Goal: Task Accomplishment & Management: Use online tool/utility

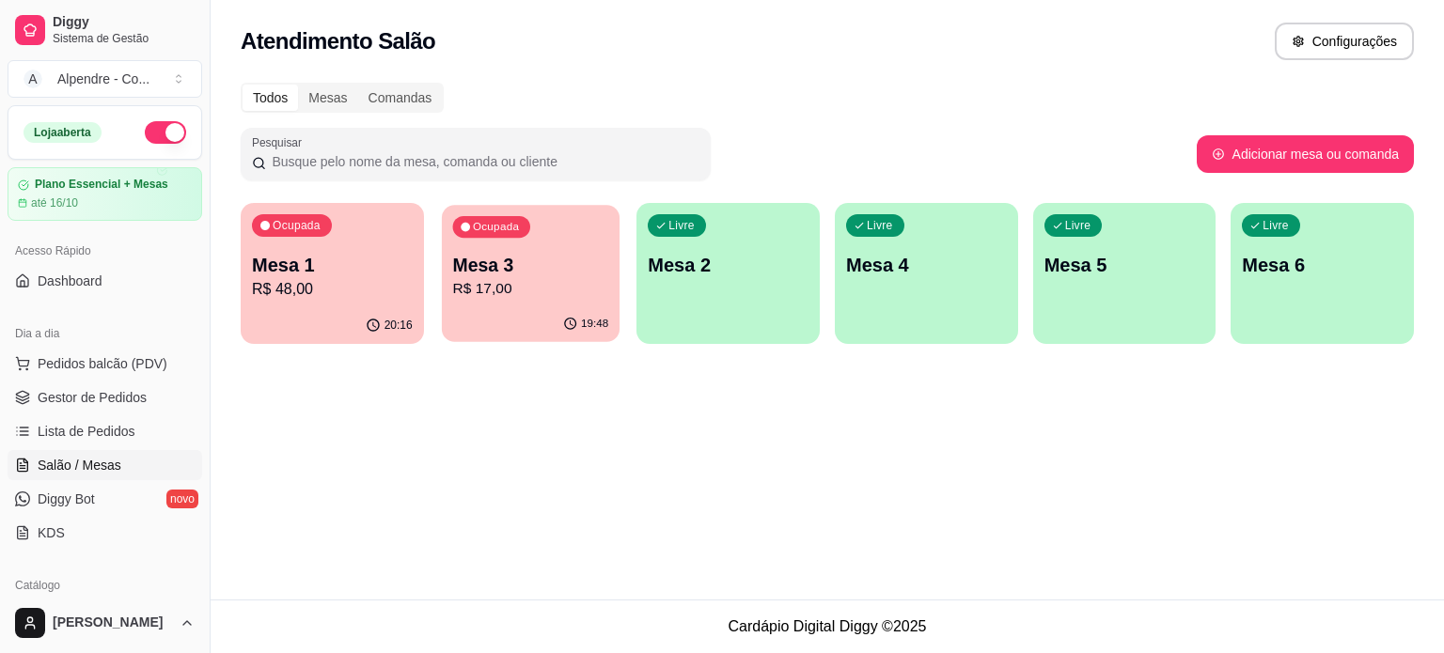
click at [535, 277] on p "Mesa 3" at bounding box center [530, 265] width 156 height 25
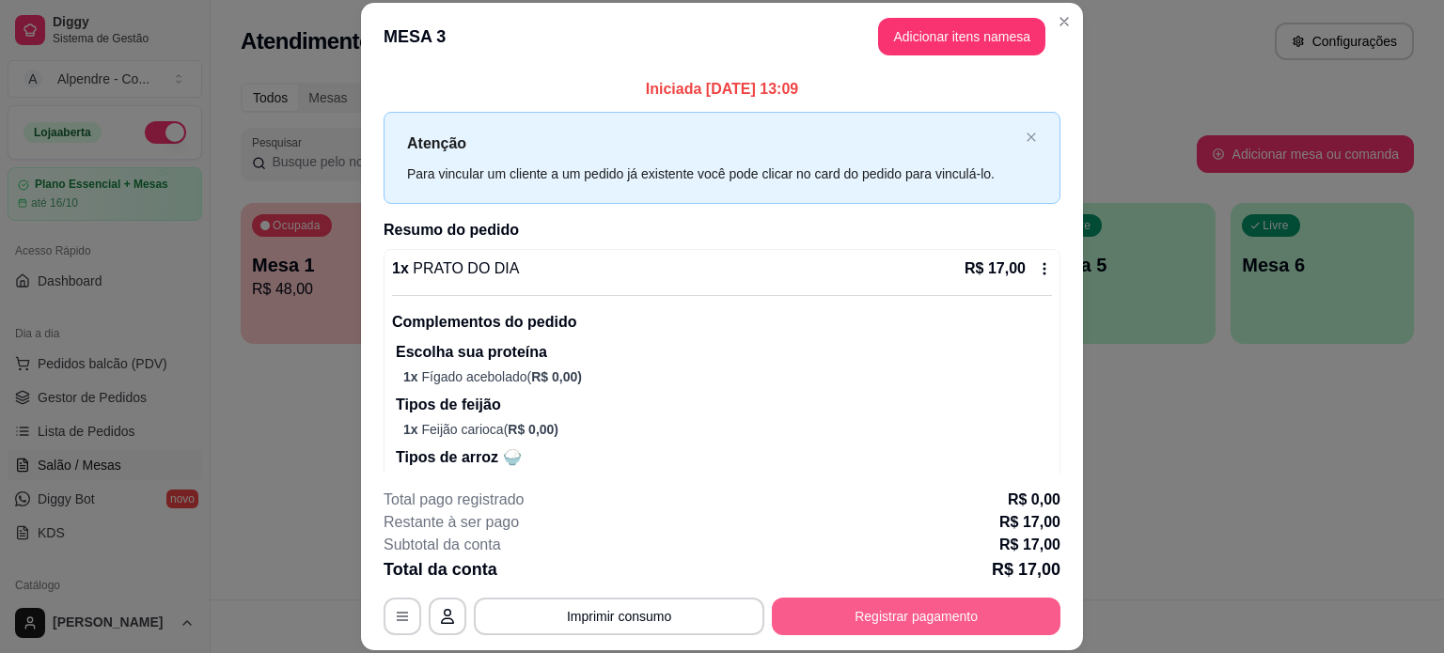
click at [892, 622] on button "Registrar pagamento" at bounding box center [916, 617] width 289 height 38
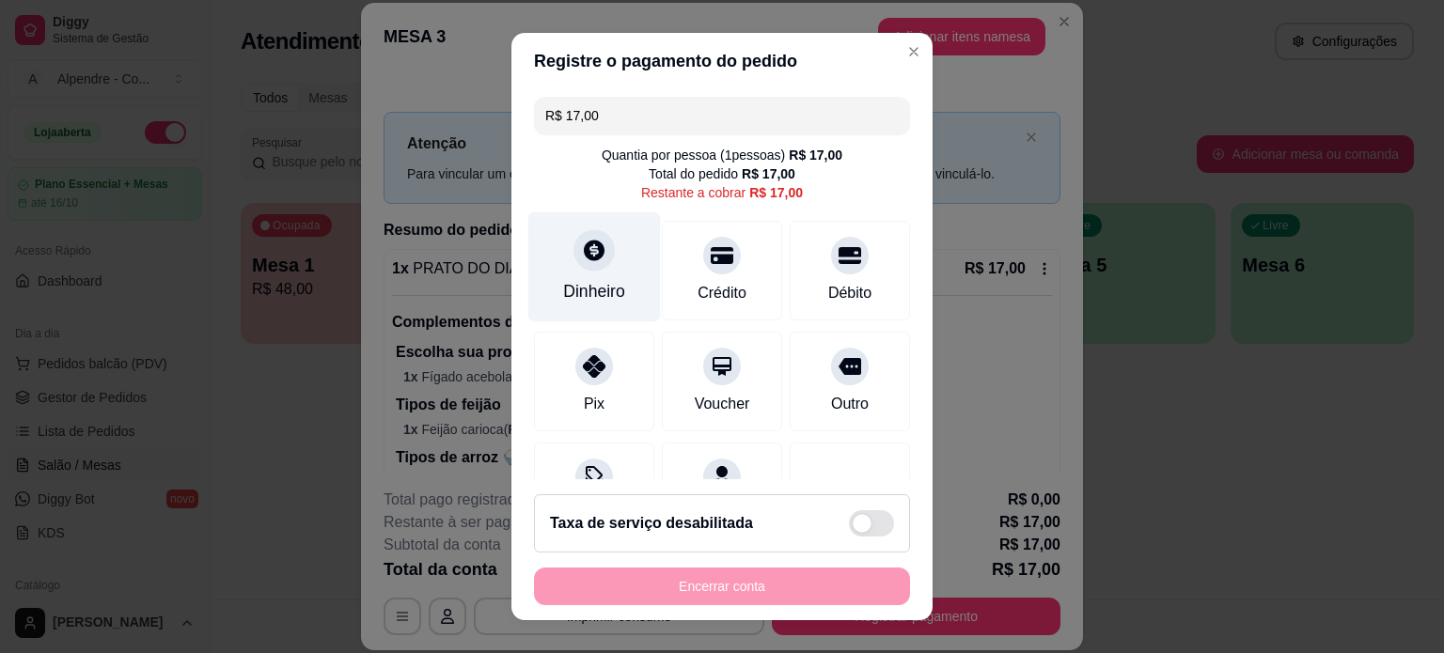
click at [585, 270] on div at bounding box center [593, 249] width 41 height 41
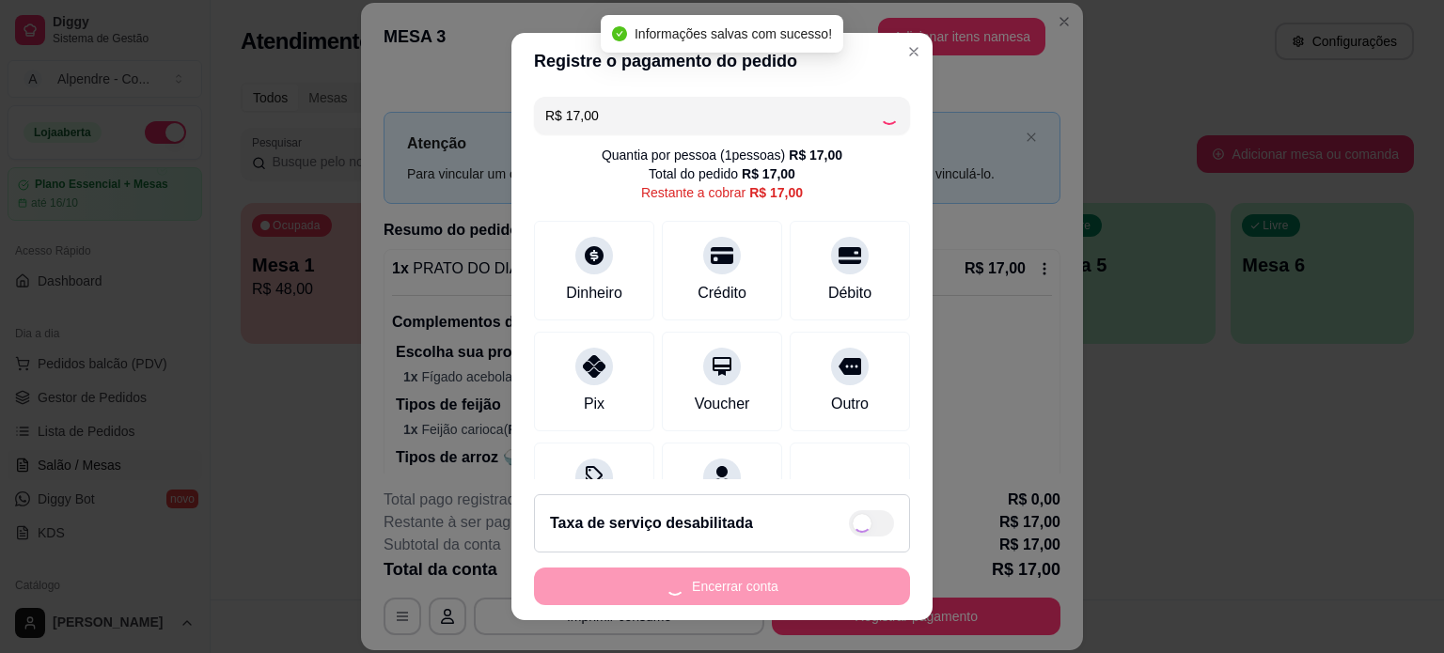
type input "R$ 0,00"
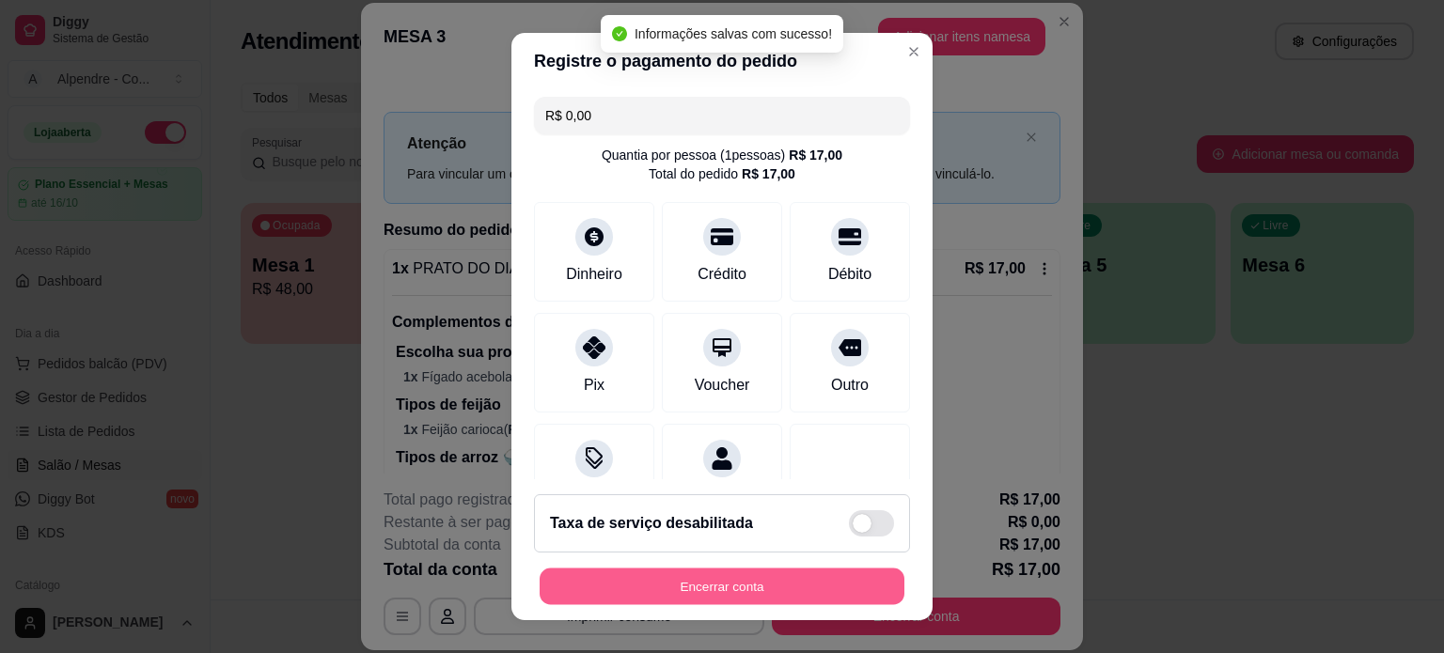
click at [739, 595] on button "Encerrar conta" at bounding box center [722, 587] width 365 height 37
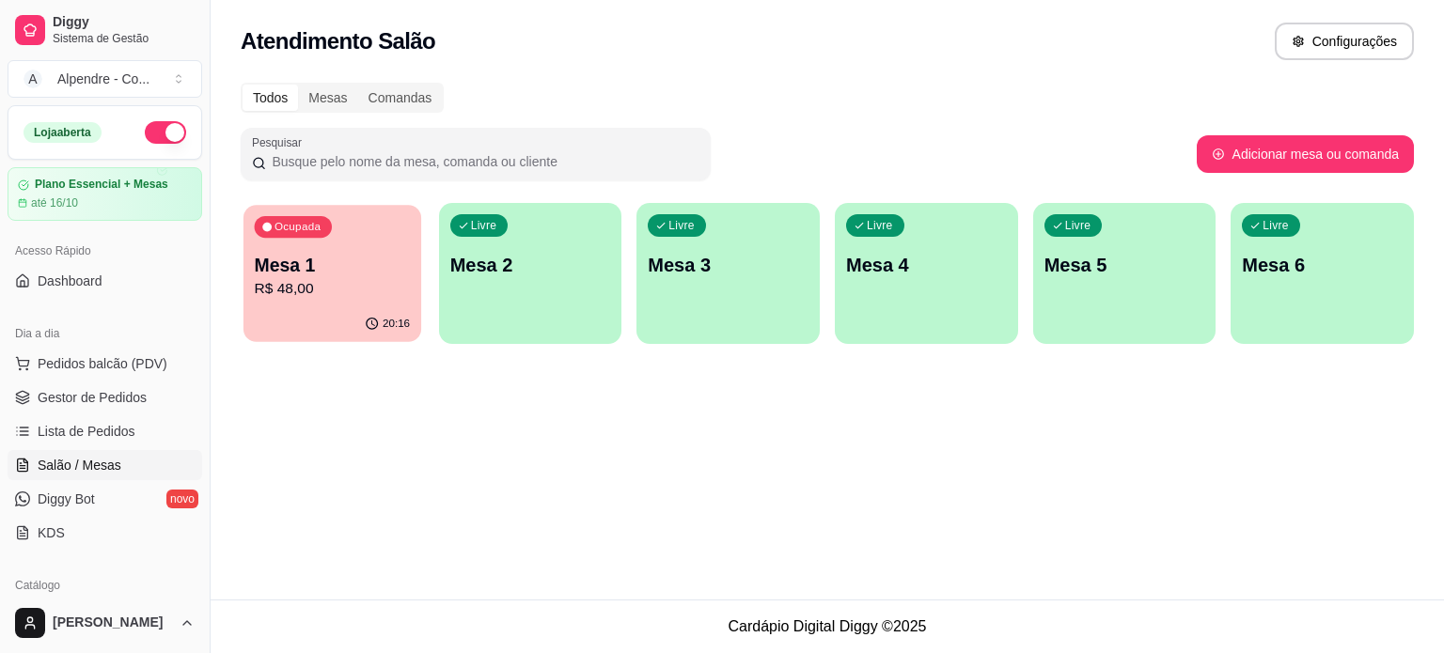
click at [345, 256] on p "Mesa 1" at bounding box center [333, 265] width 156 height 25
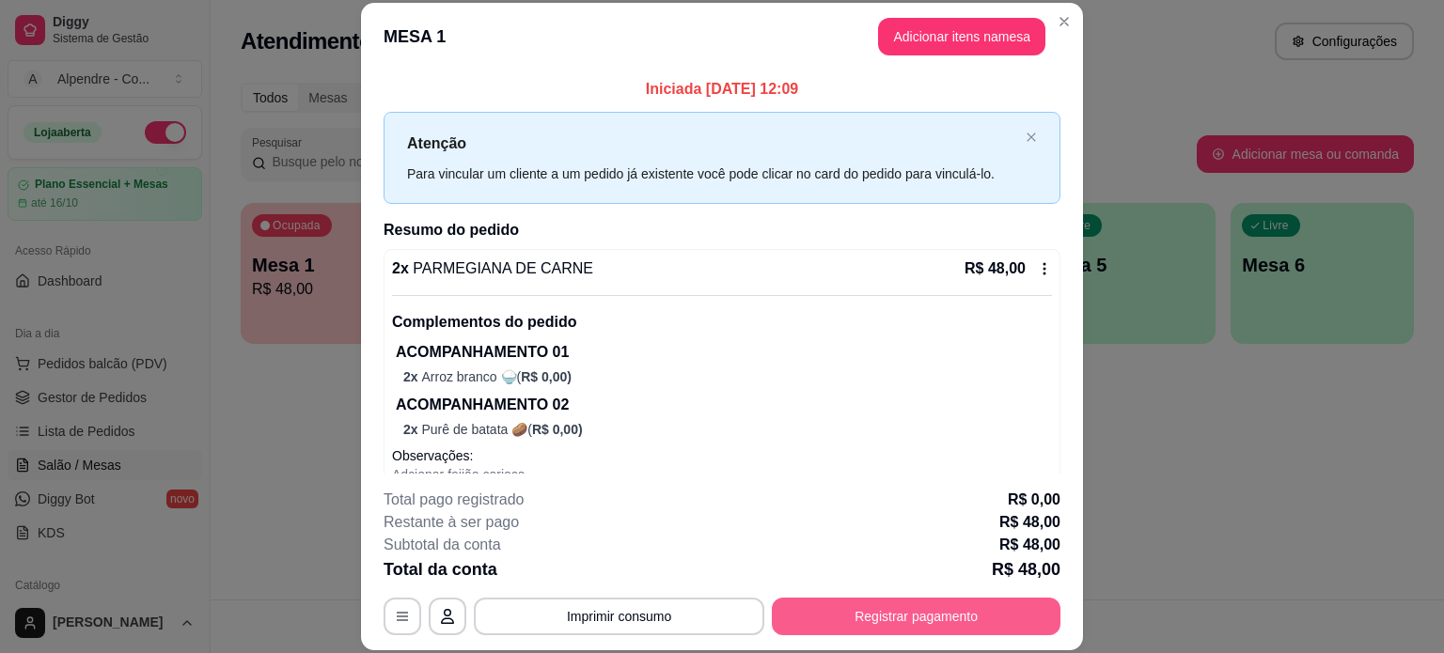
click at [850, 624] on button "Registrar pagamento" at bounding box center [916, 617] width 289 height 38
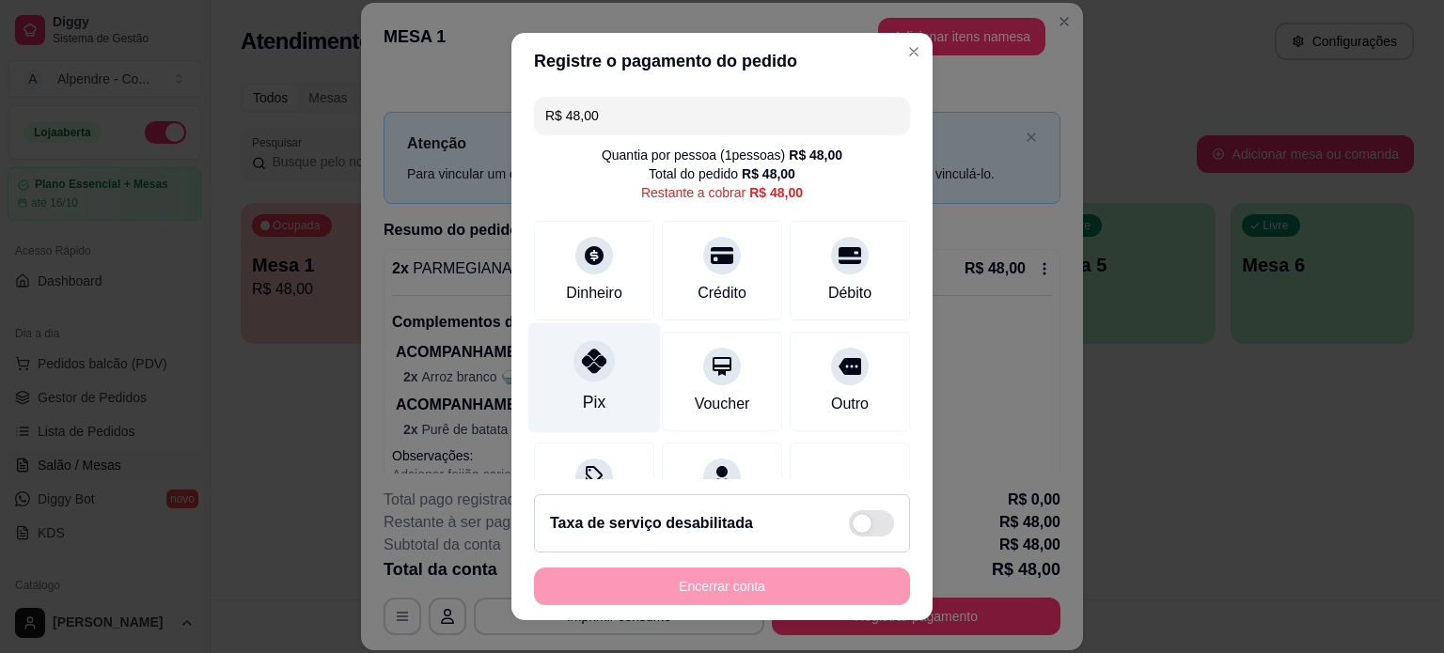
click at [584, 379] on div at bounding box center [593, 360] width 41 height 41
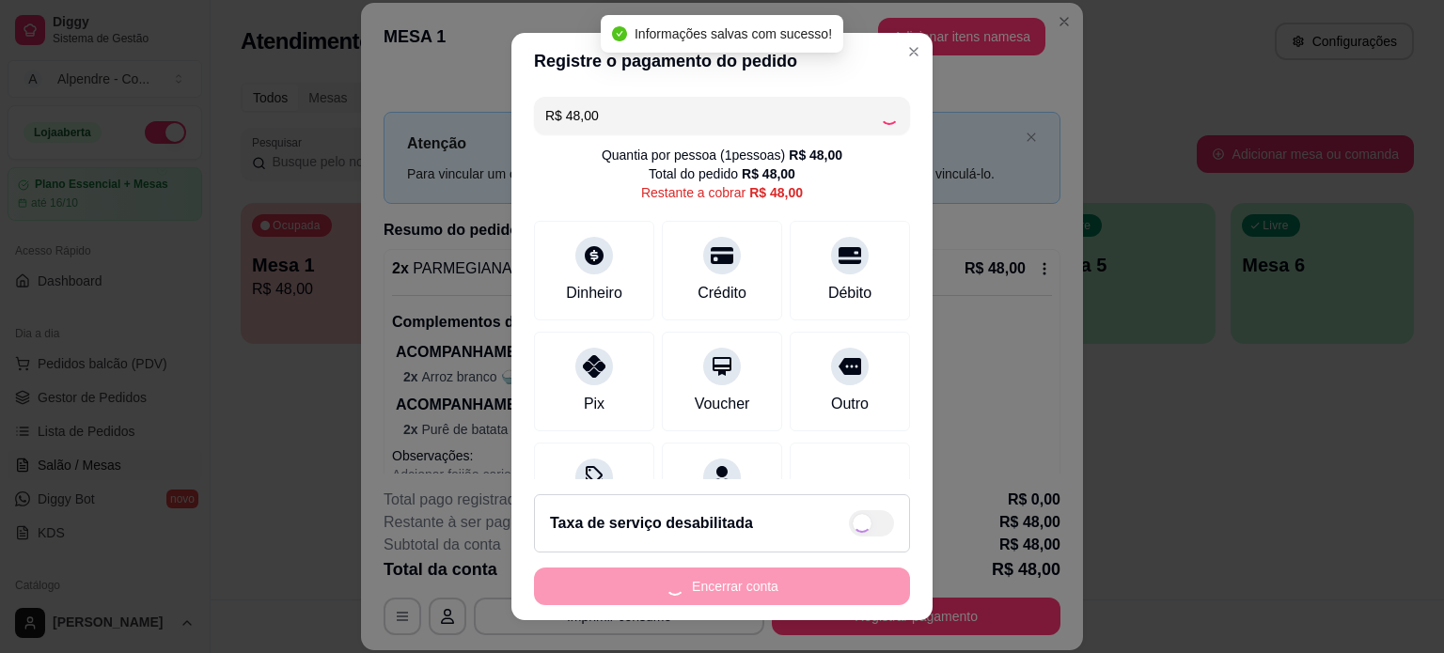
type input "R$ 0,00"
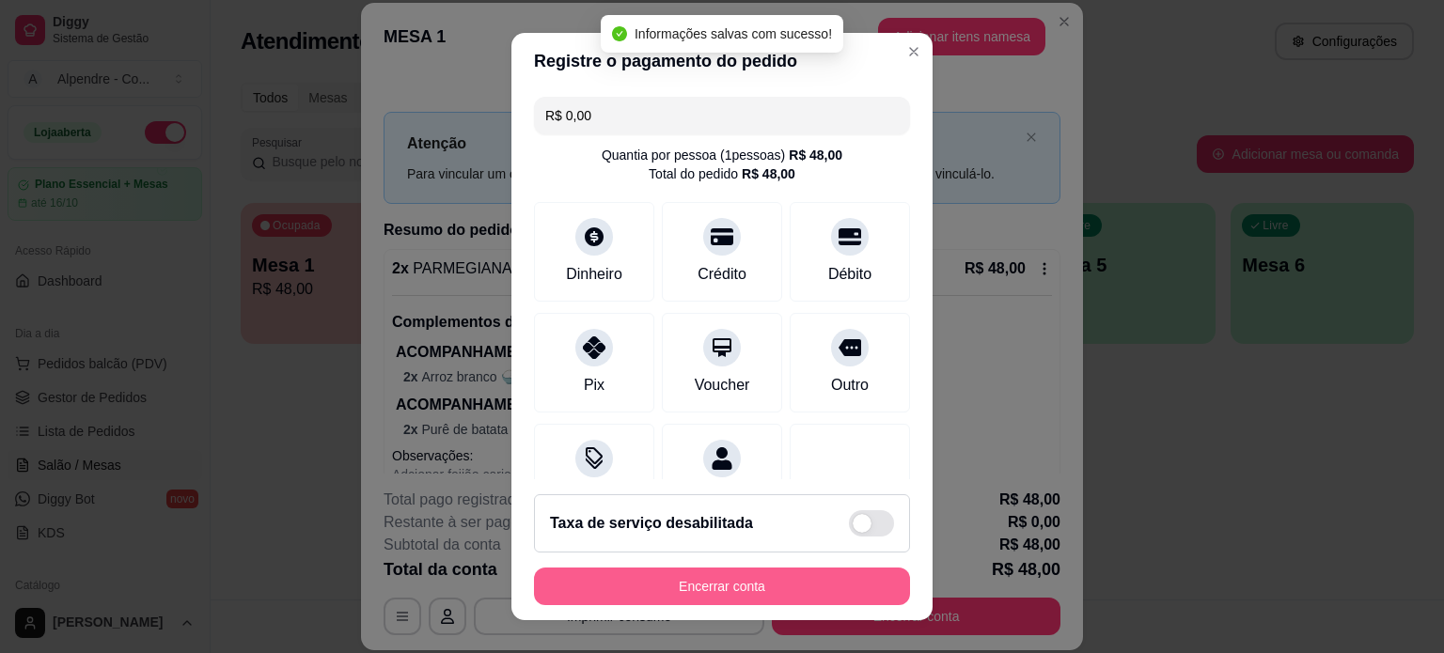
click at [726, 589] on button "Encerrar conta" at bounding box center [722, 587] width 376 height 38
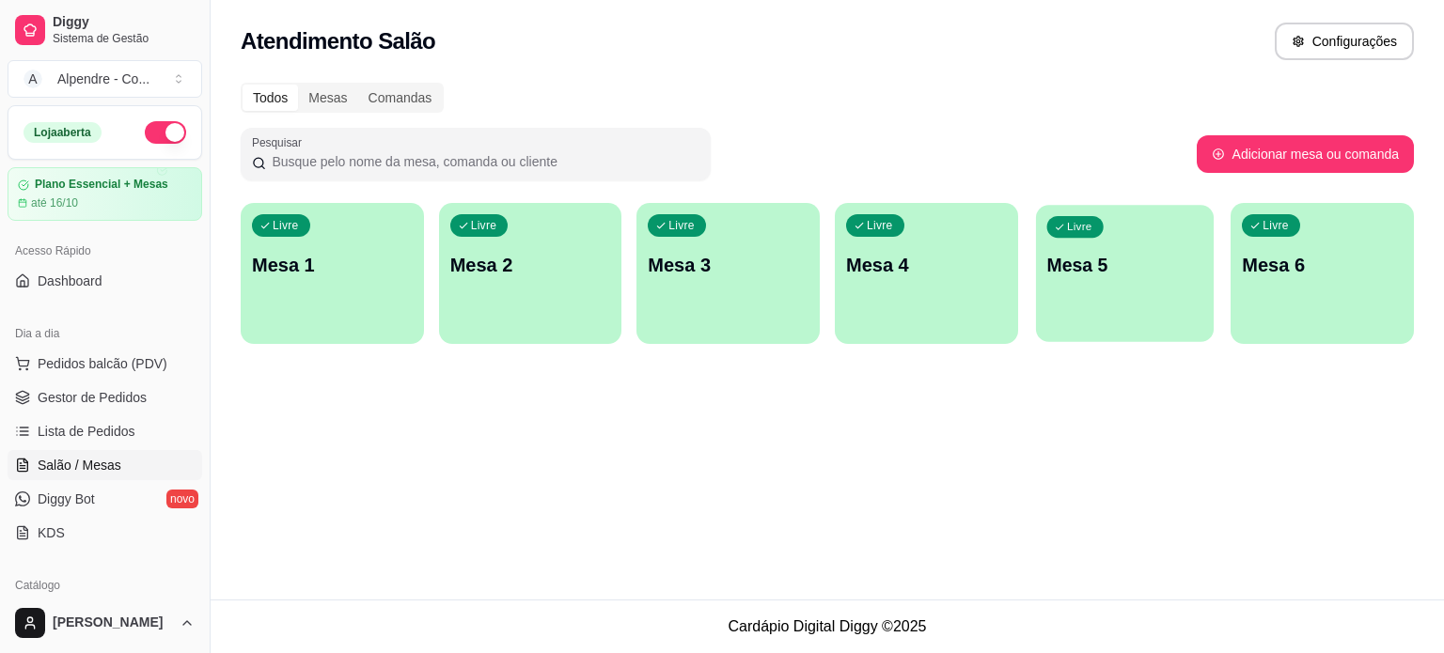
click at [1138, 259] on p "Mesa 5" at bounding box center [1124, 265] width 156 height 25
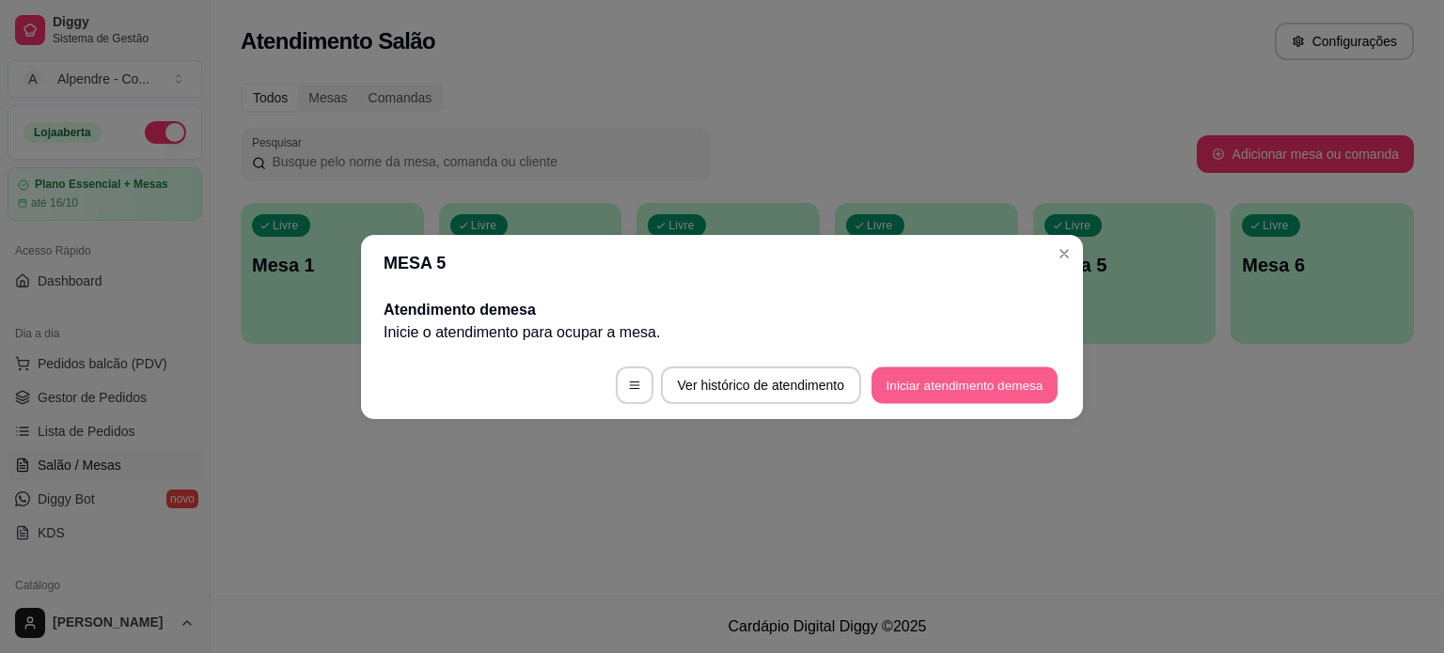
click at [962, 386] on button "Iniciar atendimento de mesa" at bounding box center [964, 385] width 186 height 37
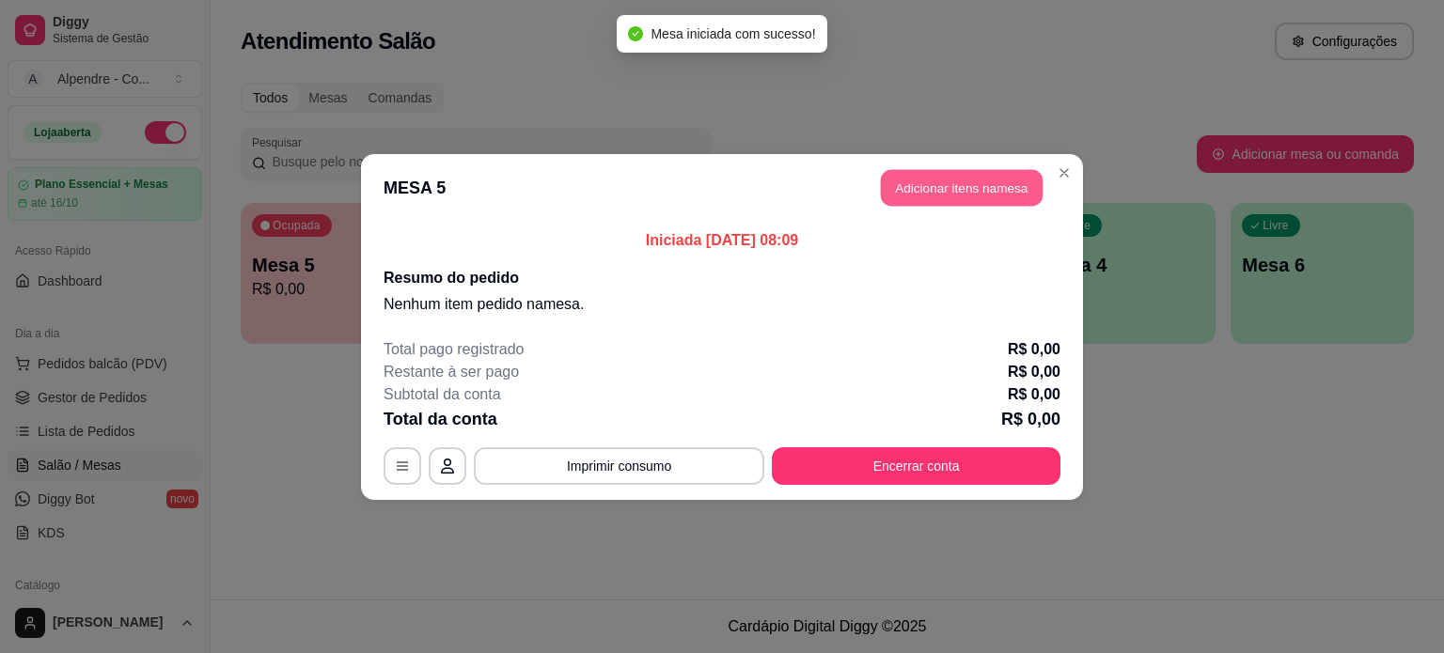
click at [983, 177] on button "Adicionar itens na mesa" at bounding box center [962, 187] width 162 height 37
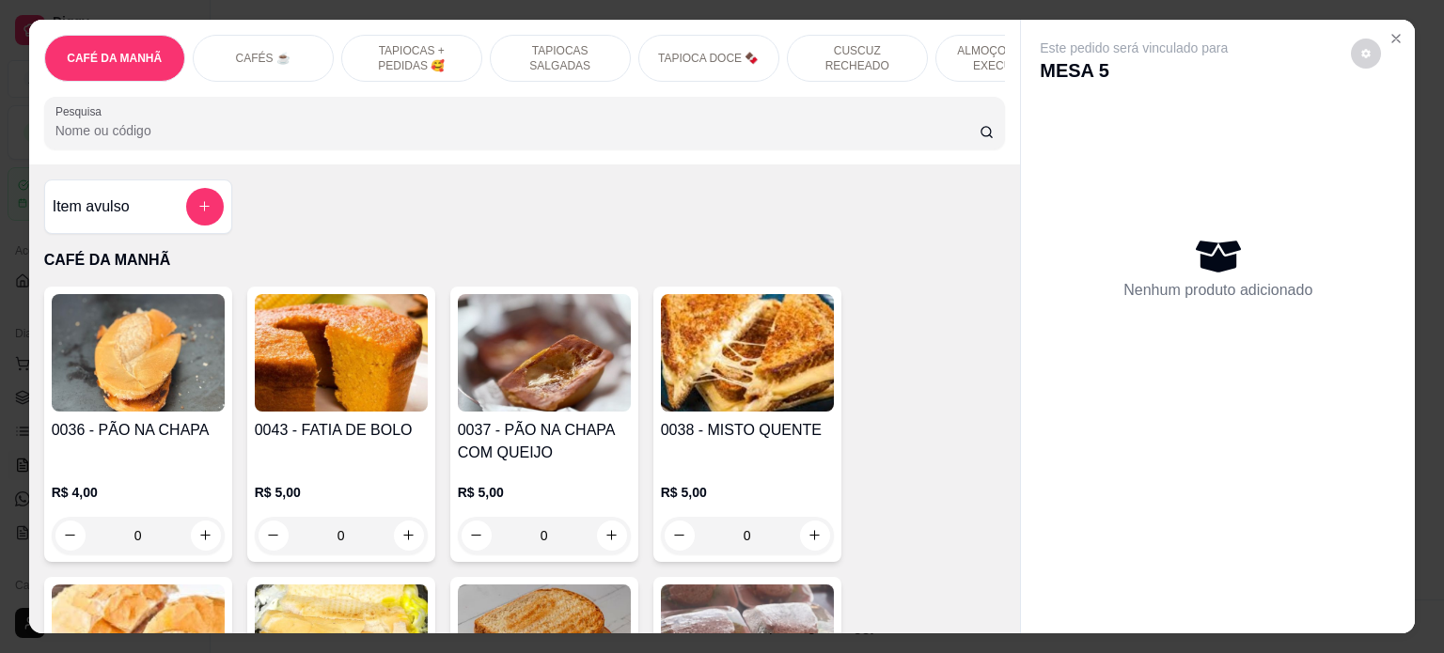
click at [456, 45] on p "TAPIOCAS + PEDIDAS 🥰" at bounding box center [411, 58] width 109 height 30
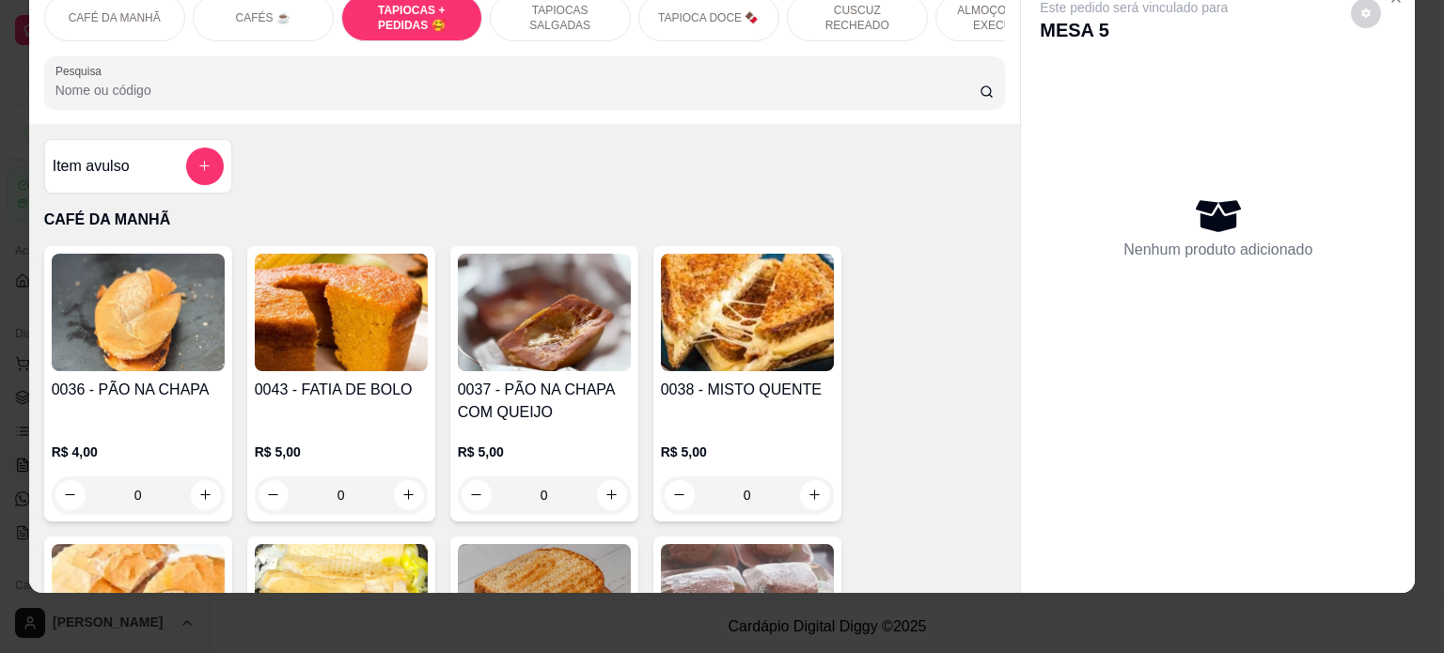
scroll to position [1611, 0]
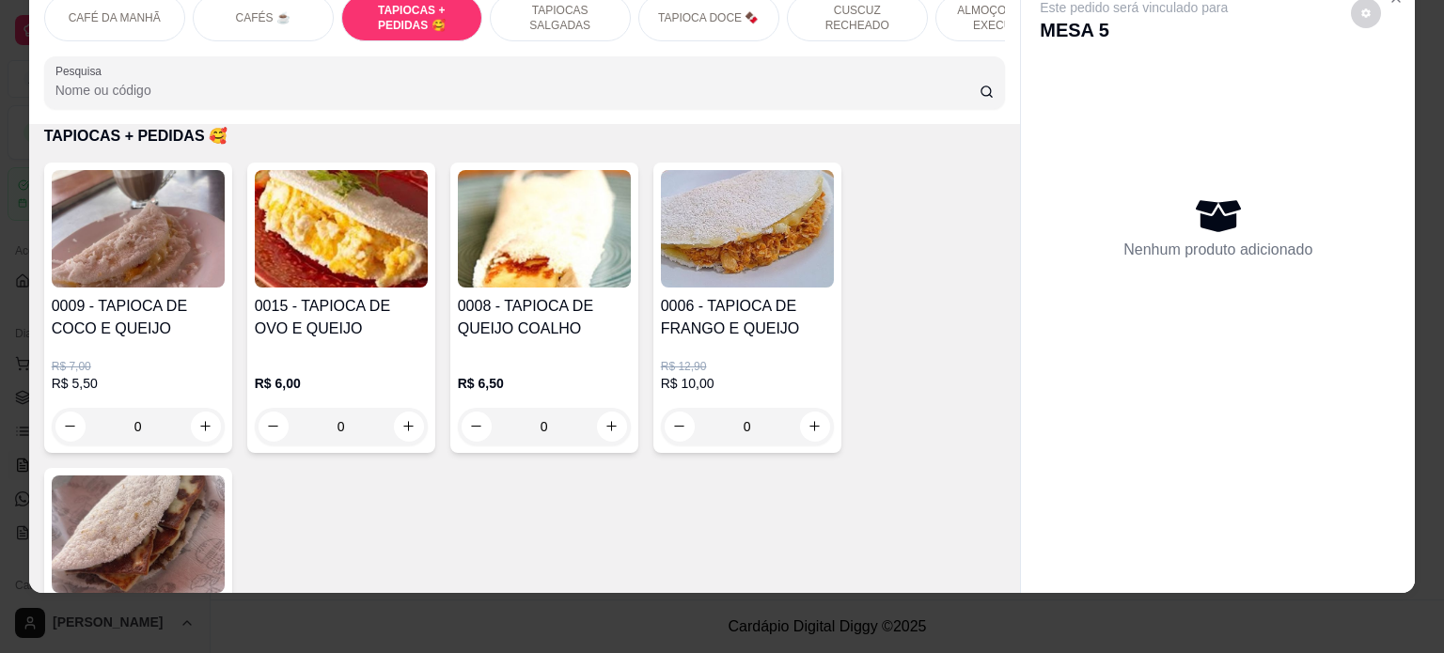
click at [391, 424] on div "0" at bounding box center [341, 427] width 173 height 38
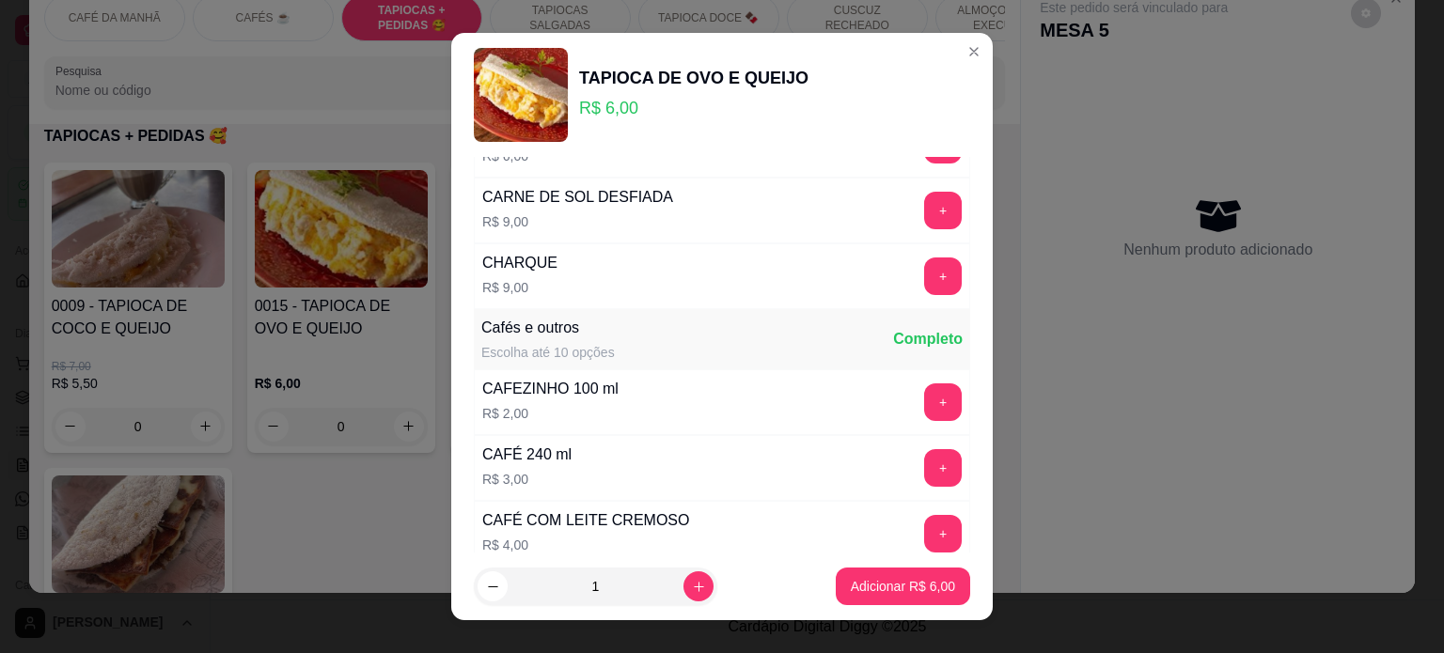
scroll to position [2820, 0]
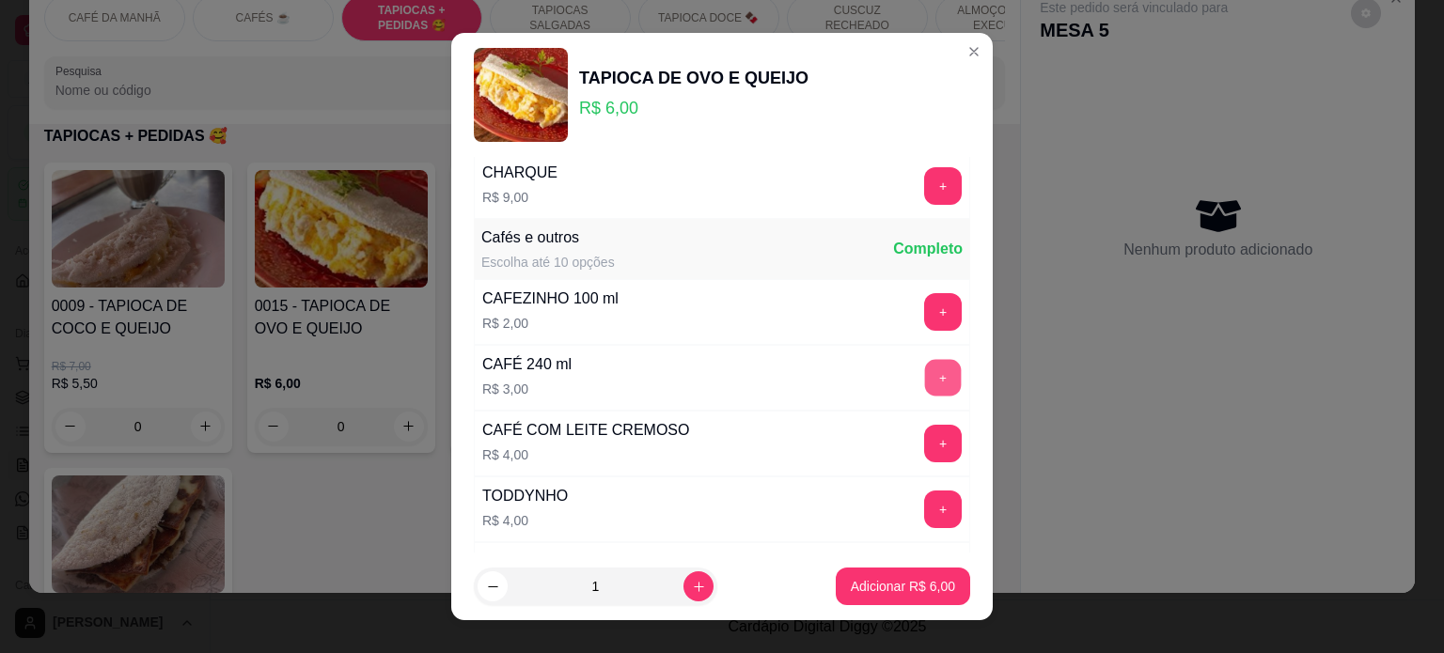
click at [925, 359] on button "+" at bounding box center [943, 377] width 37 height 37
click at [900, 587] on p "Adicionar R$ 9,00" at bounding box center [903, 587] width 102 height 18
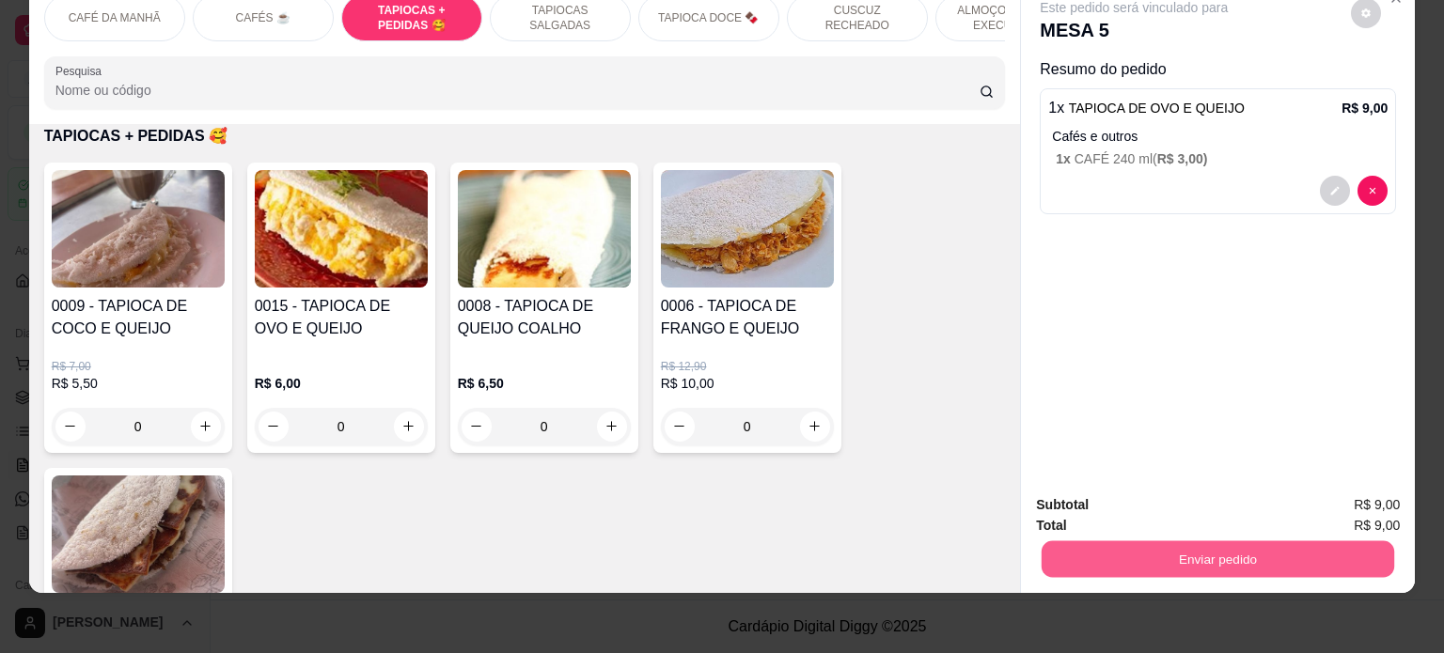
click at [1239, 541] on button "Enviar pedido" at bounding box center [1218, 559] width 353 height 37
click at [1379, 507] on button "Enviar pedido" at bounding box center [1349, 497] width 103 height 35
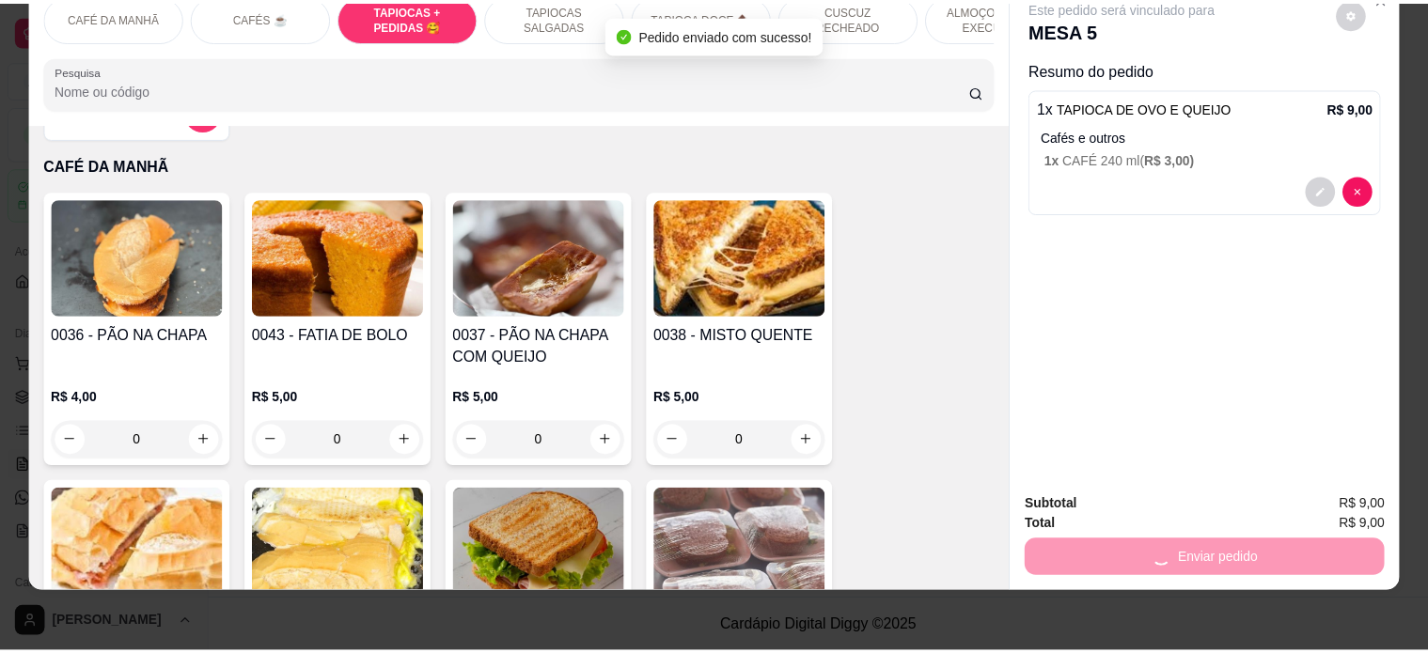
scroll to position [0, 0]
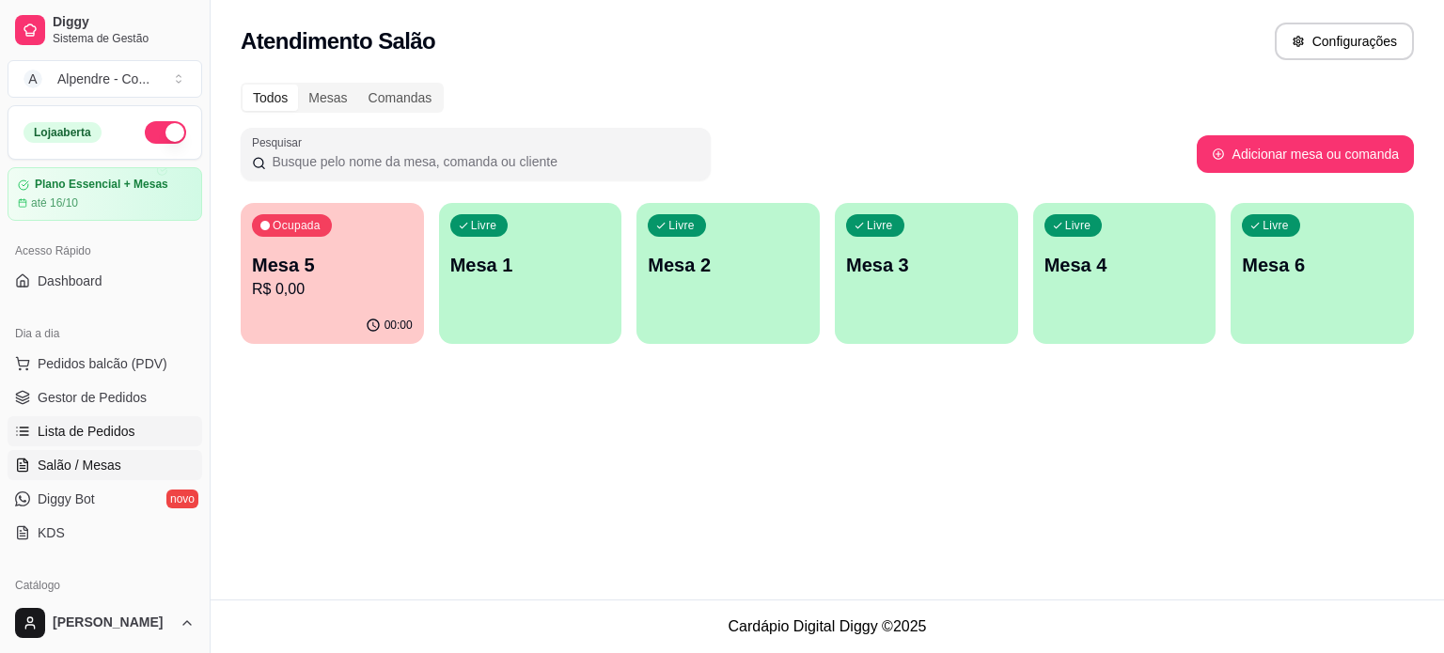
click at [78, 430] on span "Lista de Pedidos" at bounding box center [87, 431] width 98 height 19
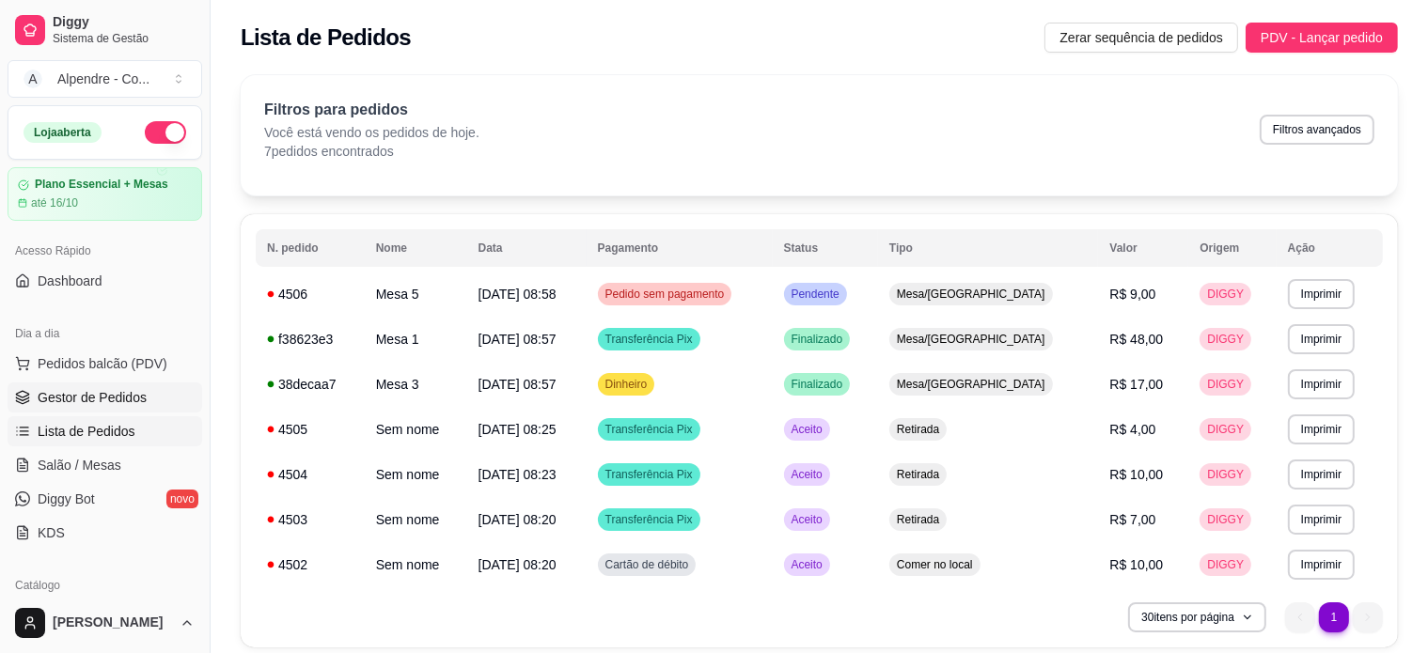
click at [86, 401] on span "Gestor de Pedidos" at bounding box center [92, 397] width 109 height 19
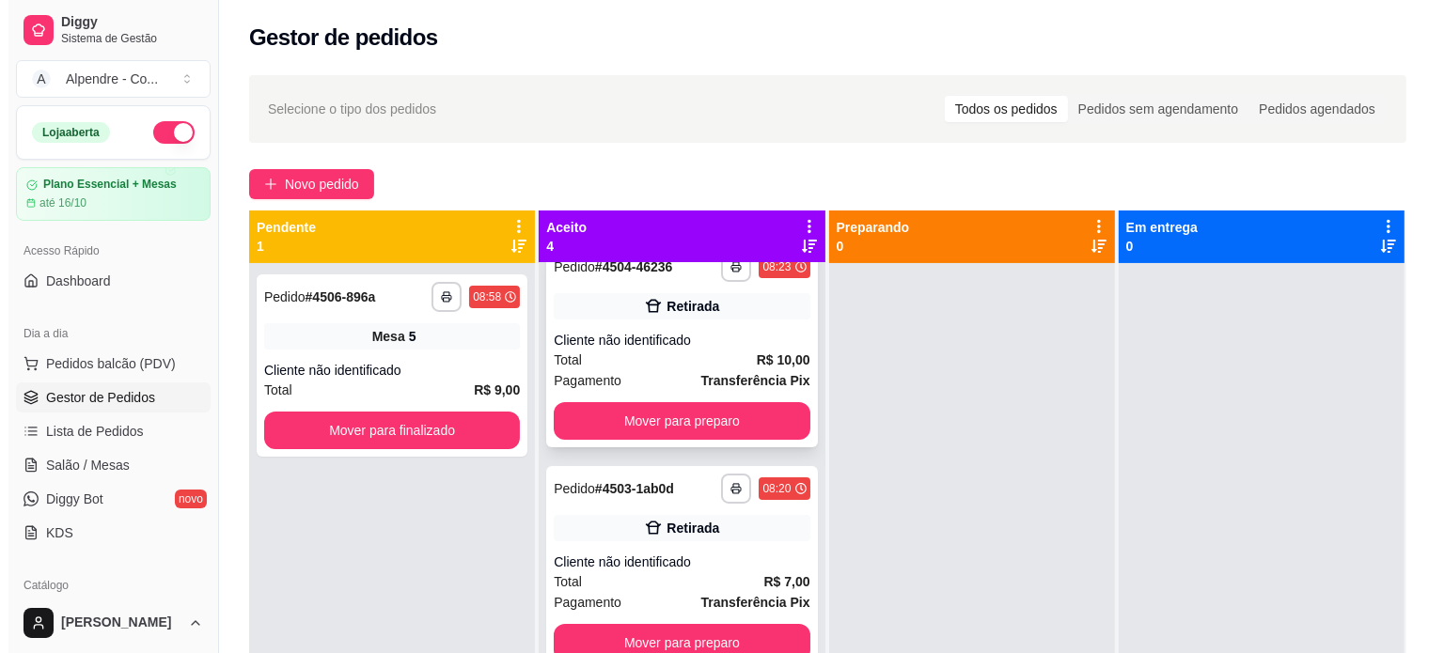
scroll to position [53, 0]
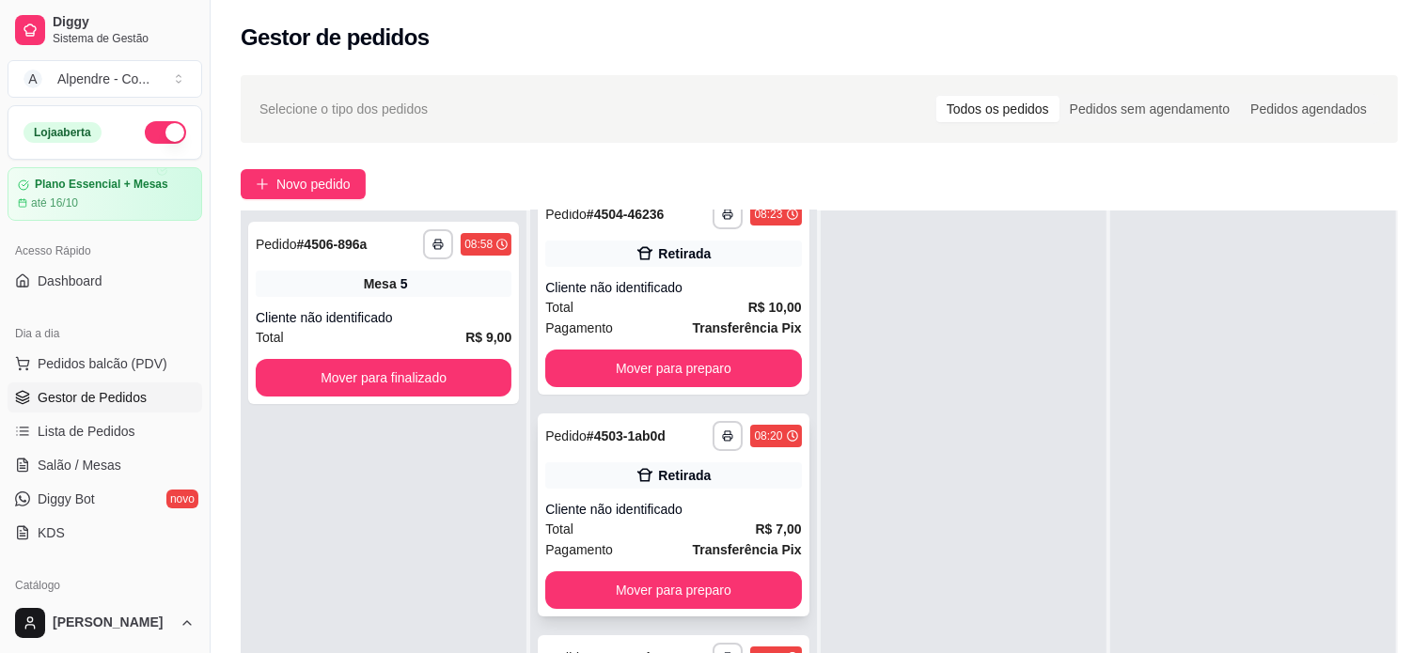
click at [733, 492] on div "**********" at bounding box center [673, 515] width 271 height 203
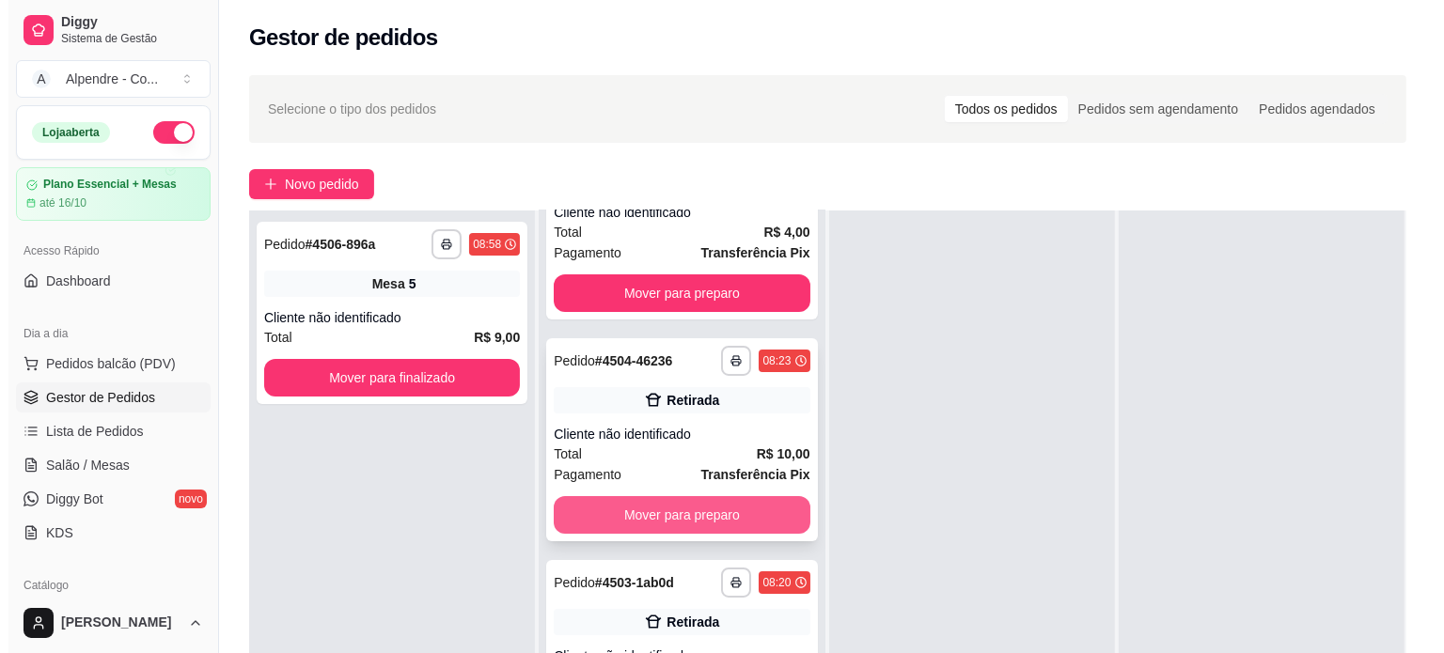
scroll to position [0, 0]
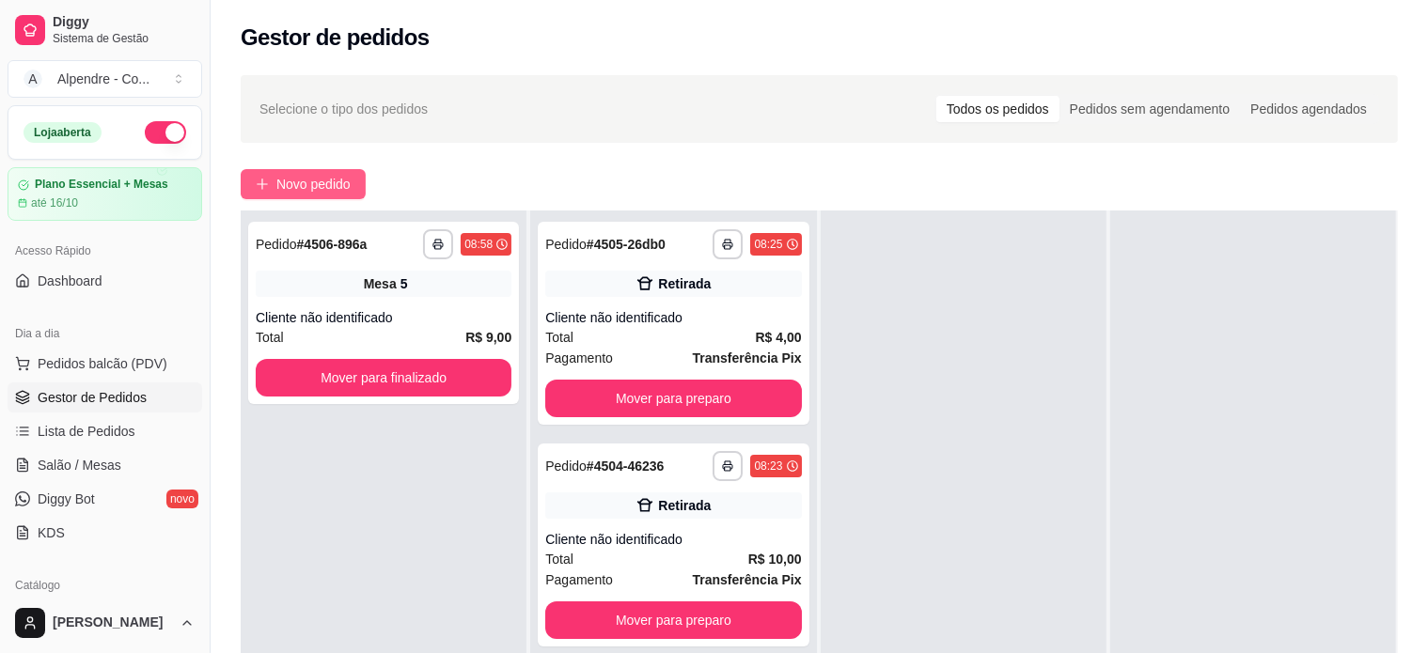
click at [294, 188] on span "Novo pedido" at bounding box center [313, 184] width 74 height 21
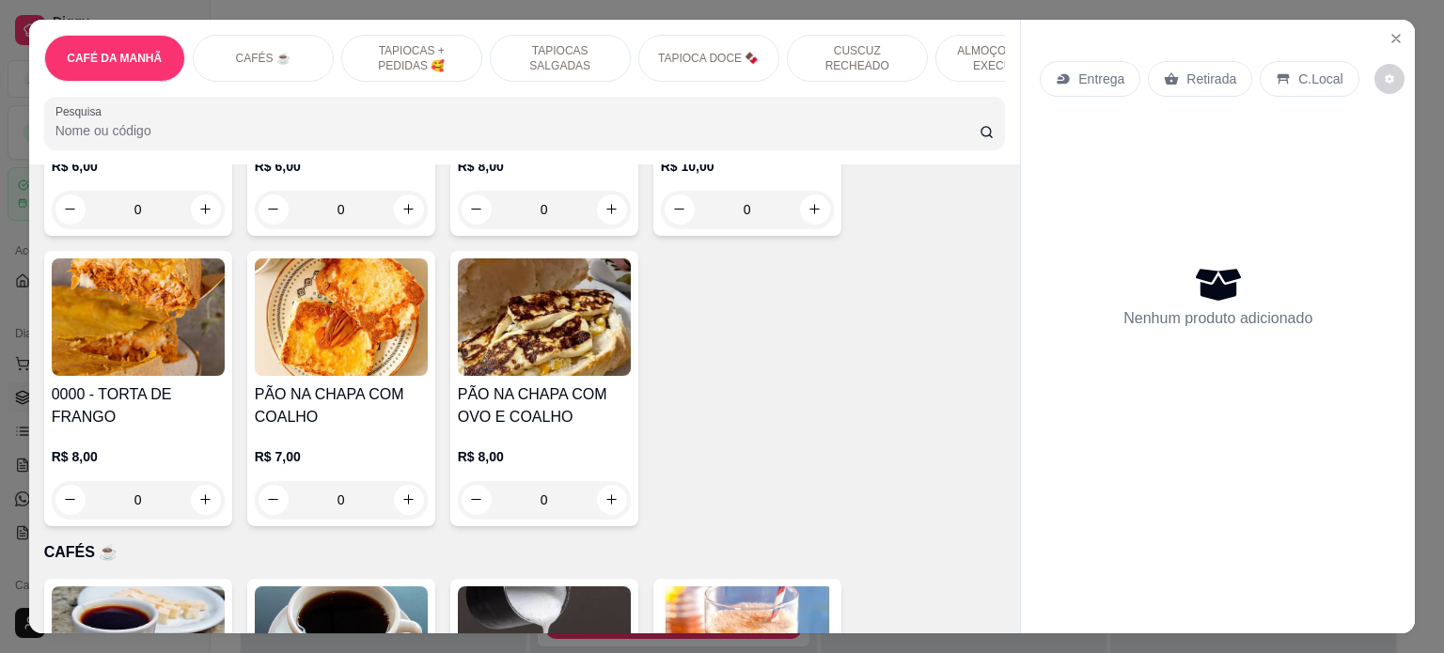
scroll to position [658, 0]
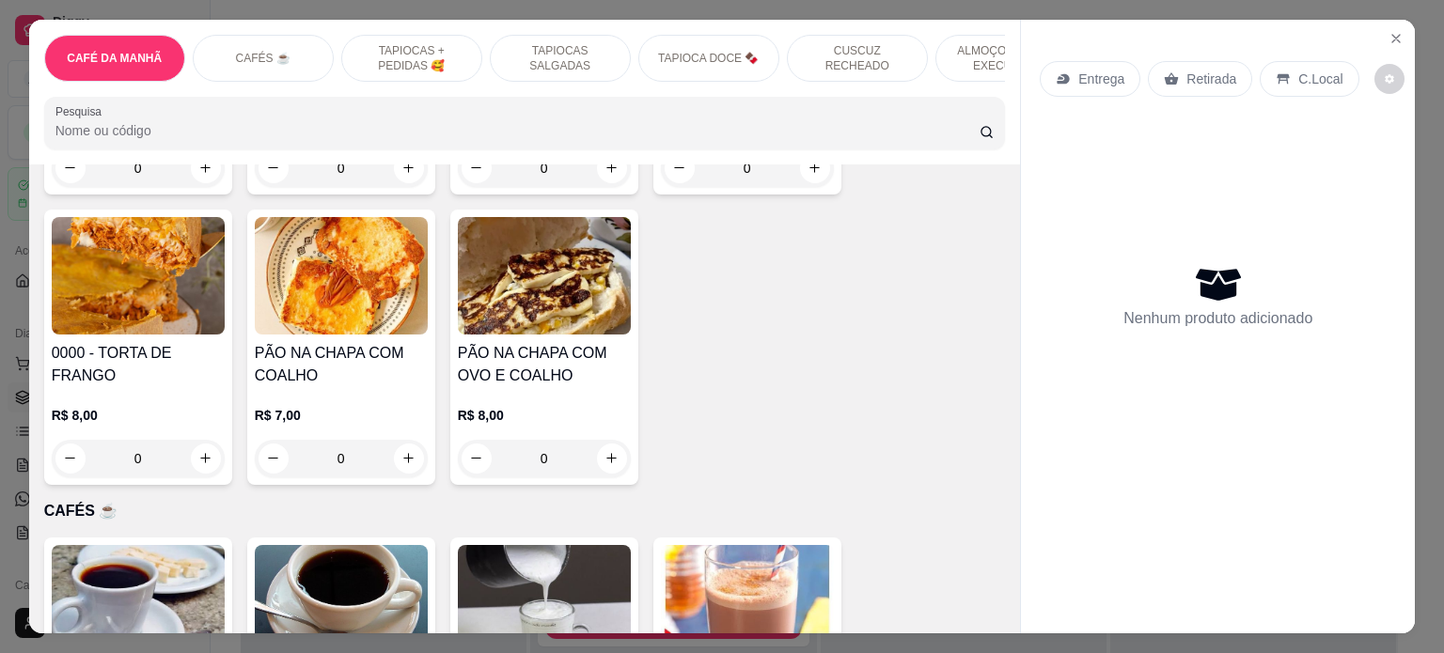
click at [192, 463] on div "0" at bounding box center [138, 459] width 173 height 38
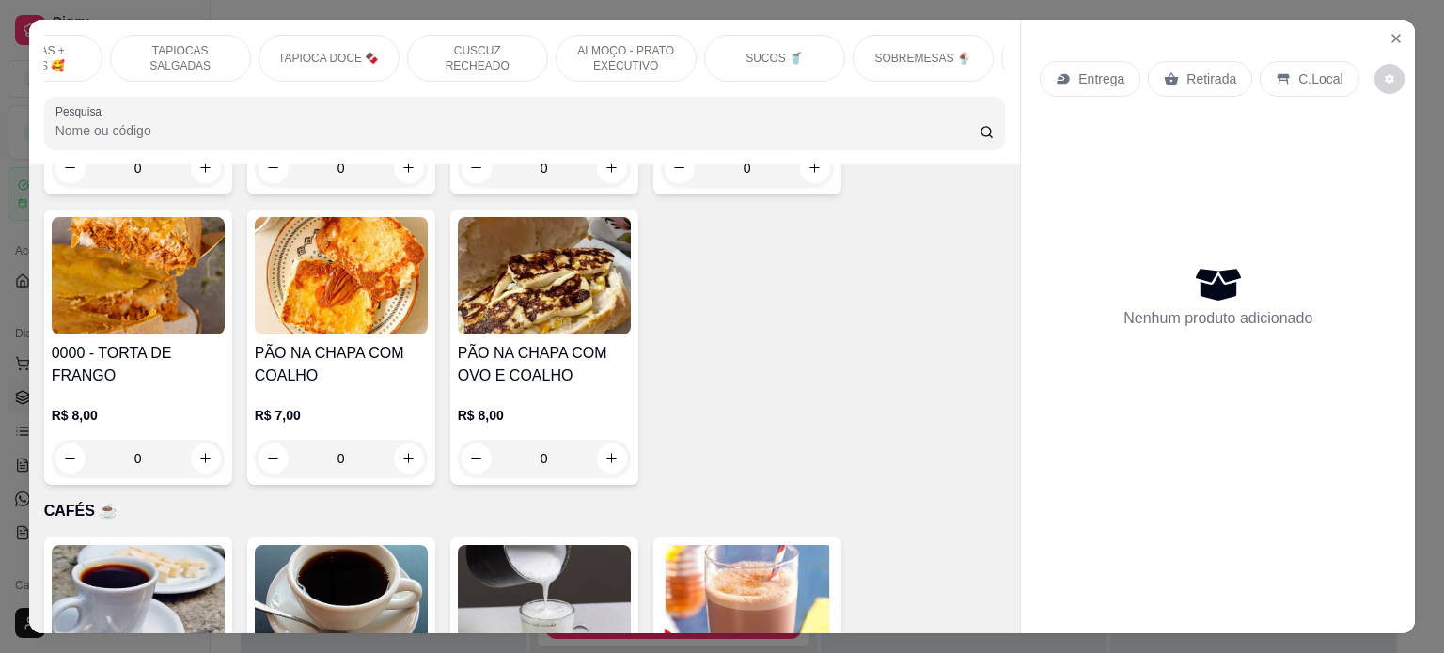
scroll to position [0, 462]
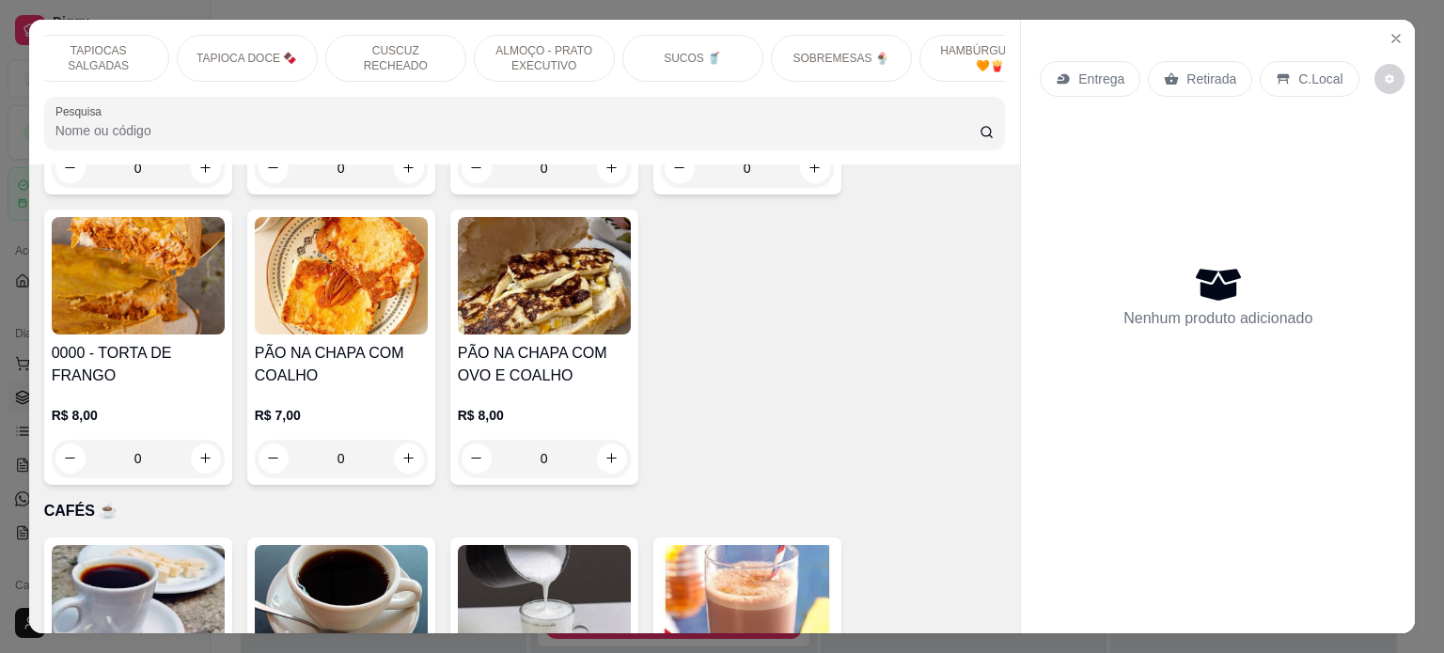
click at [813, 59] on div "SOBREMESAS 🍨" at bounding box center [841, 58] width 141 height 47
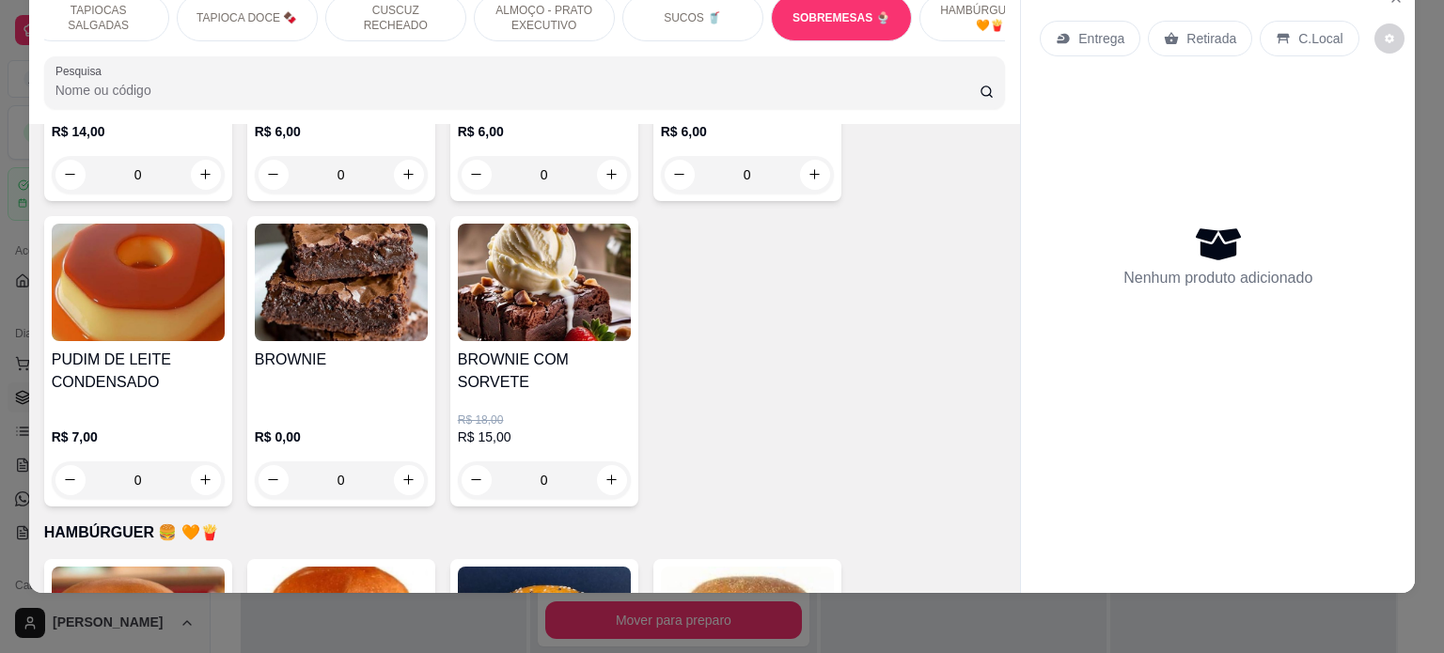
scroll to position [5918, 0]
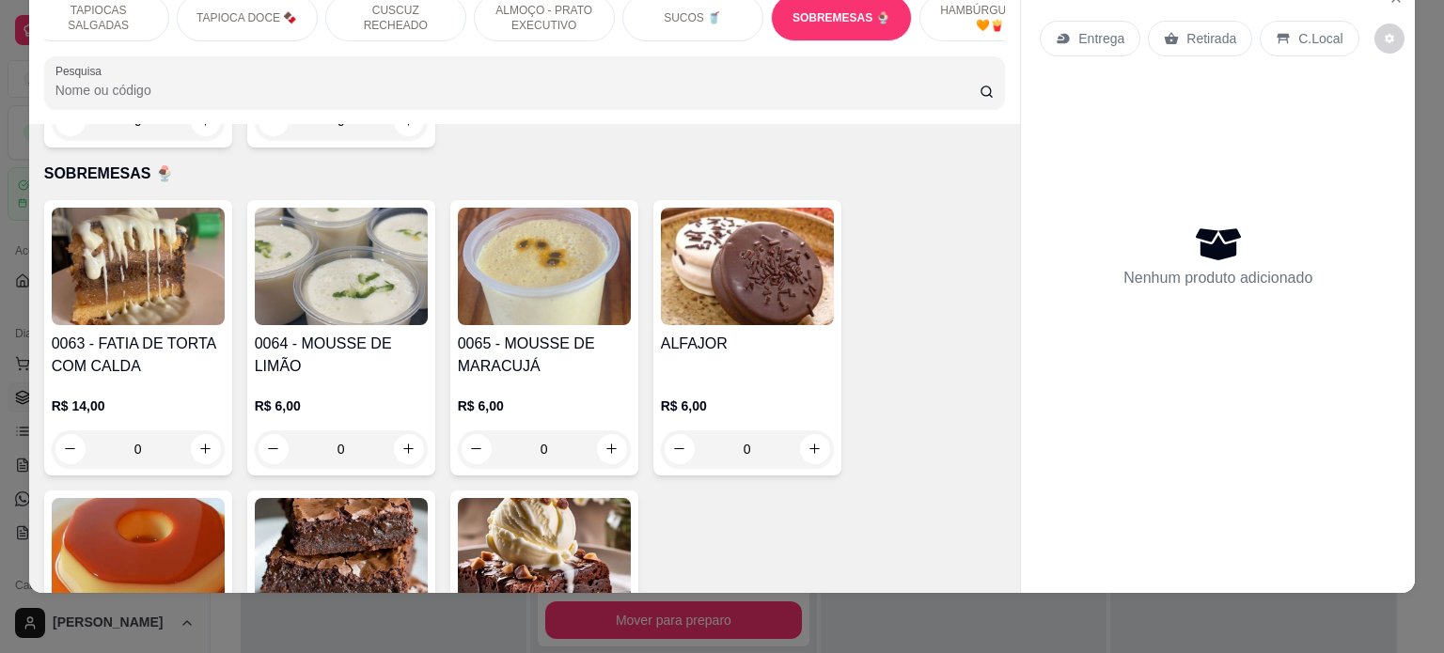
click at [196, 431] on div "0" at bounding box center [138, 450] width 173 height 38
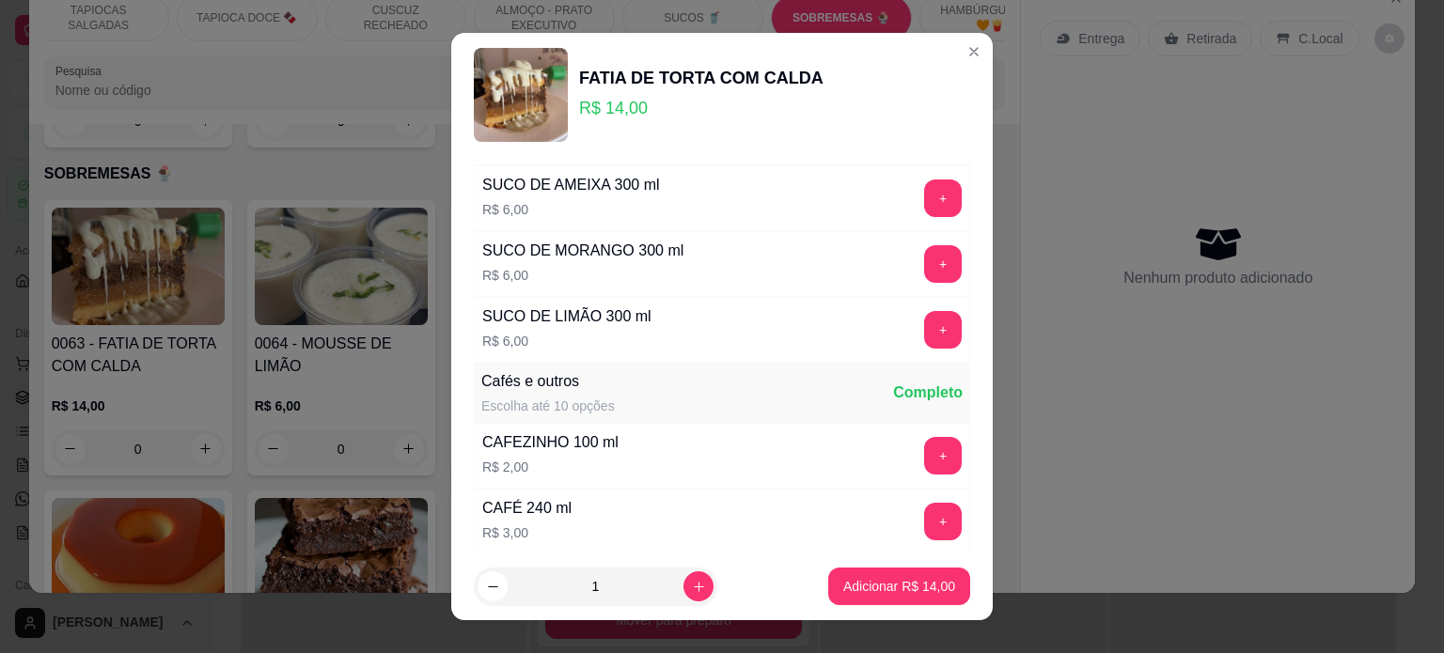
scroll to position [1504, 0]
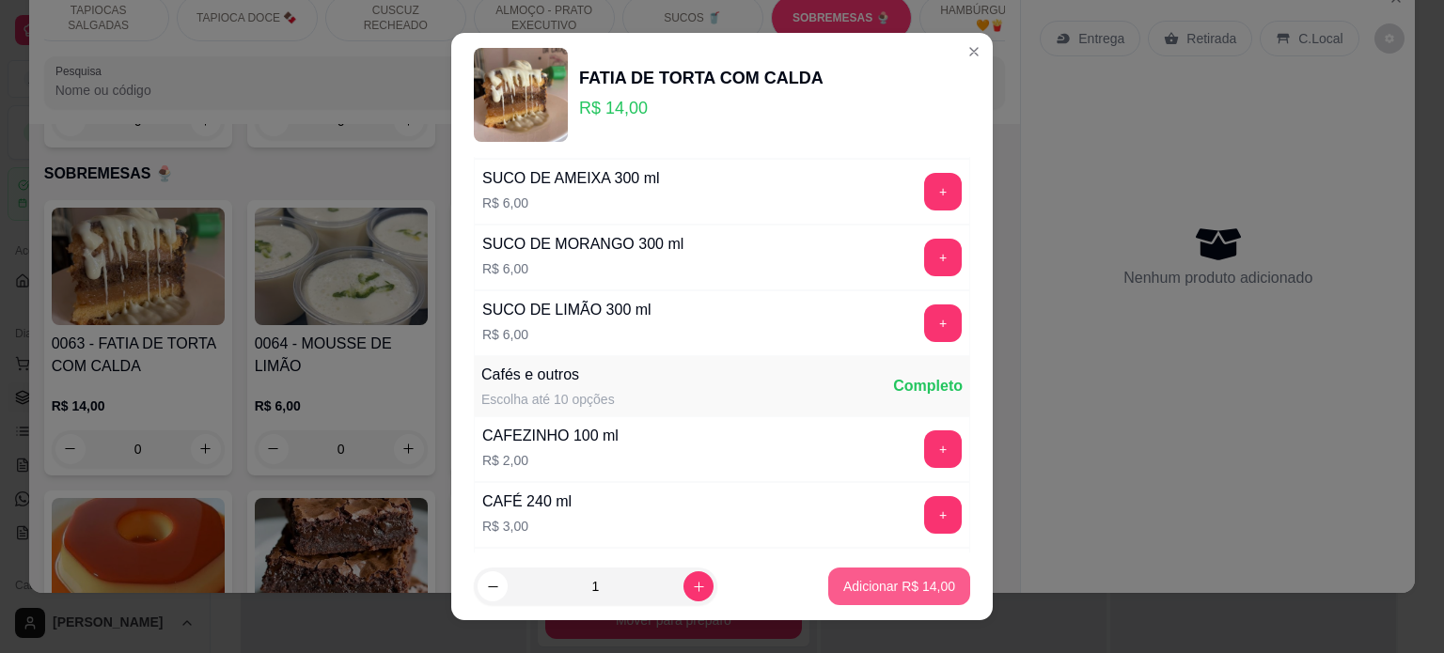
click at [916, 584] on p "Adicionar R$ 14,00" at bounding box center [899, 586] width 112 height 19
type input "1"
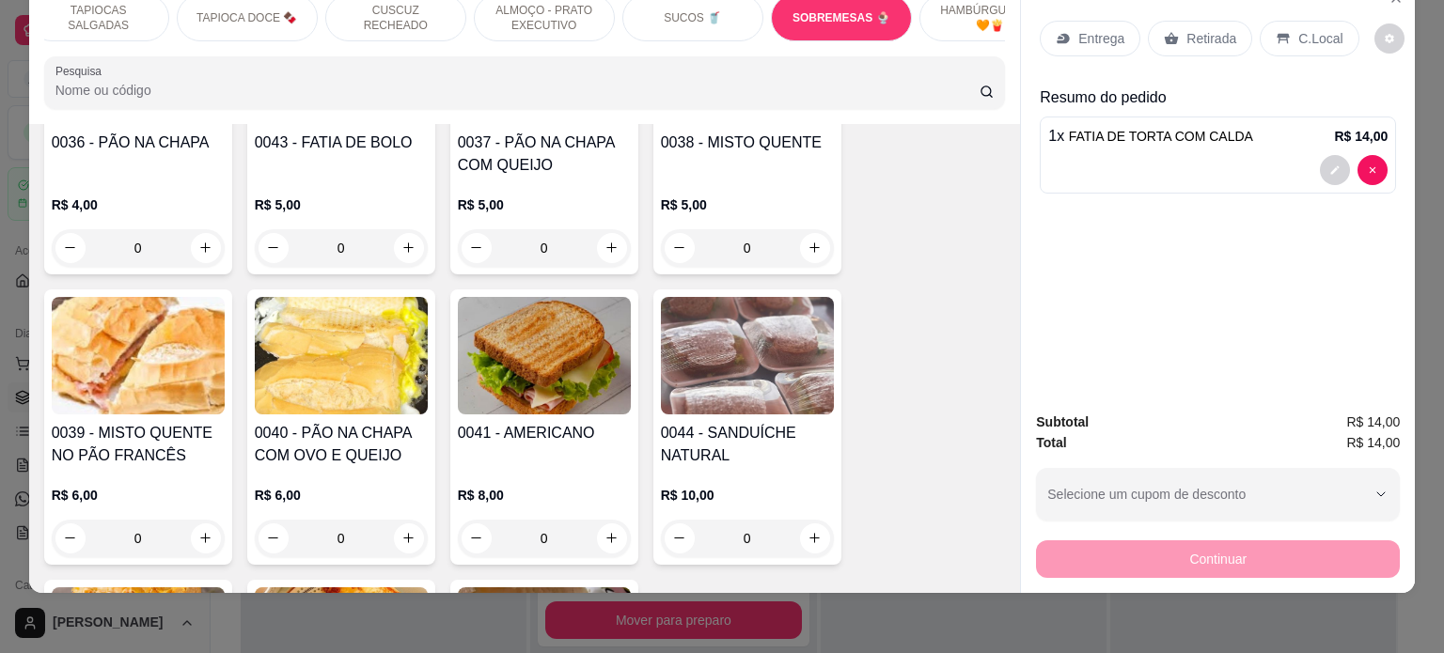
scroll to position [278, 0]
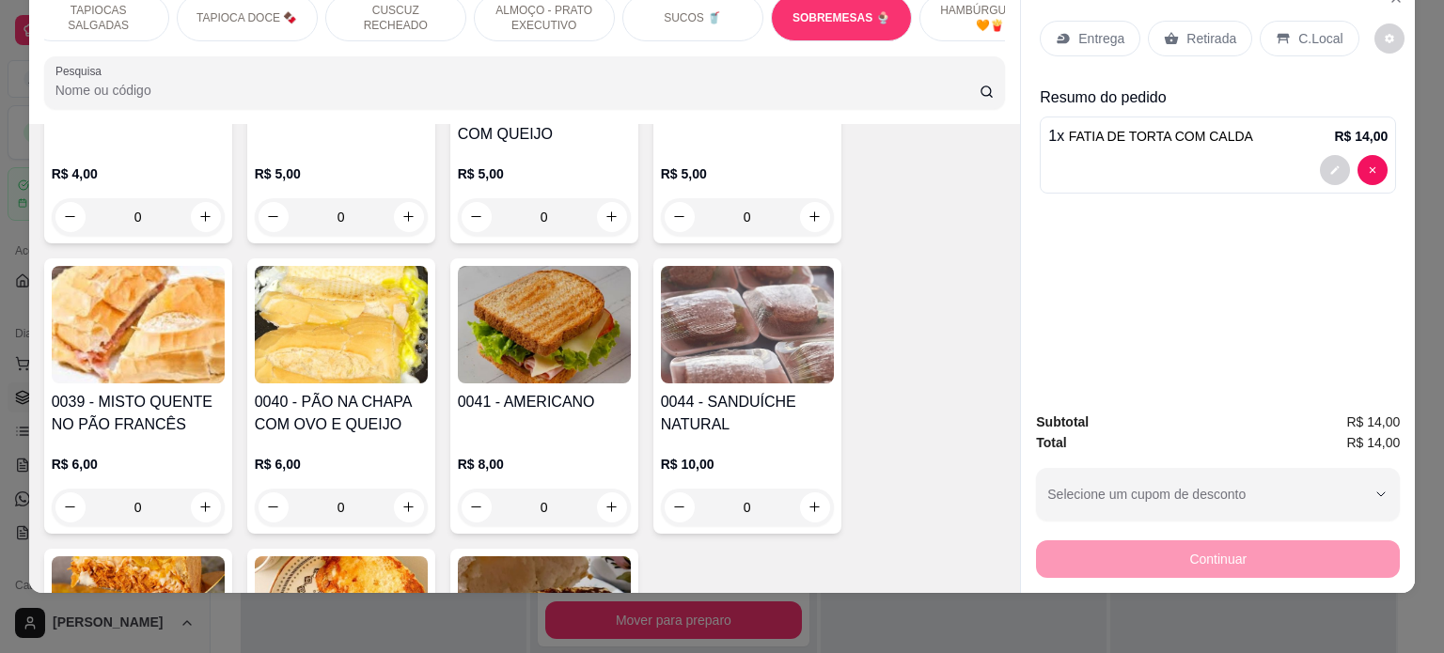
click at [408, 503] on div "0" at bounding box center [341, 508] width 173 height 38
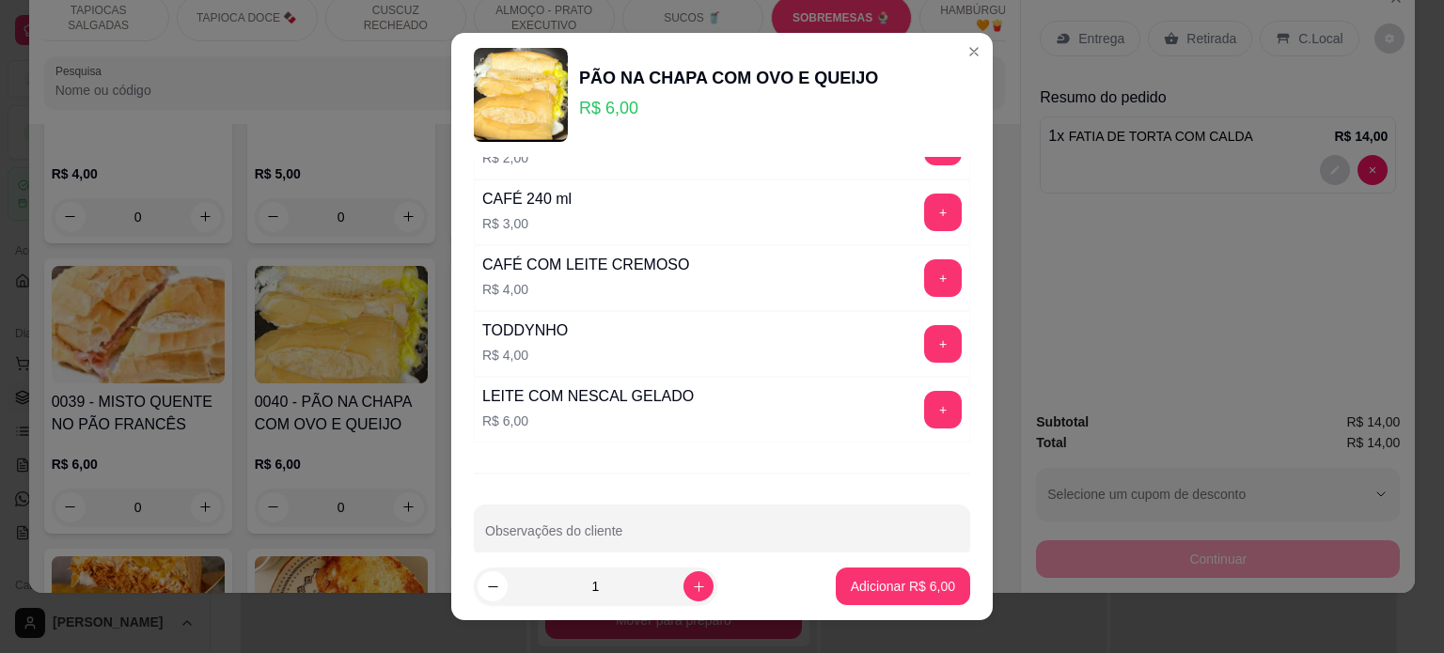
scroll to position [2998, 0]
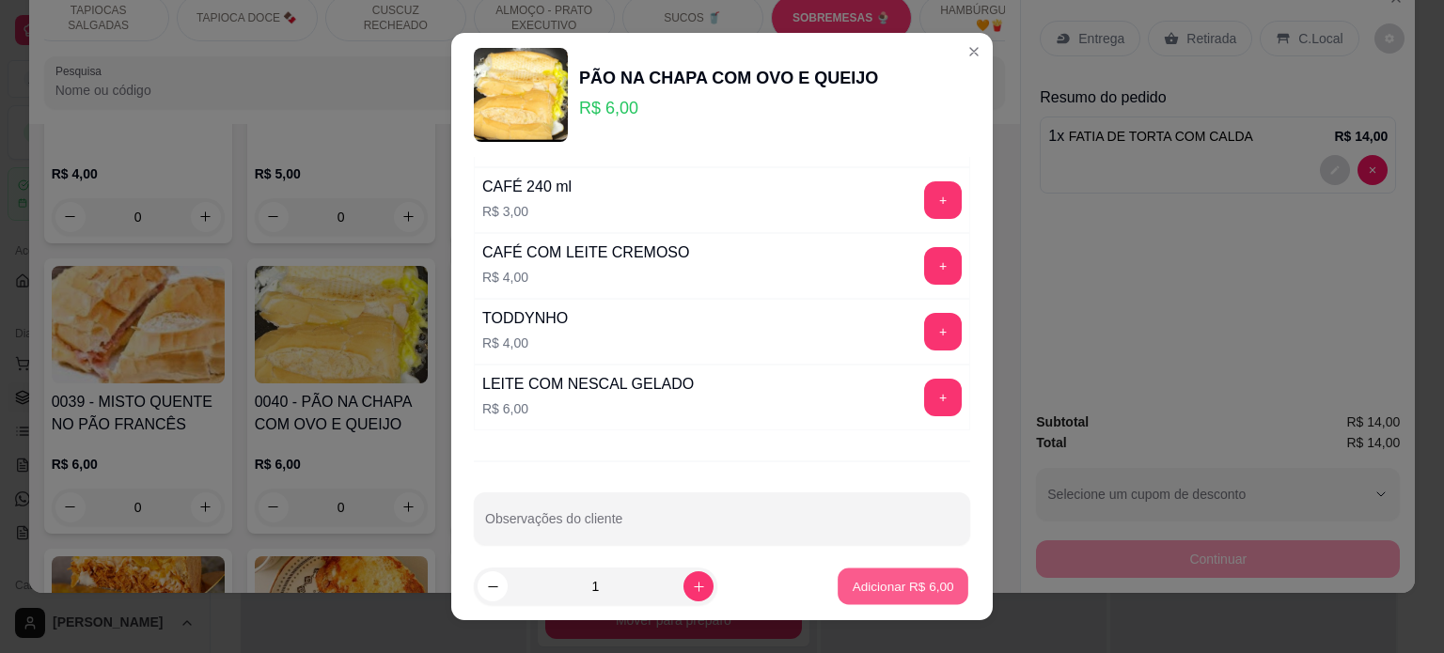
click at [908, 578] on p "Adicionar R$ 6,00" at bounding box center [903, 587] width 102 height 18
type input "1"
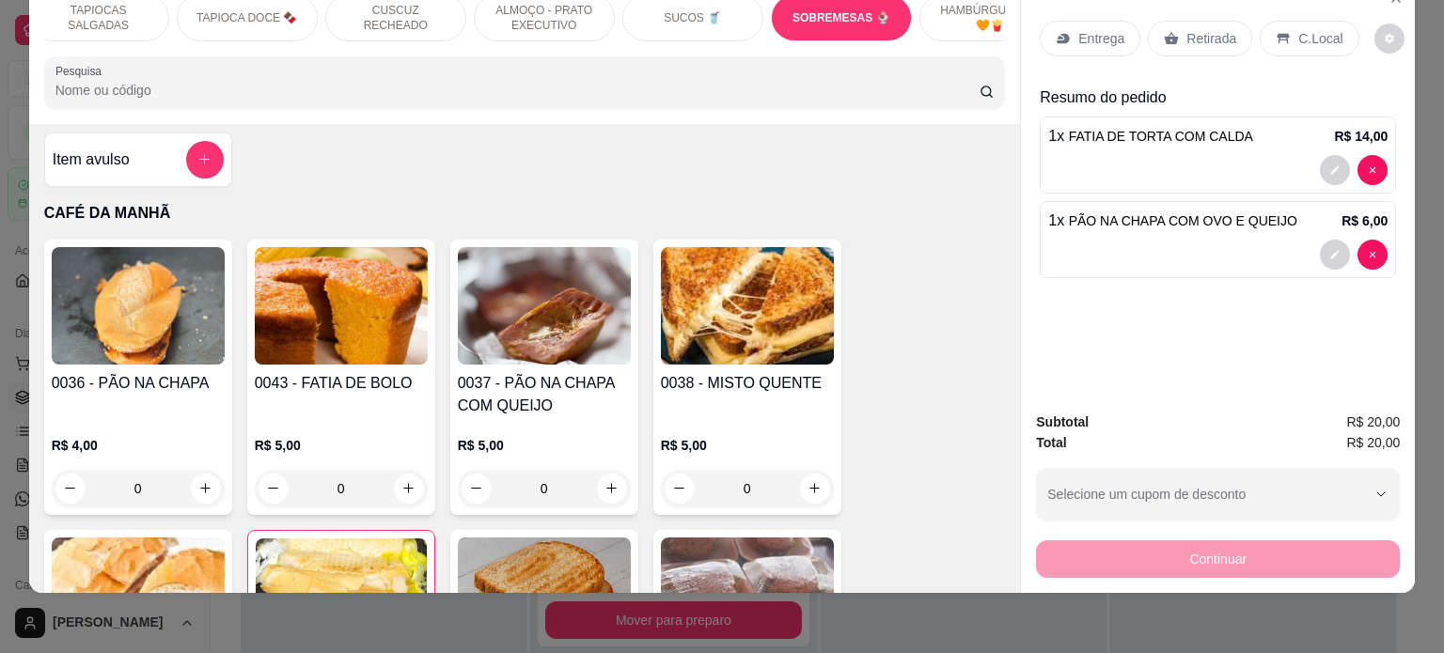
scroll to position [0, 0]
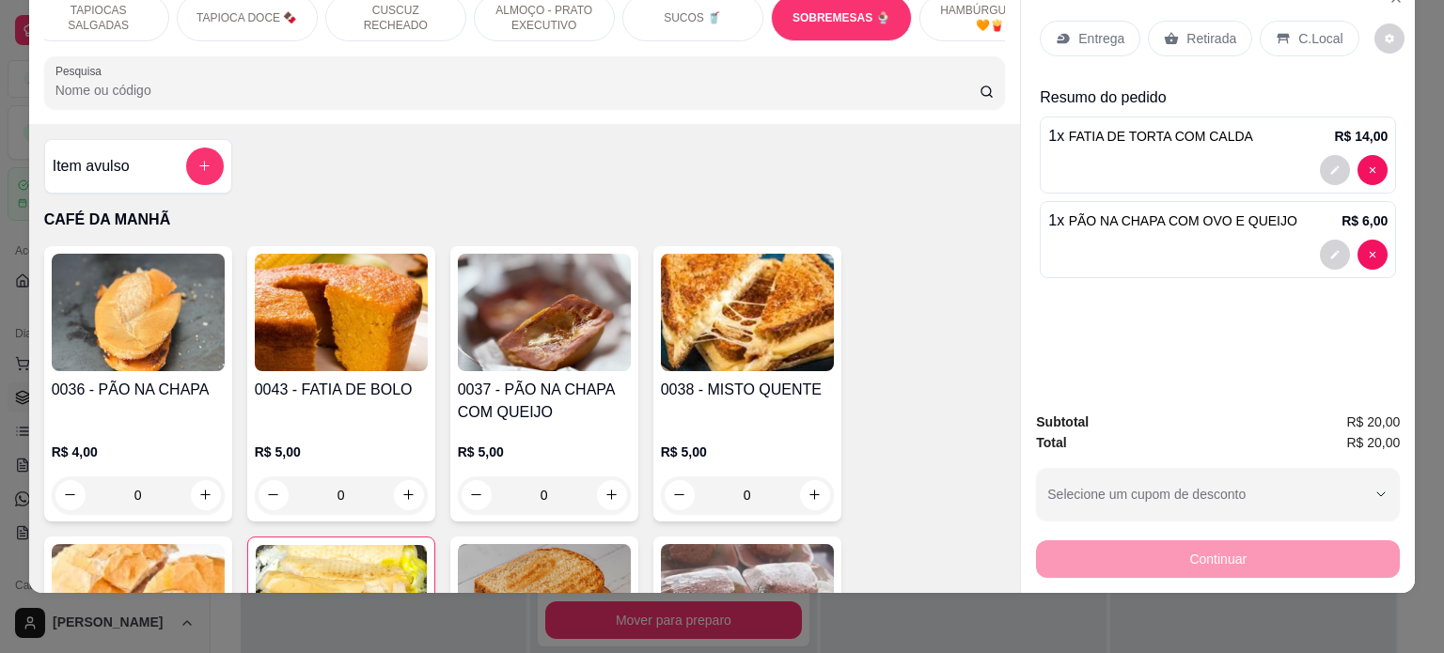
click at [407, 502] on div "0" at bounding box center [341, 496] width 173 height 38
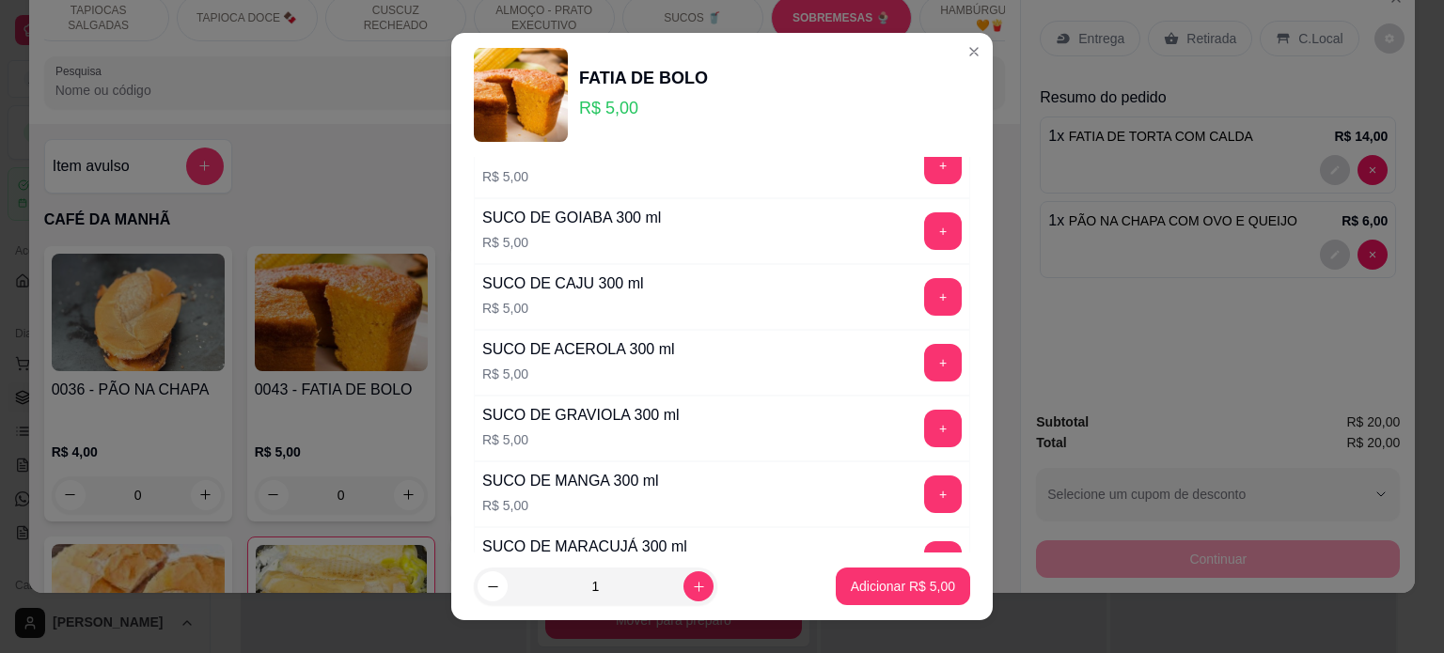
scroll to position [846, 0]
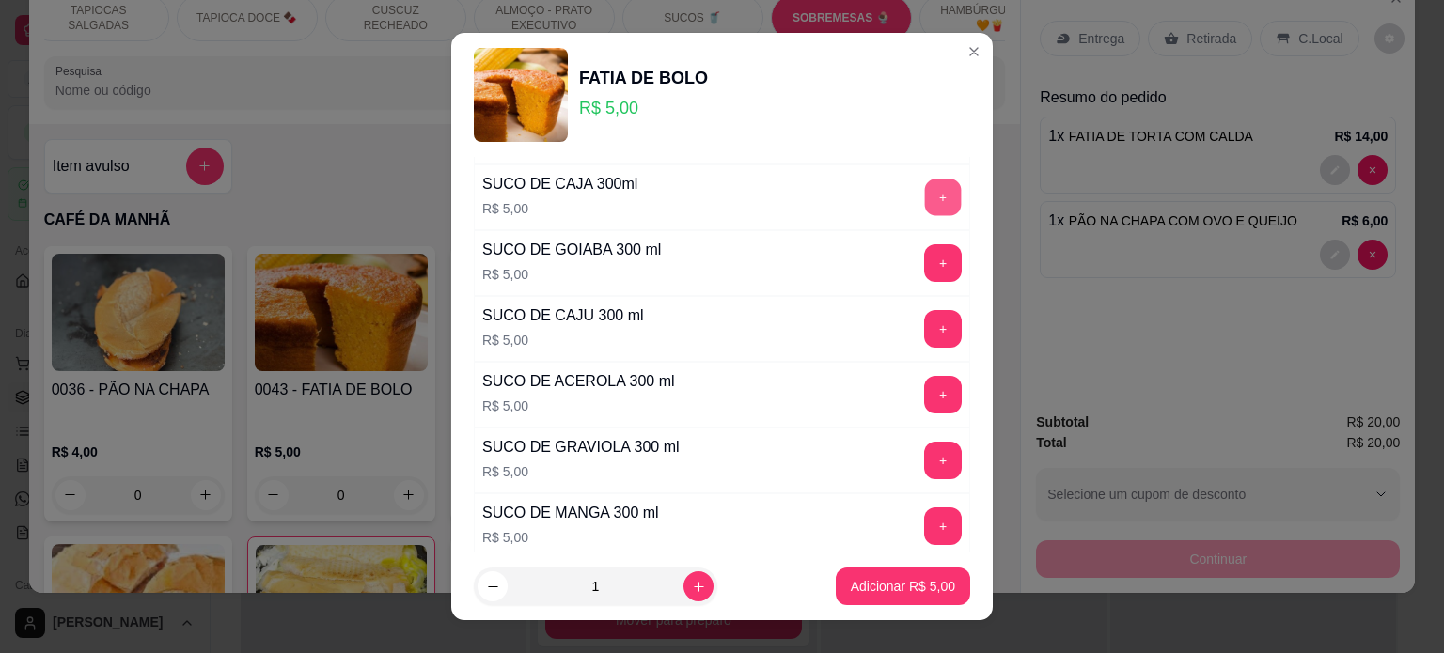
click at [925, 185] on button "+" at bounding box center [943, 197] width 37 height 37
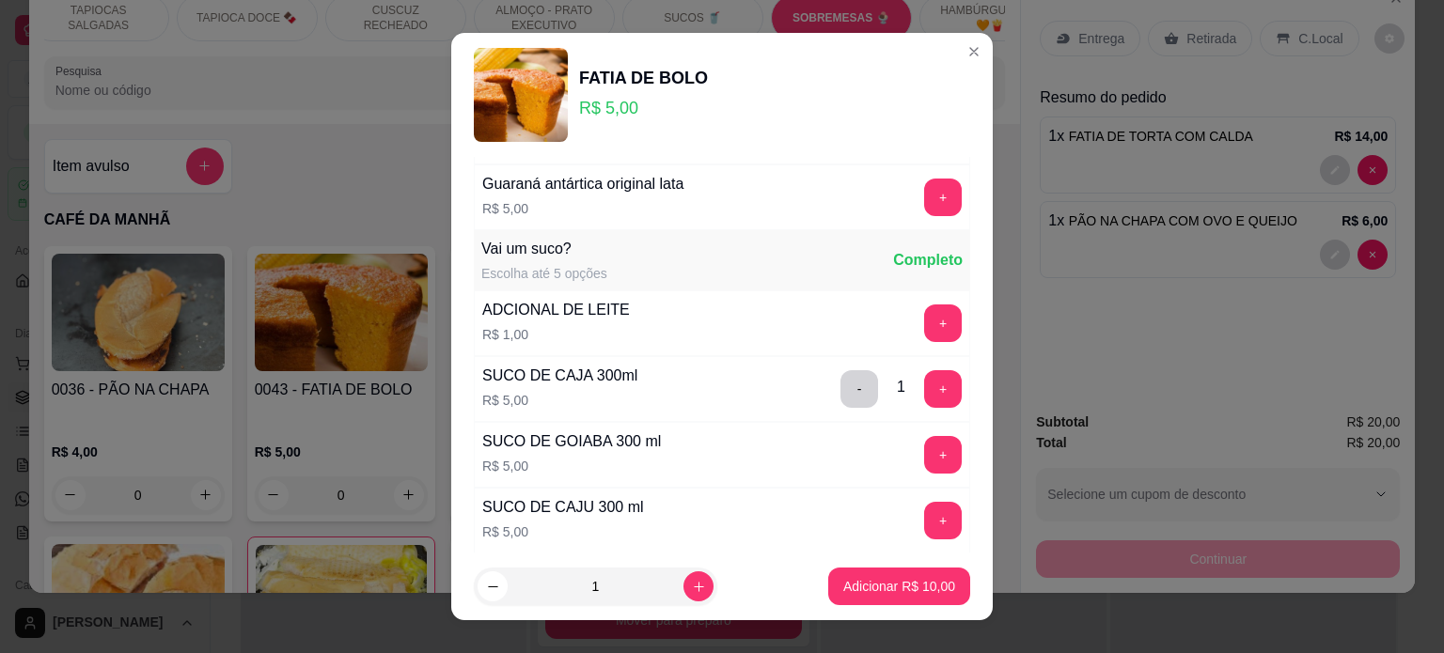
scroll to position [658, 0]
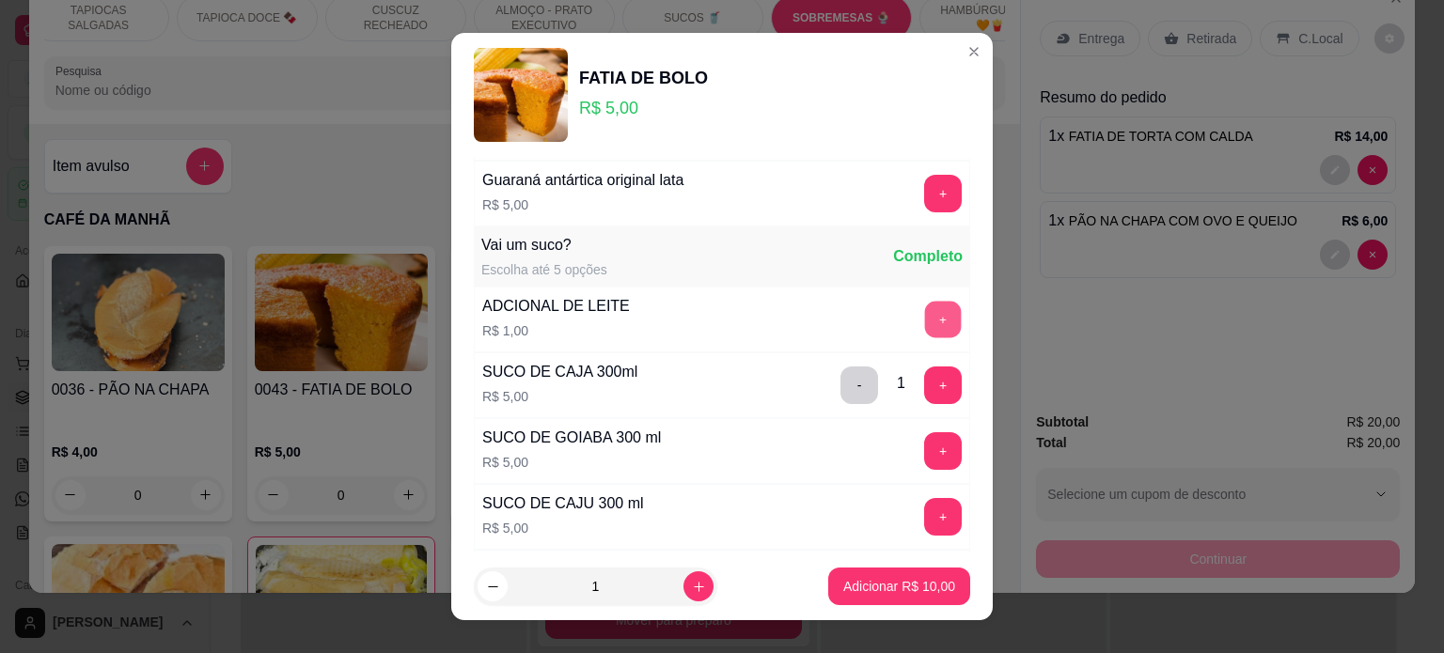
click at [925, 306] on button "+" at bounding box center [943, 319] width 37 height 37
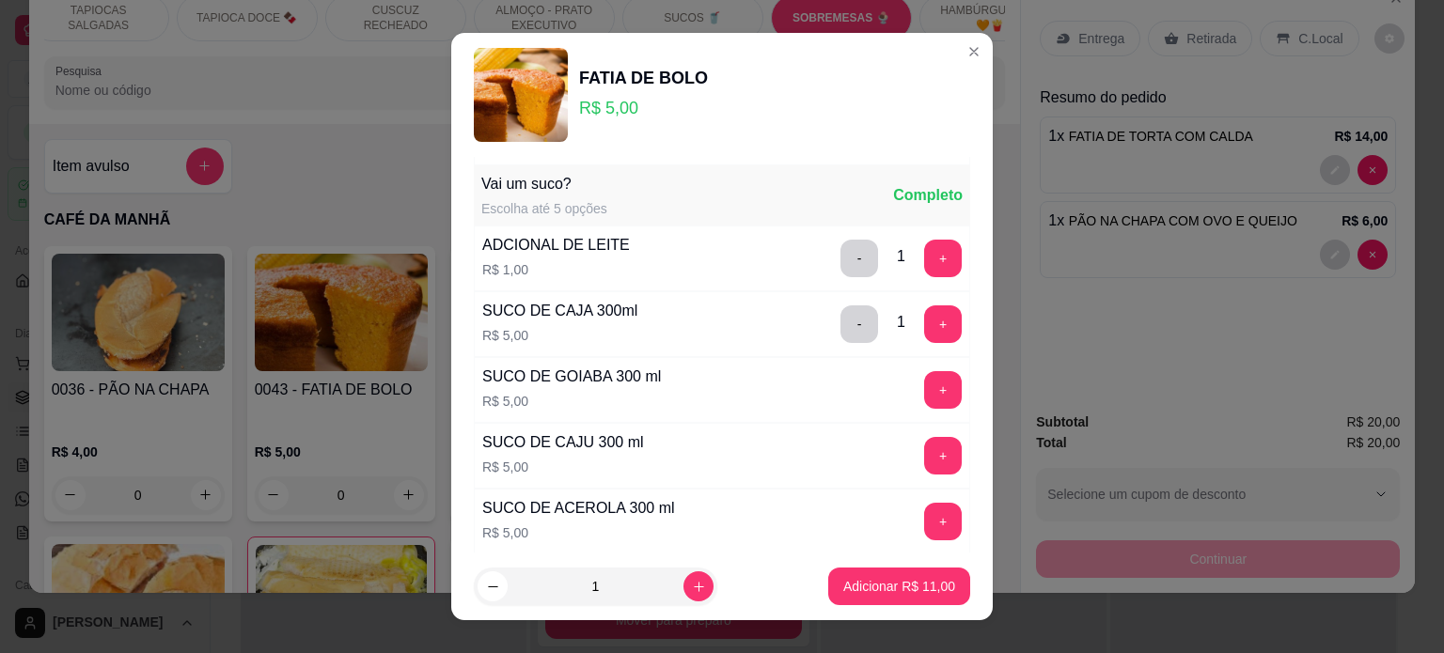
scroll to position [752, 0]
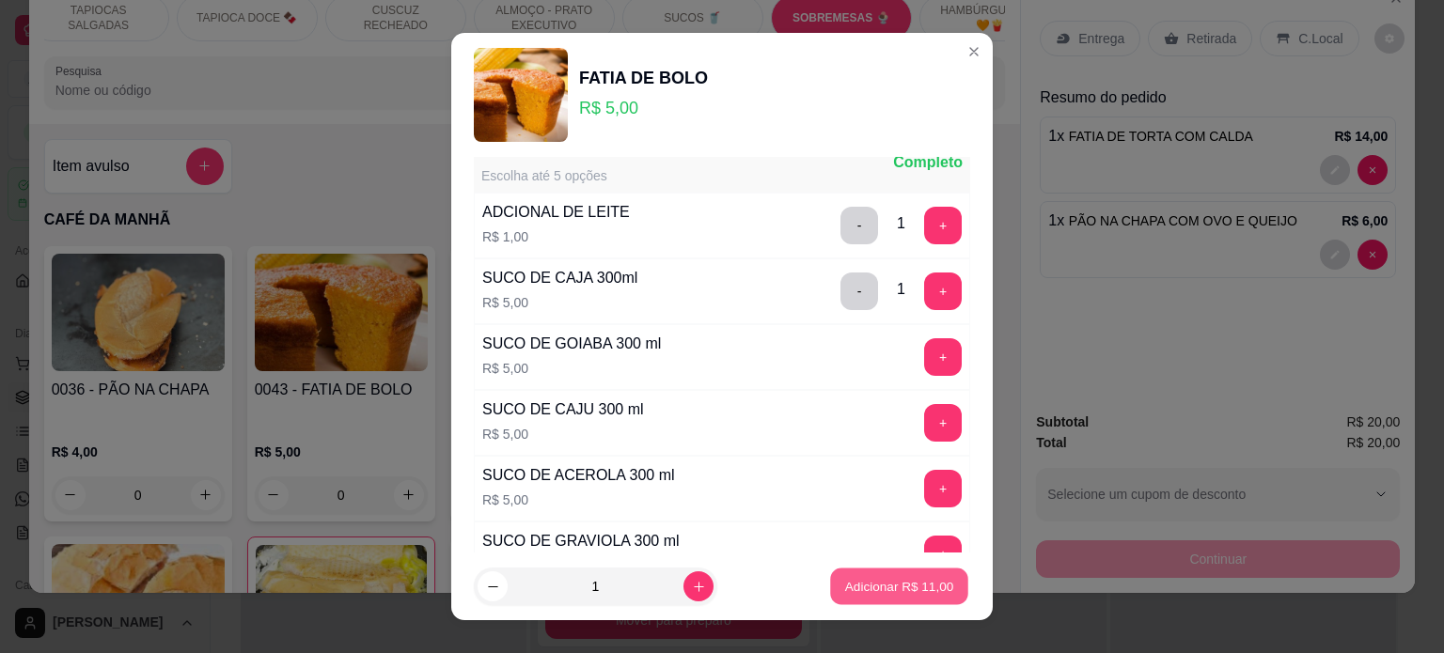
click at [845, 586] on p "Adicionar R$ 11,00" at bounding box center [899, 587] width 109 height 18
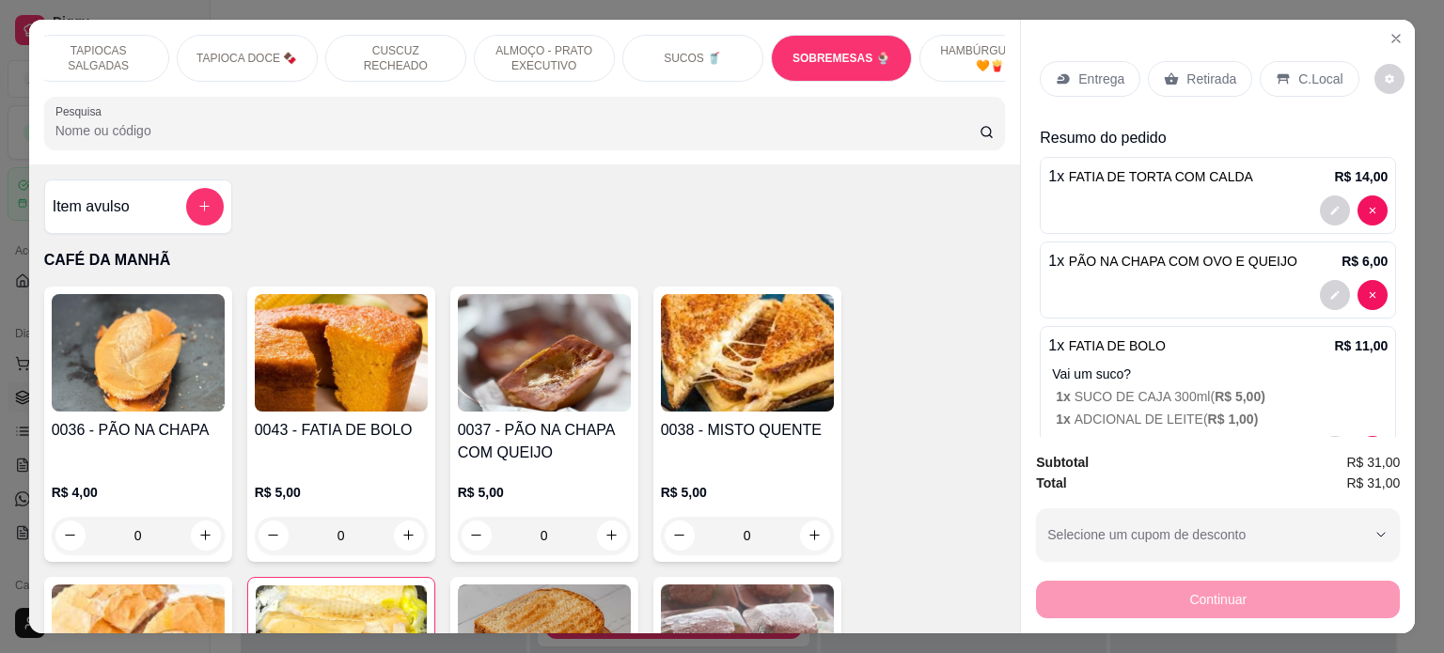
scroll to position [48, 0]
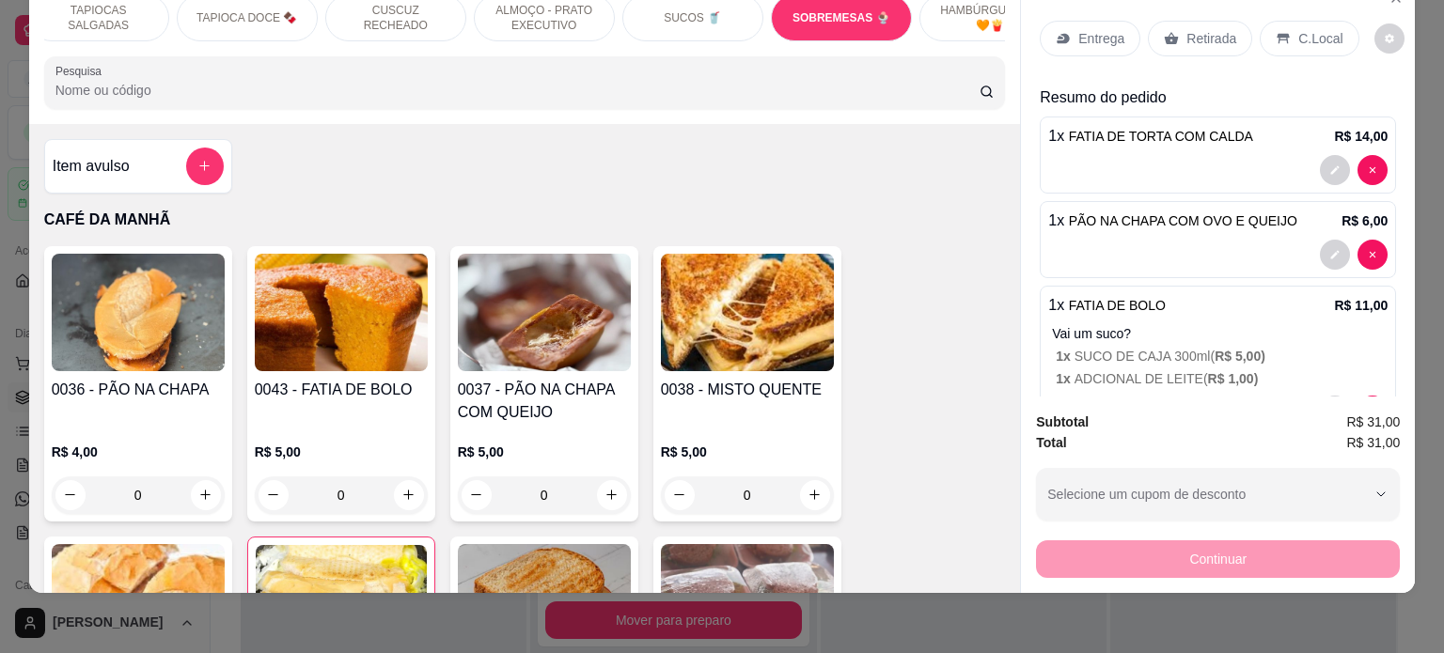
click at [399, 493] on div "0" at bounding box center [341, 496] width 173 height 38
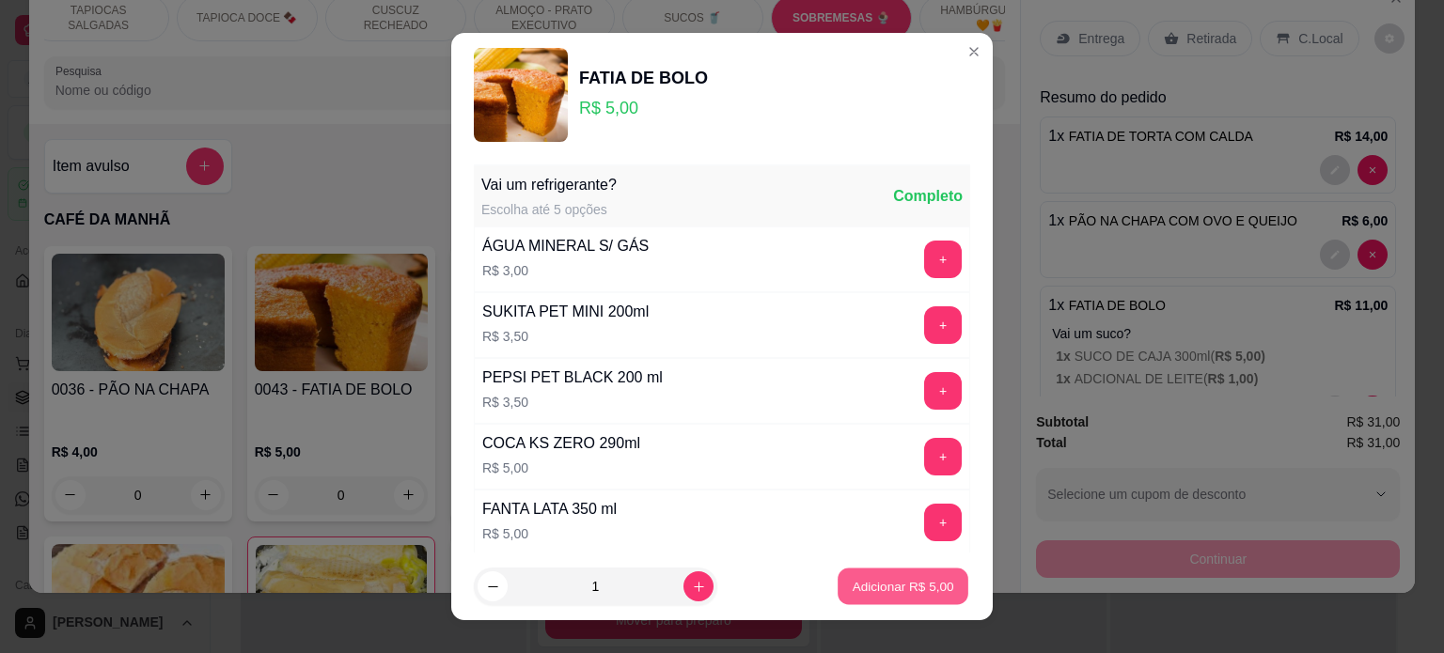
click at [895, 584] on p "Adicionar R$ 5,00" at bounding box center [903, 587] width 102 height 18
type input "1"
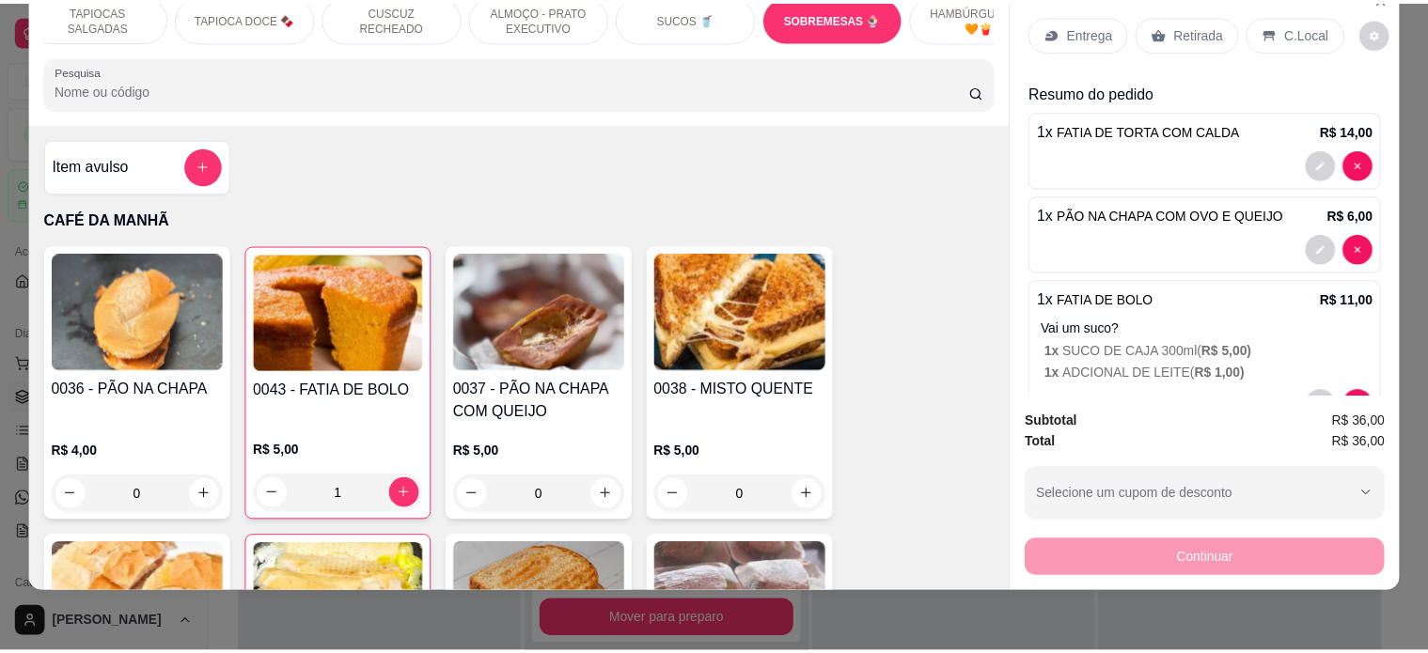
scroll to position [0, 0]
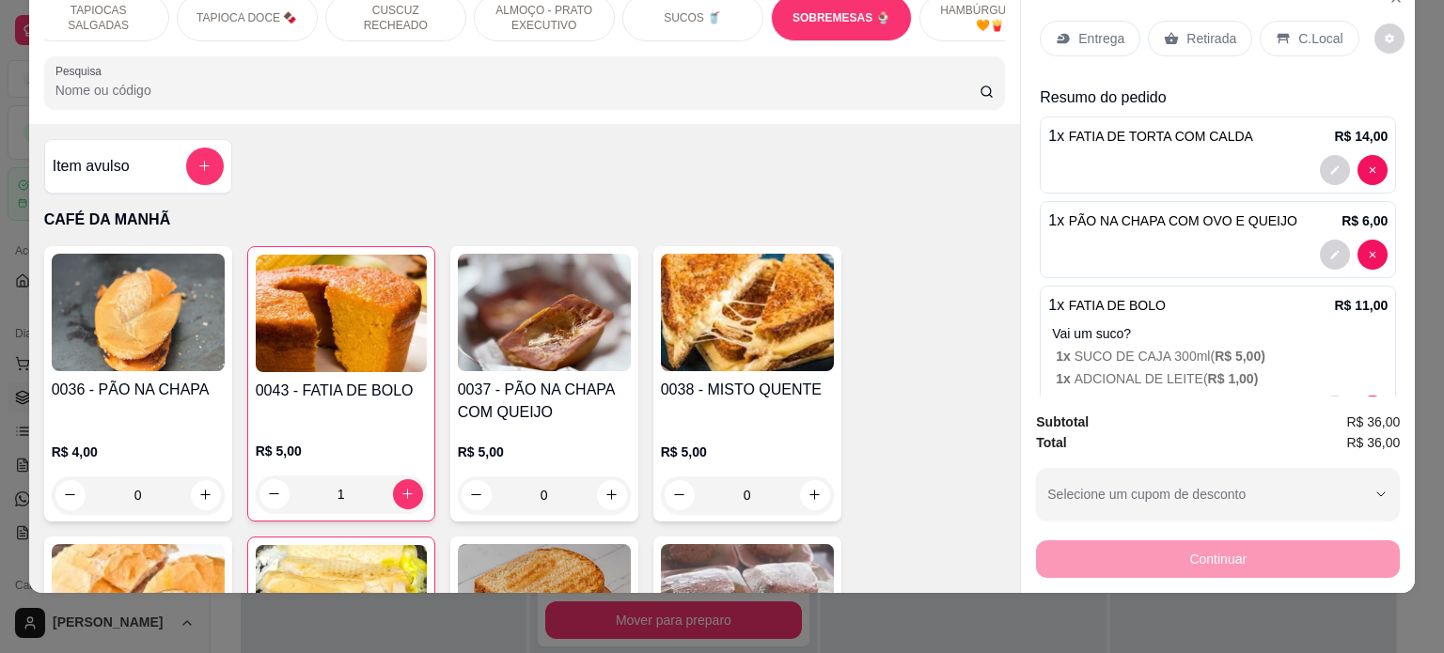
click at [1199, 29] on p "Retirada" at bounding box center [1211, 38] width 50 height 19
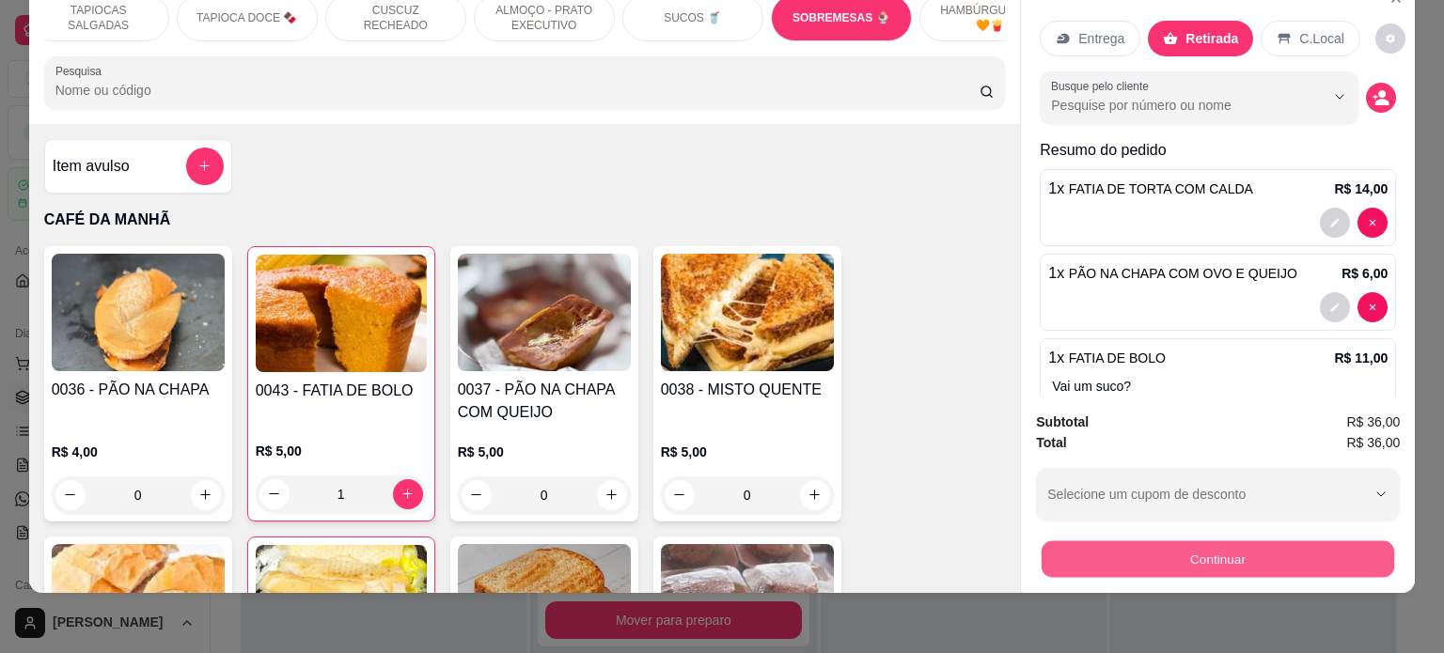
click at [1205, 546] on button "Continuar" at bounding box center [1218, 559] width 353 height 37
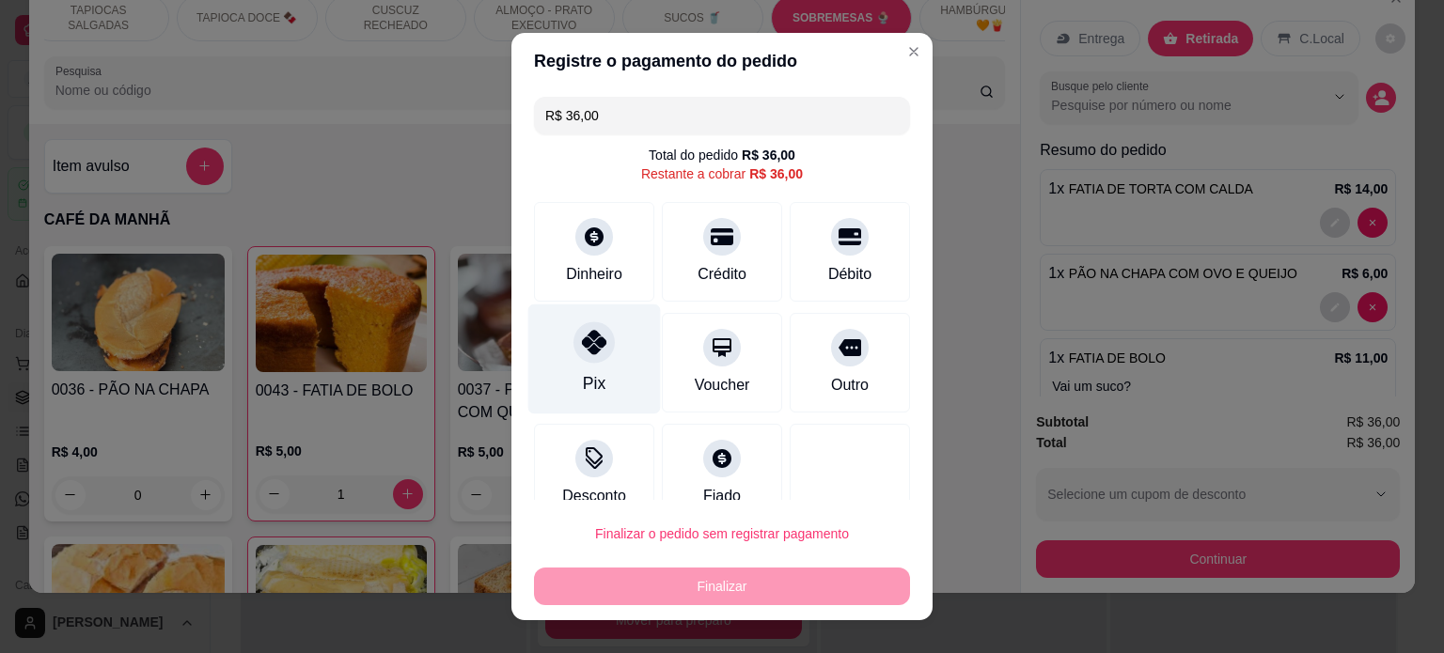
click at [598, 368] on div "Pix" at bounding box center [594, 359] width 133 height 110
type input "R$ 0,00"
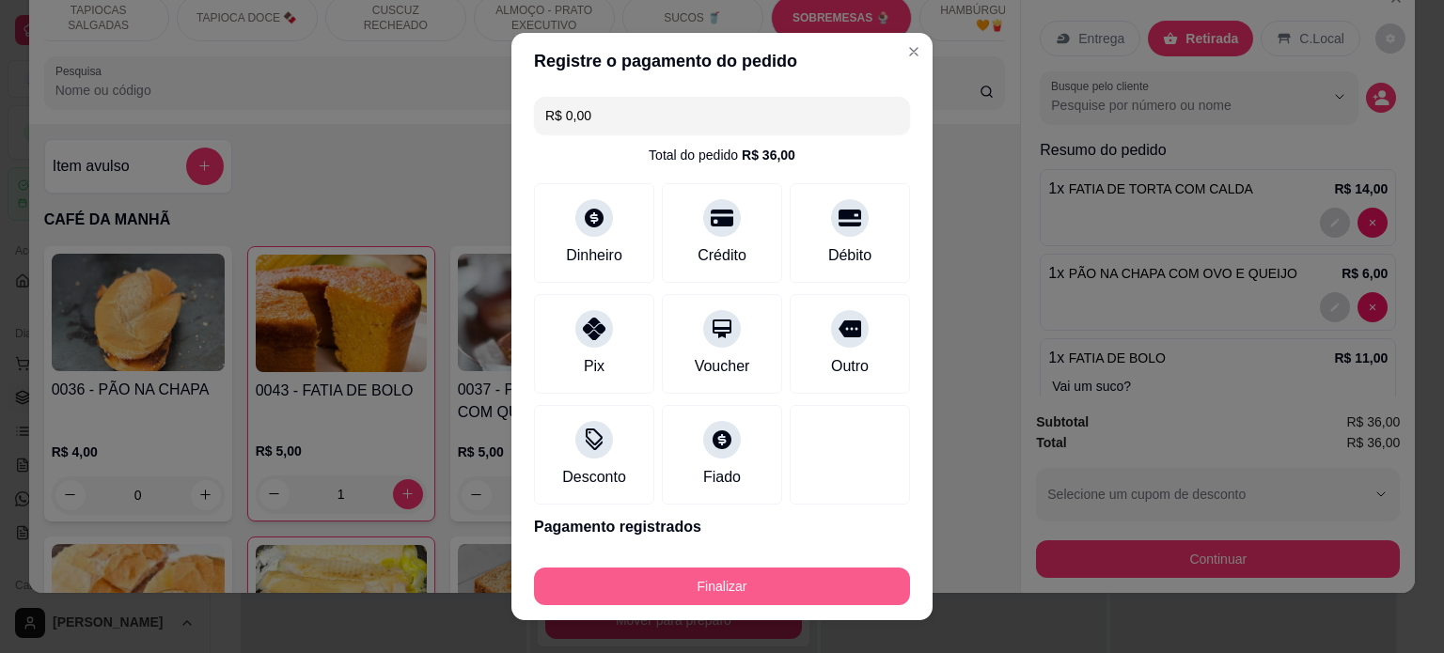
click at [724, 590] on button "Finalizar" at bounding box center [722, 587] width 376 height 38
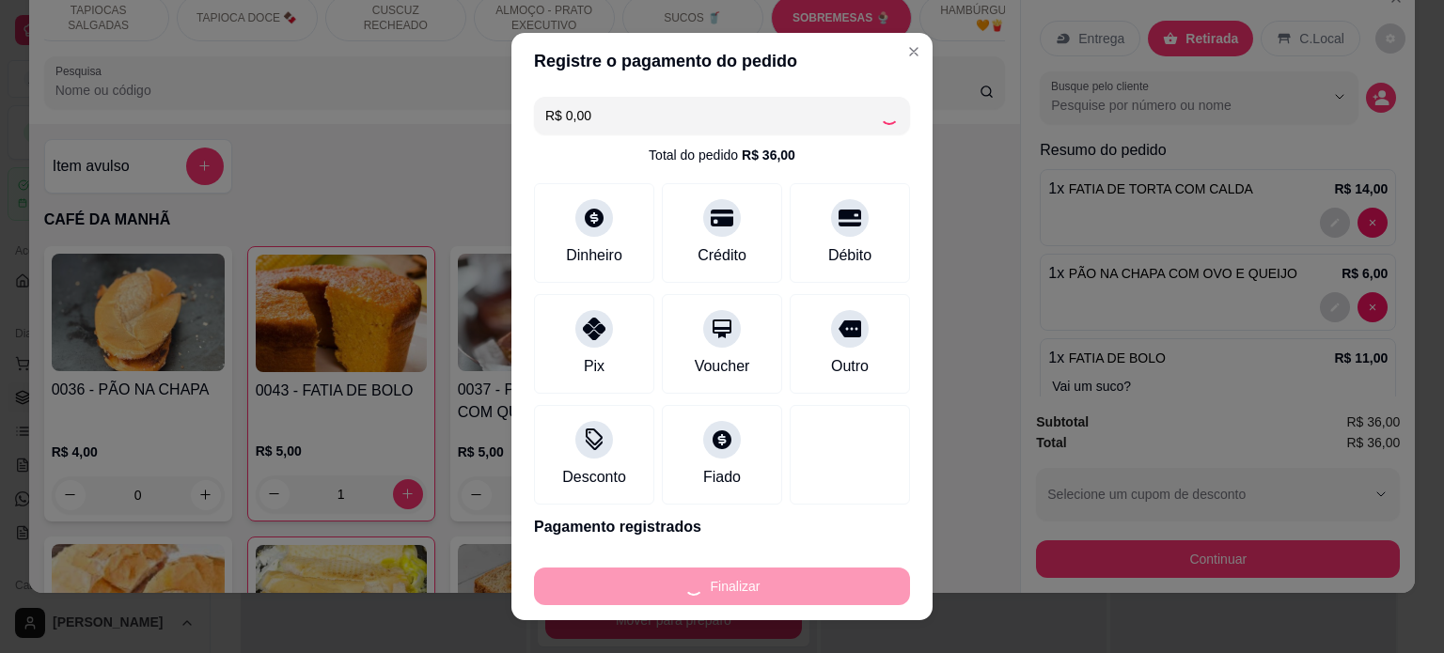
type input "0"
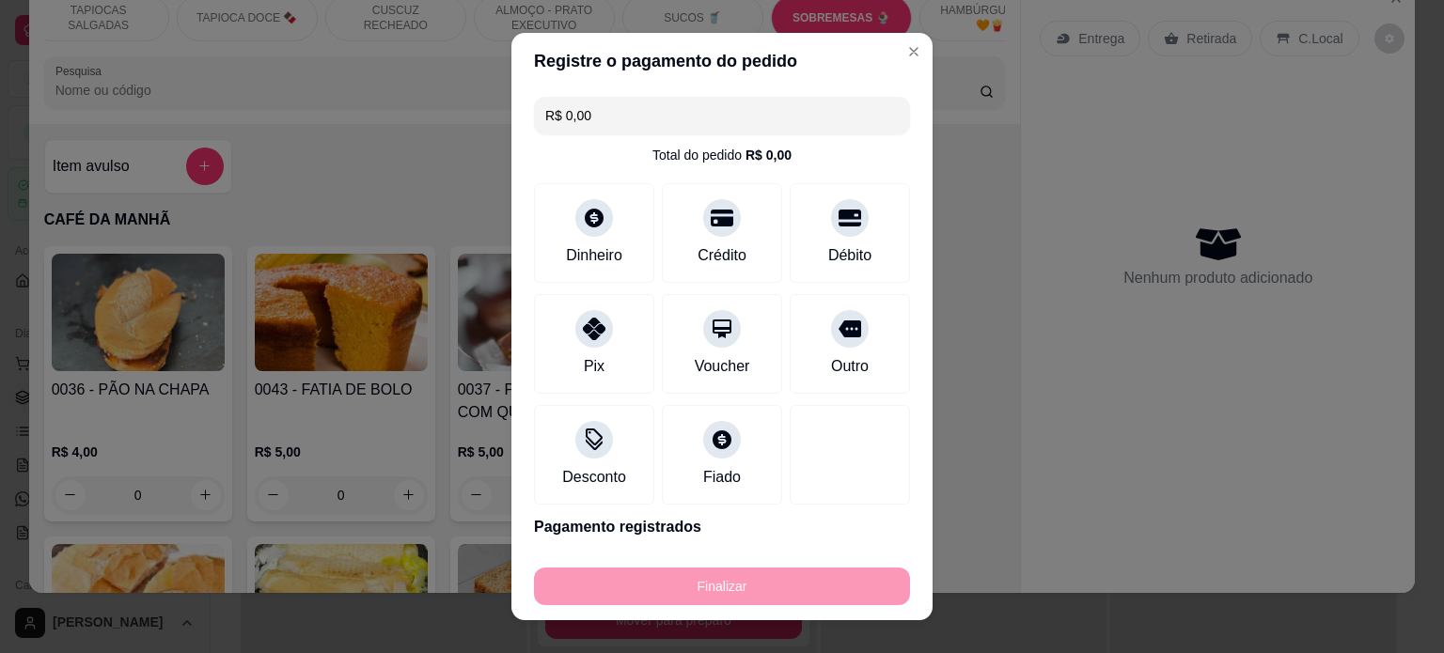
type input "-R$ 36,00"
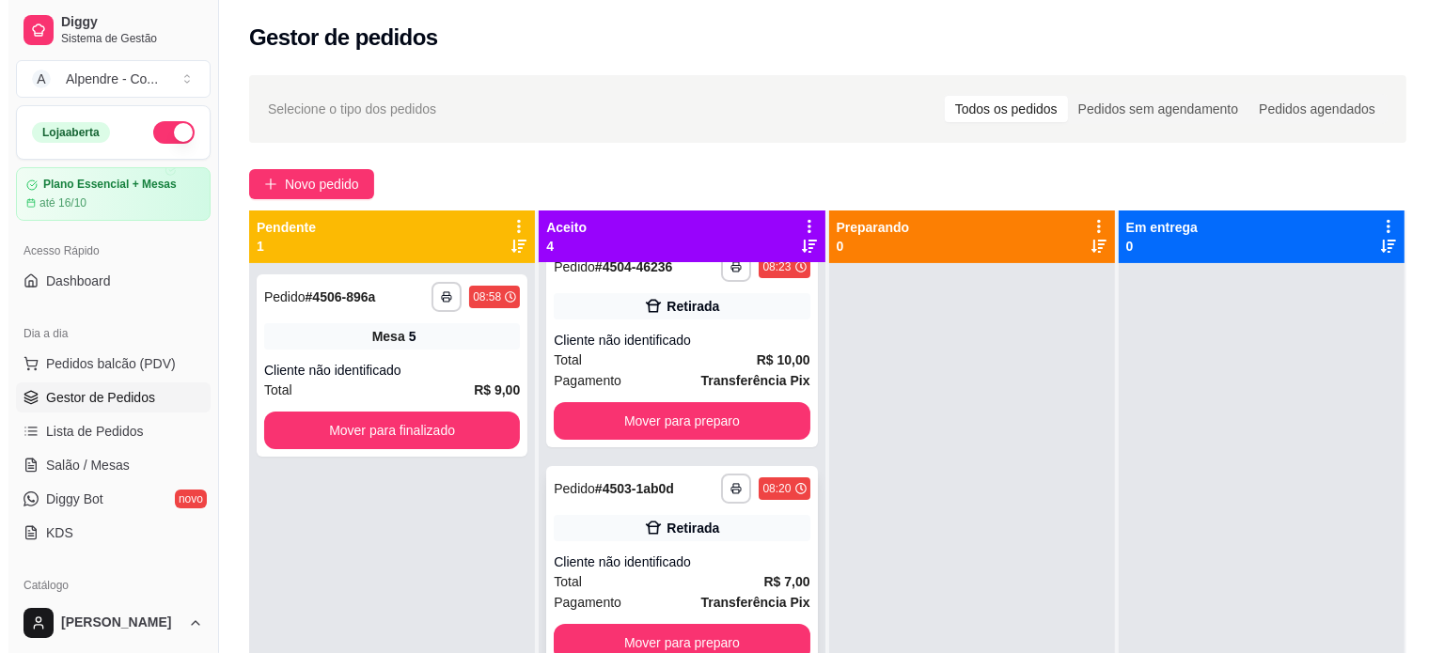
scroll to position [53, 0]
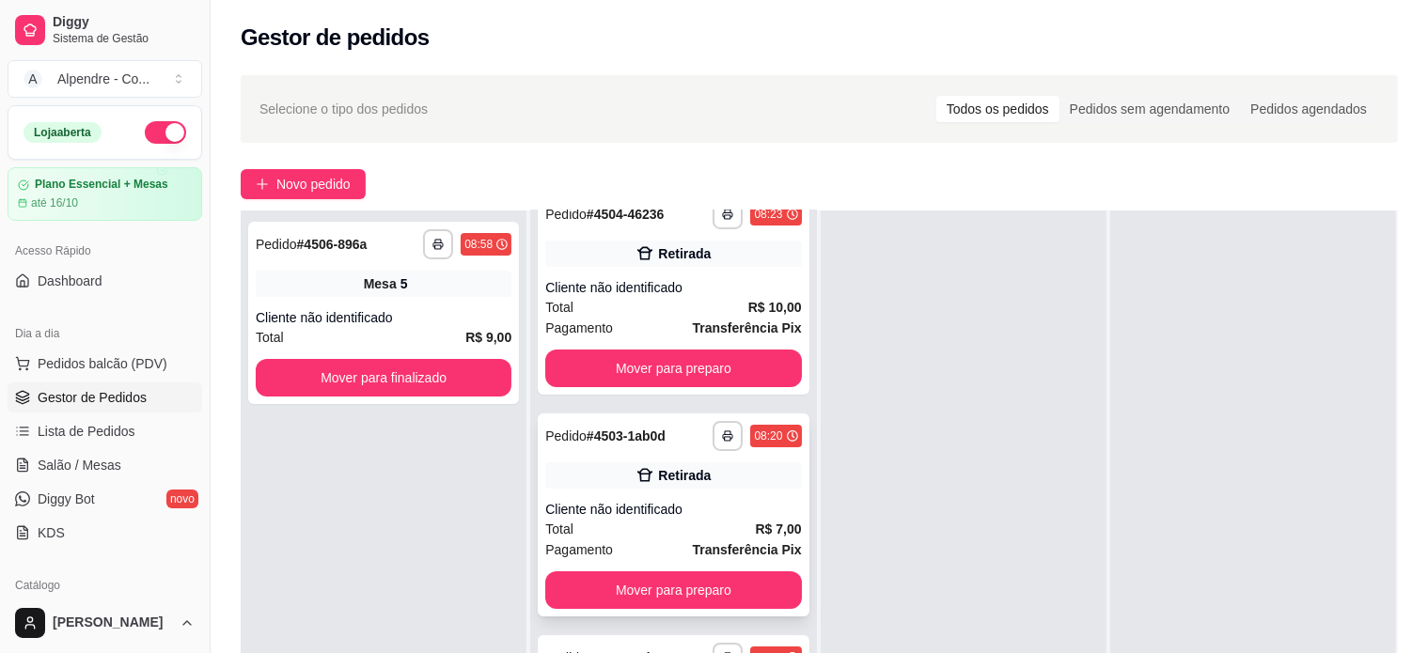
click at [655, 514] on div "Cliente não identificado" at bounding box center [673, 509] width 256 height 19
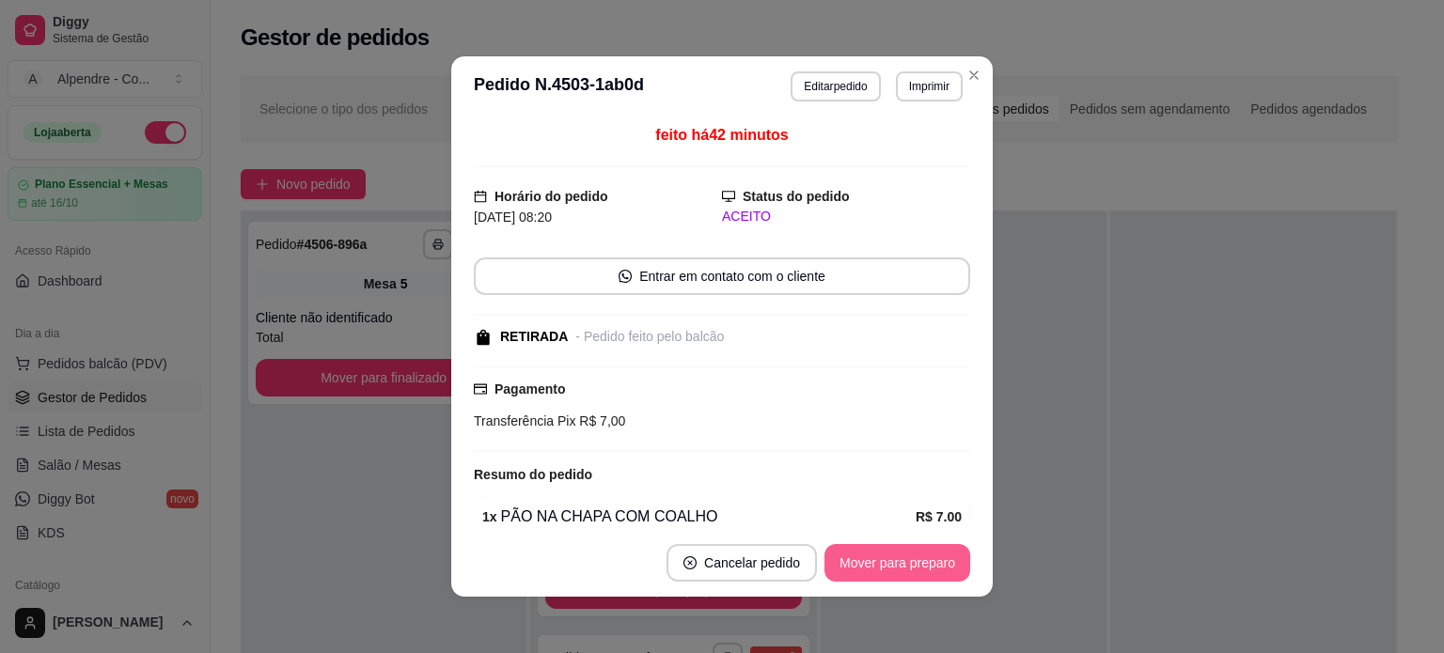
click at [901, 561] on button "Mover para preparo" at bounding box center [897, 563] width 146 height 38
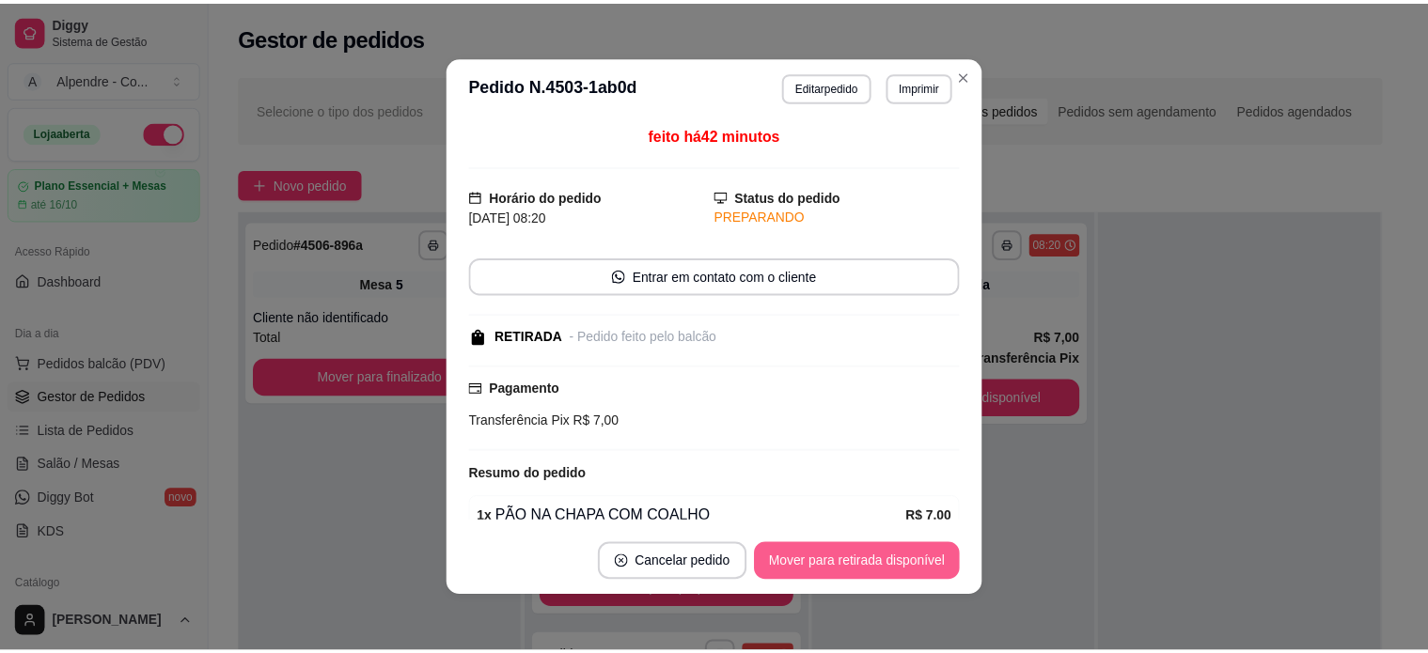
scroll to position [252, 0]
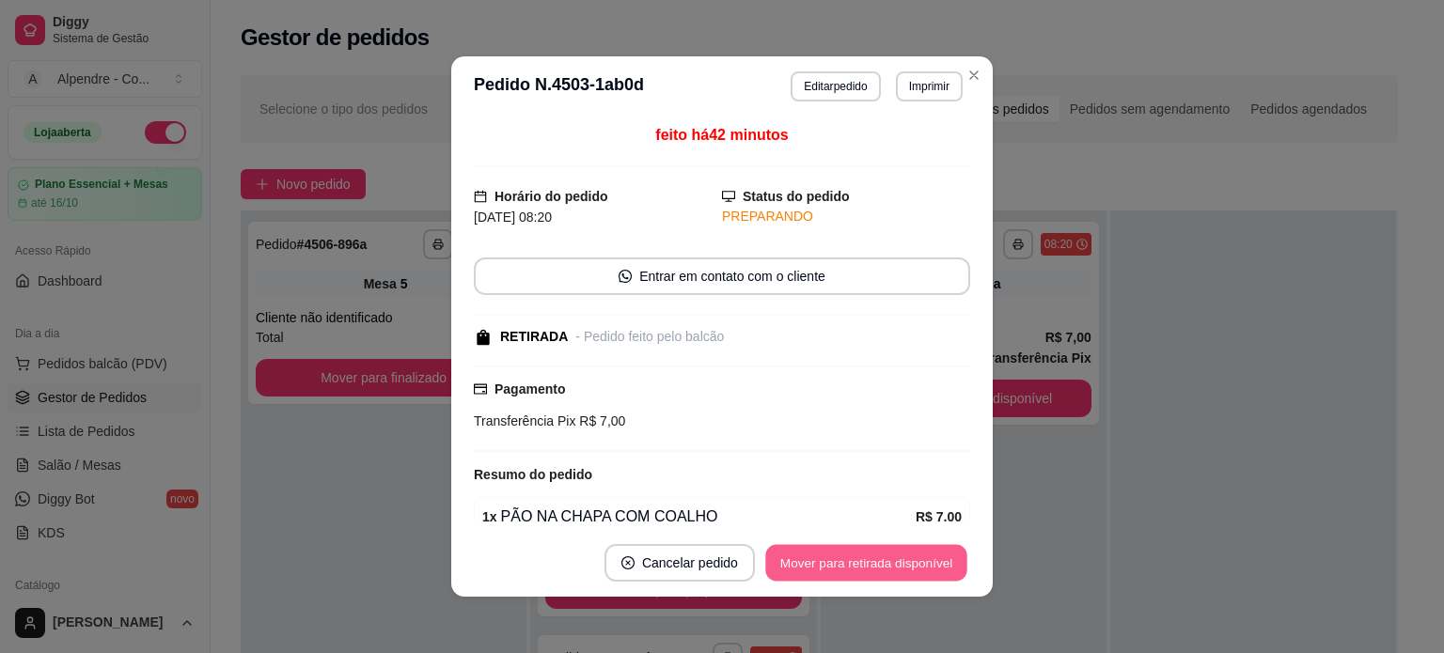
click at [901, 561] on button "Mover para retirada disponível" at bounding box center [865, 563] width 201 height 37
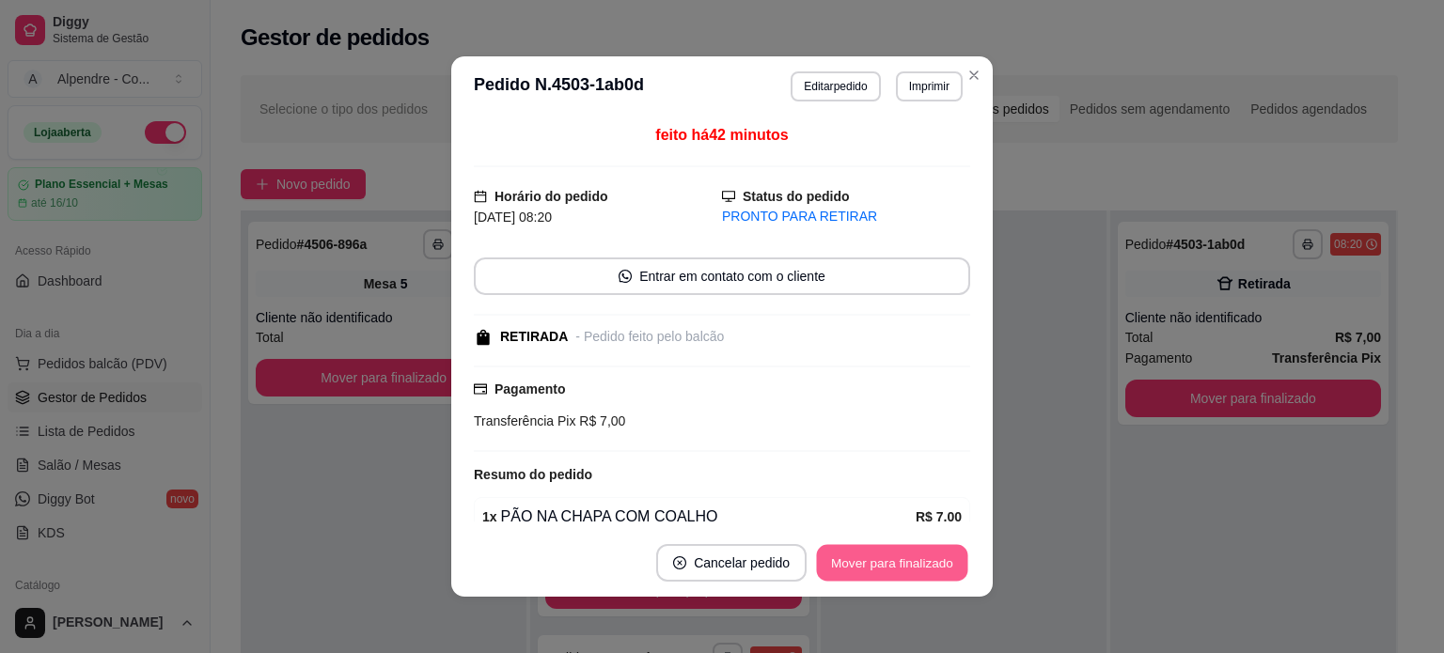
click at [901, 561] on button "Mover para finalizado" at bounding box center [892, 563] width 151 height 37
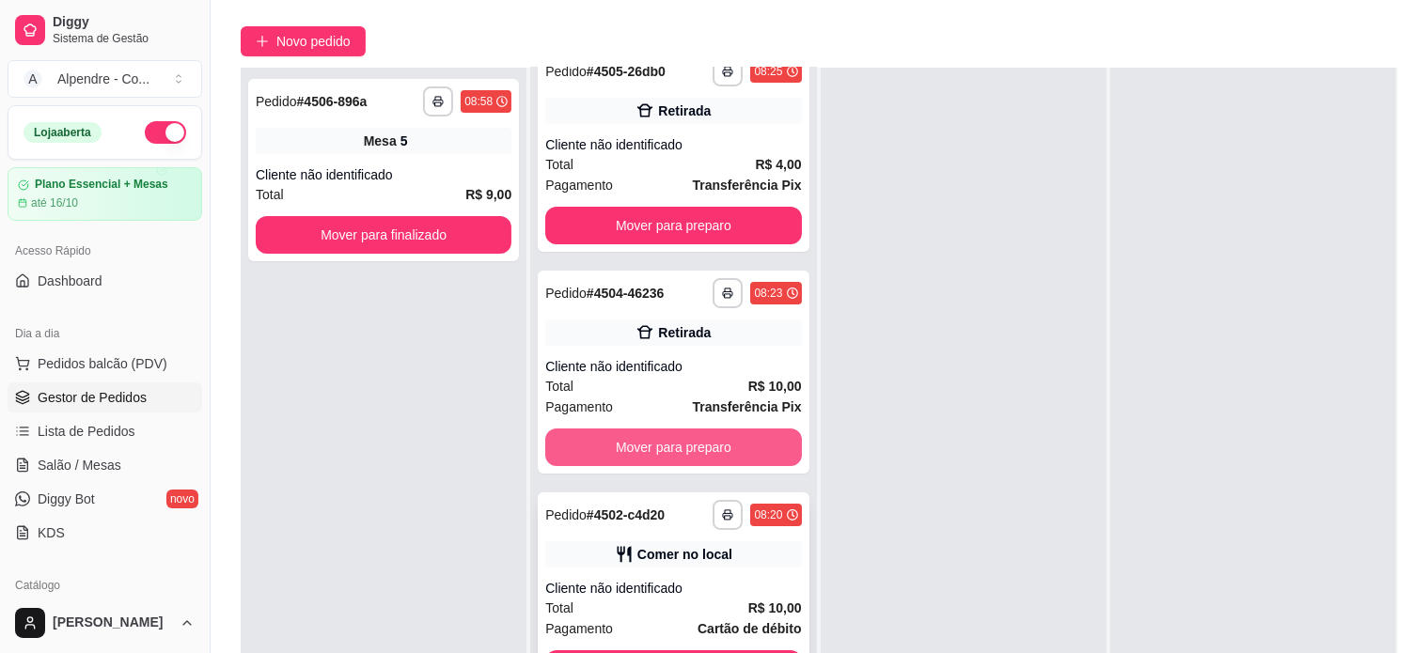
scroll to position [286, 0]
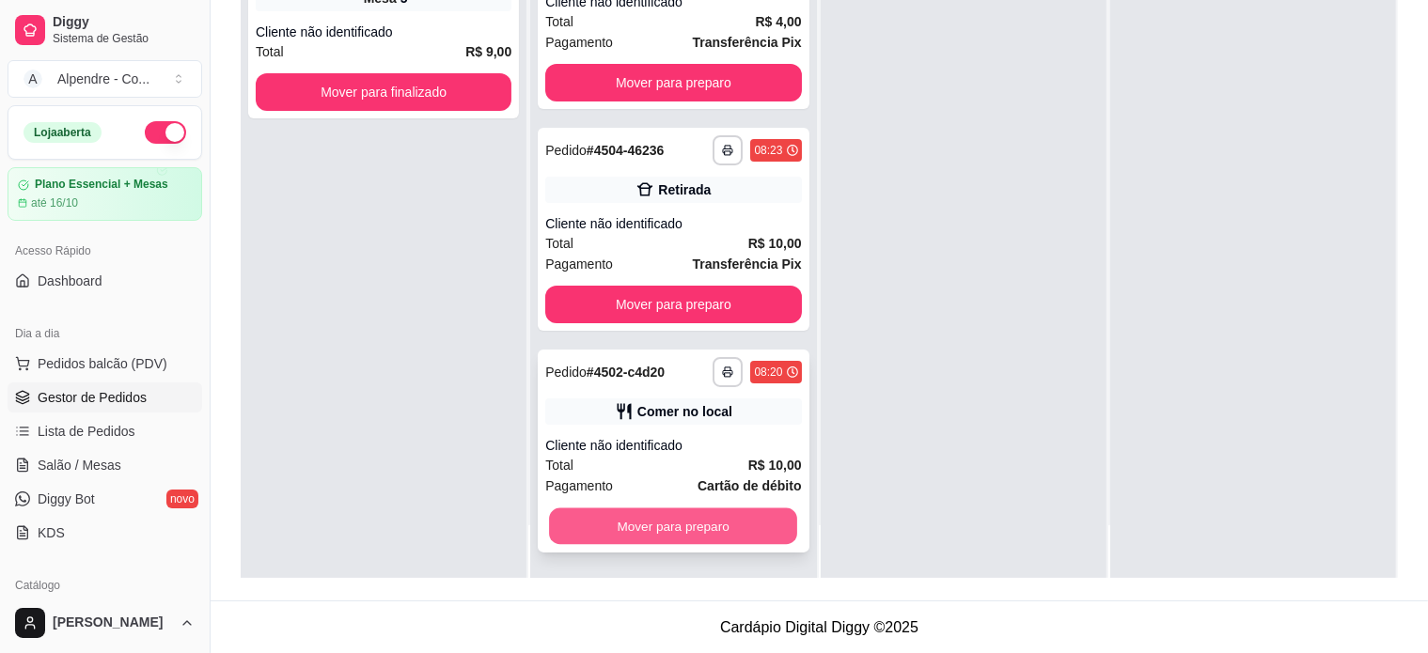
click at [696, 519] on button "Mover para preparo" at bounding box center [673, 527] width 248 height 37
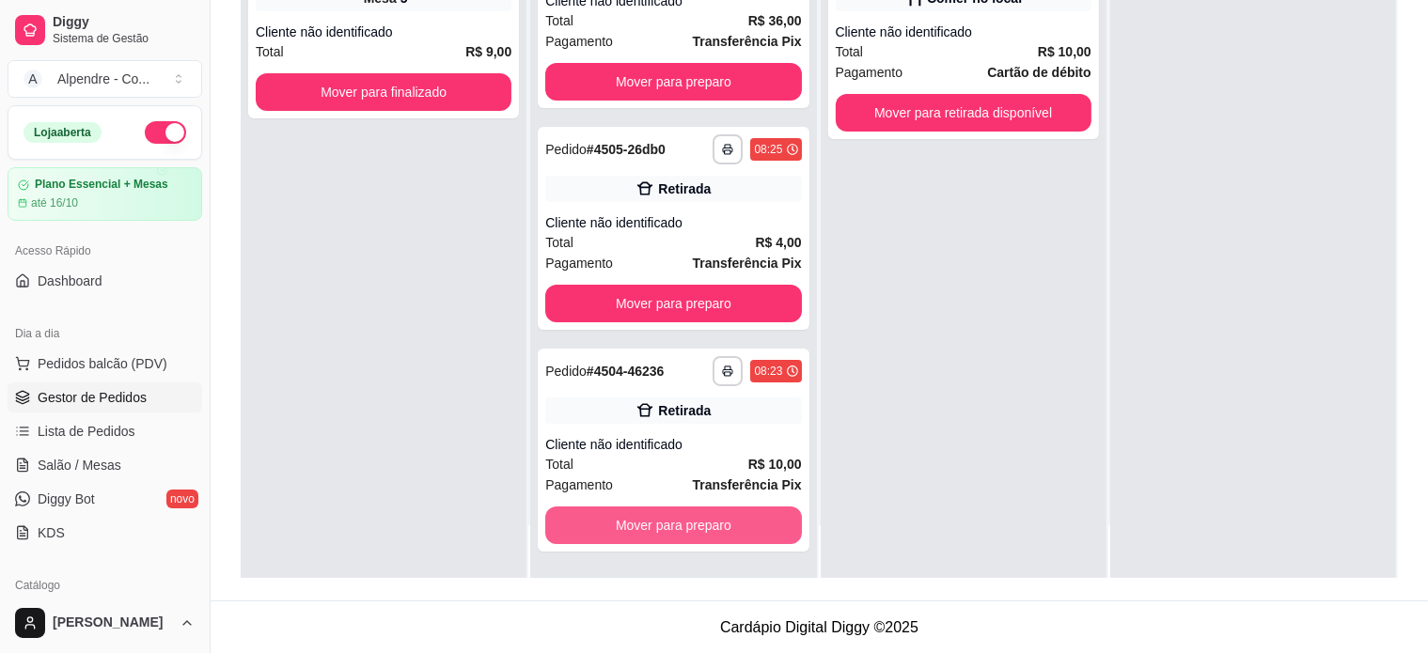
scroll to position [30, 0]
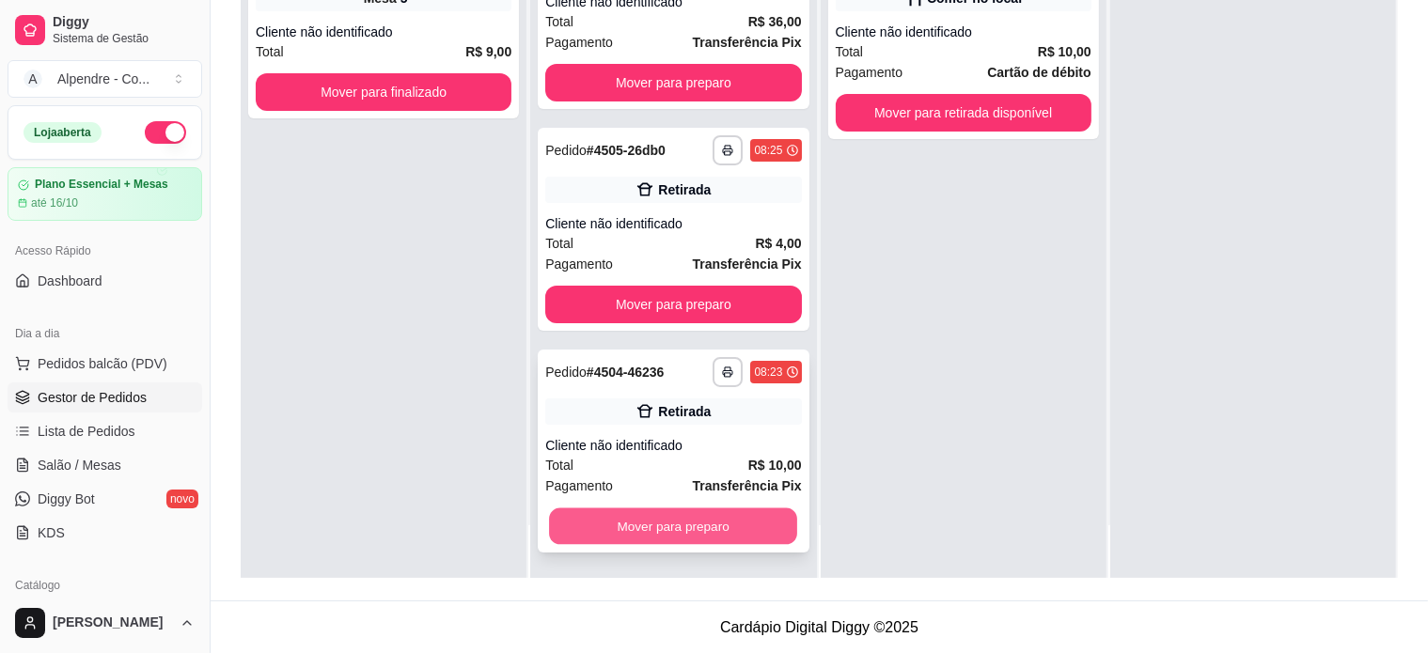
click at [711, 526] on button "Mover para preparo" at bounding box center [673, 527] width 248 height 37
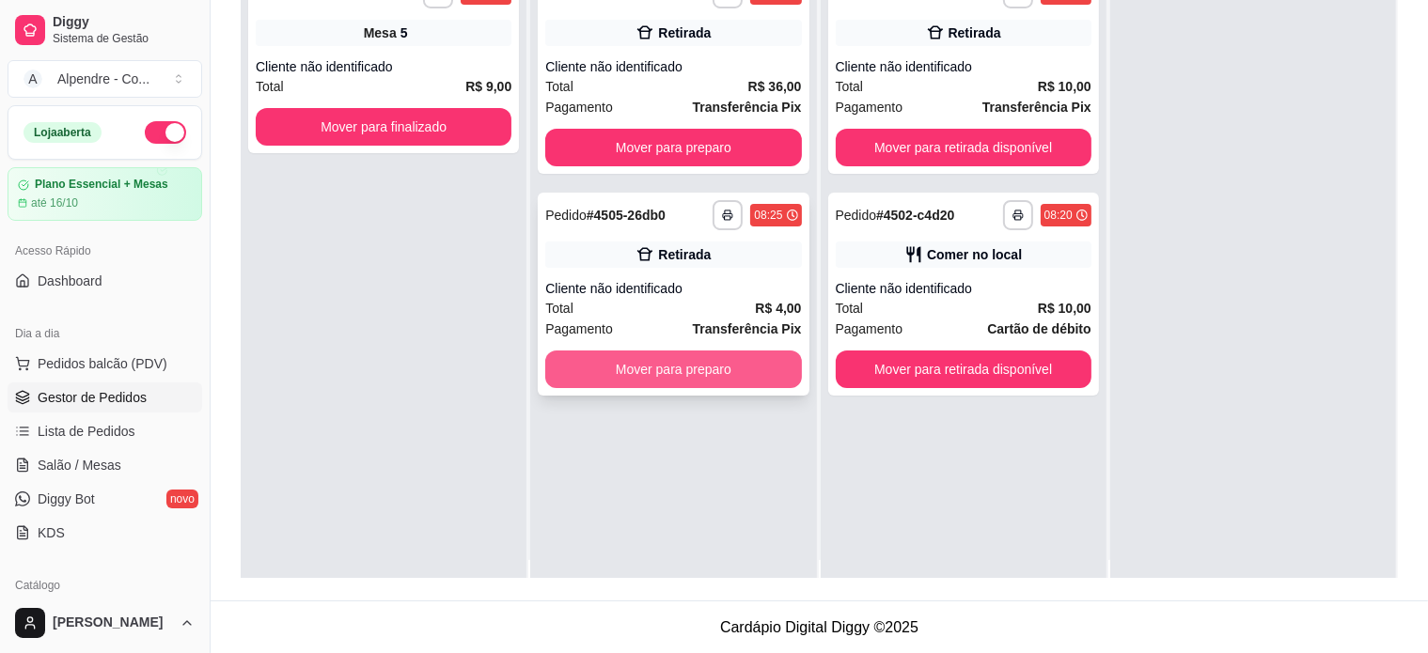
scroll to position [0, 0]
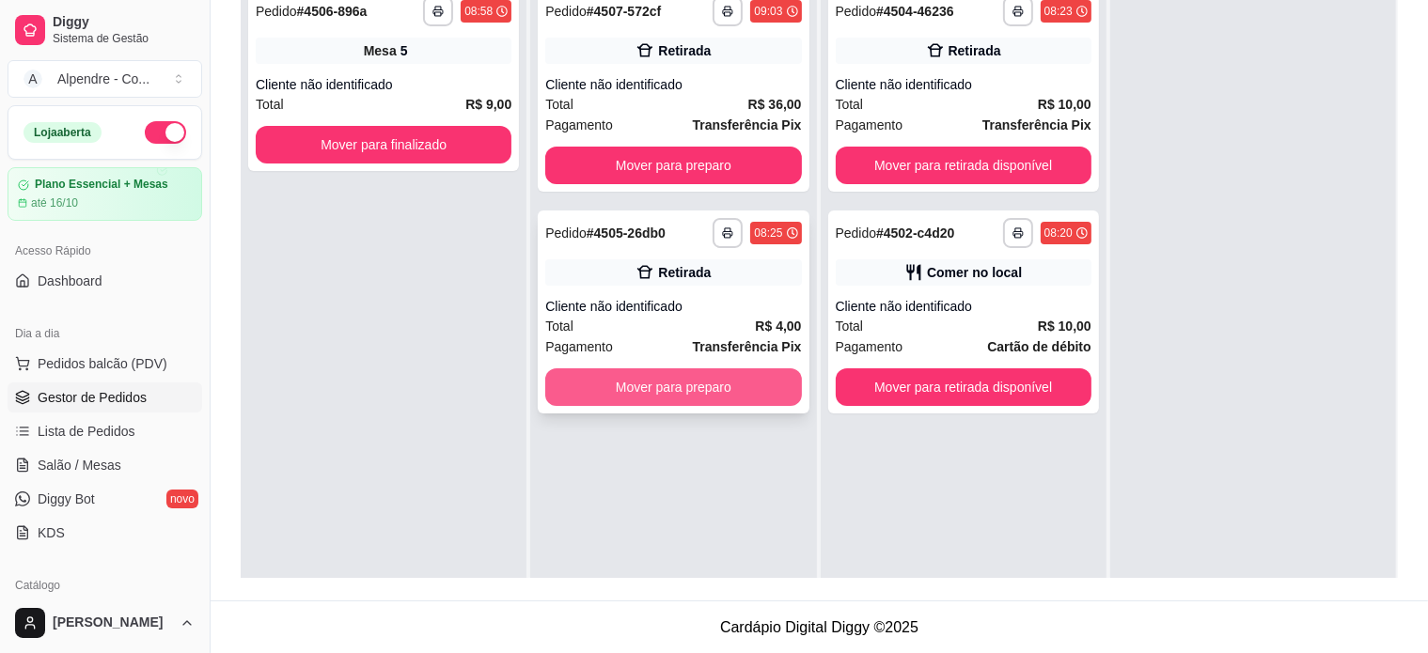
click at [685, 396] on button "Mover para preparo" at bounding box center [673, 387] width 256 height 38
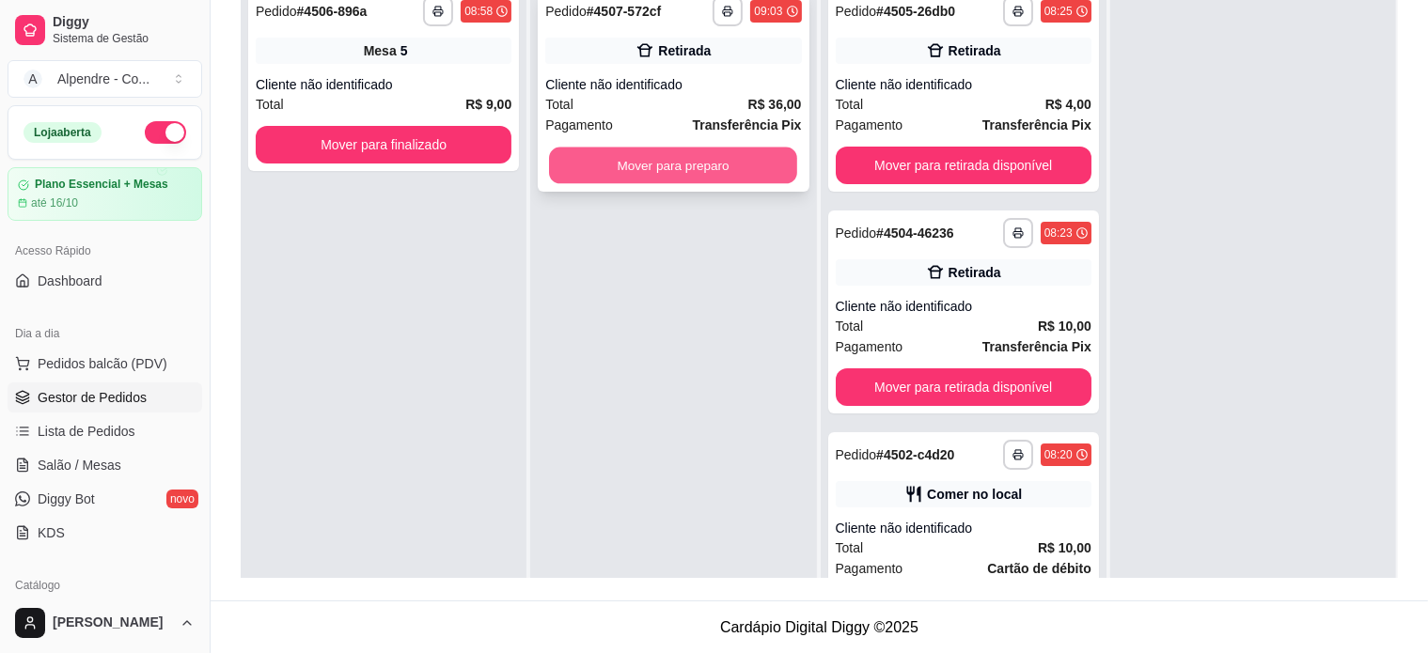
click at [715, 176] on button "Mover para preparo" at bounding box center [673, 166] width 248 height 37
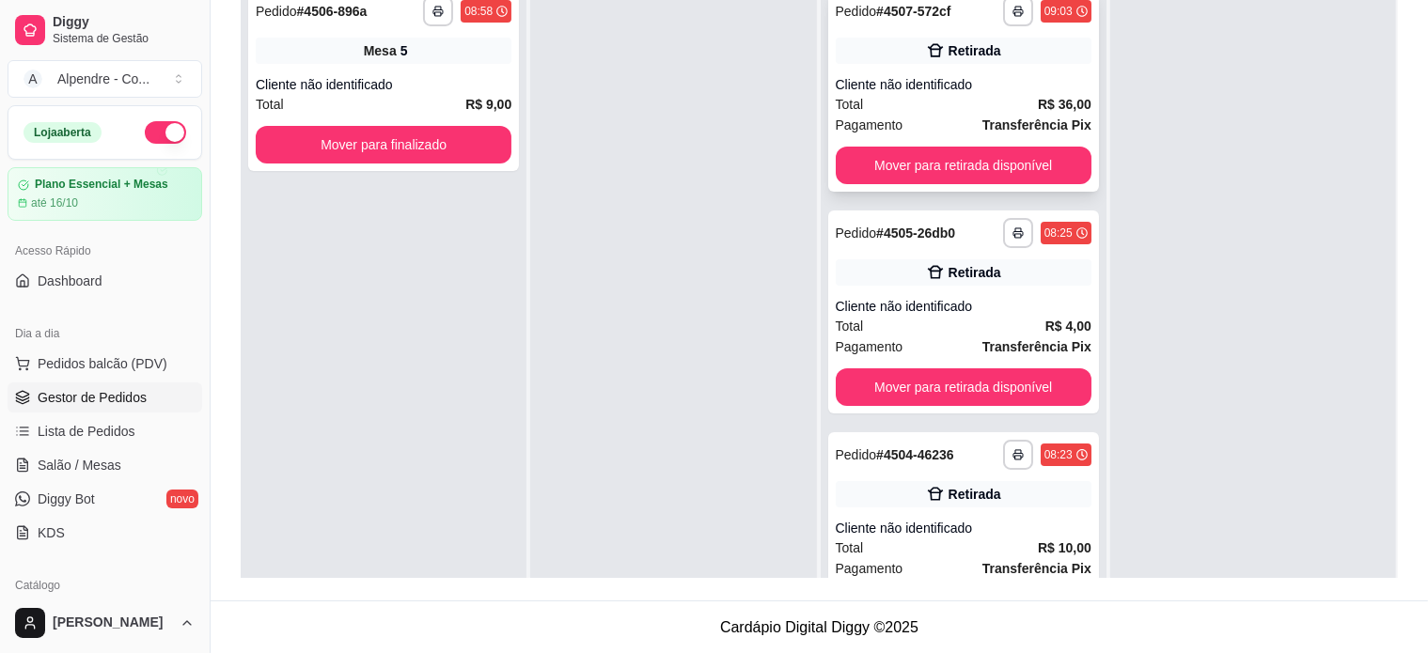
click at [1011, 85] on div "Cliente não identificado" at bounding box center [964, 84] width 256 height 19
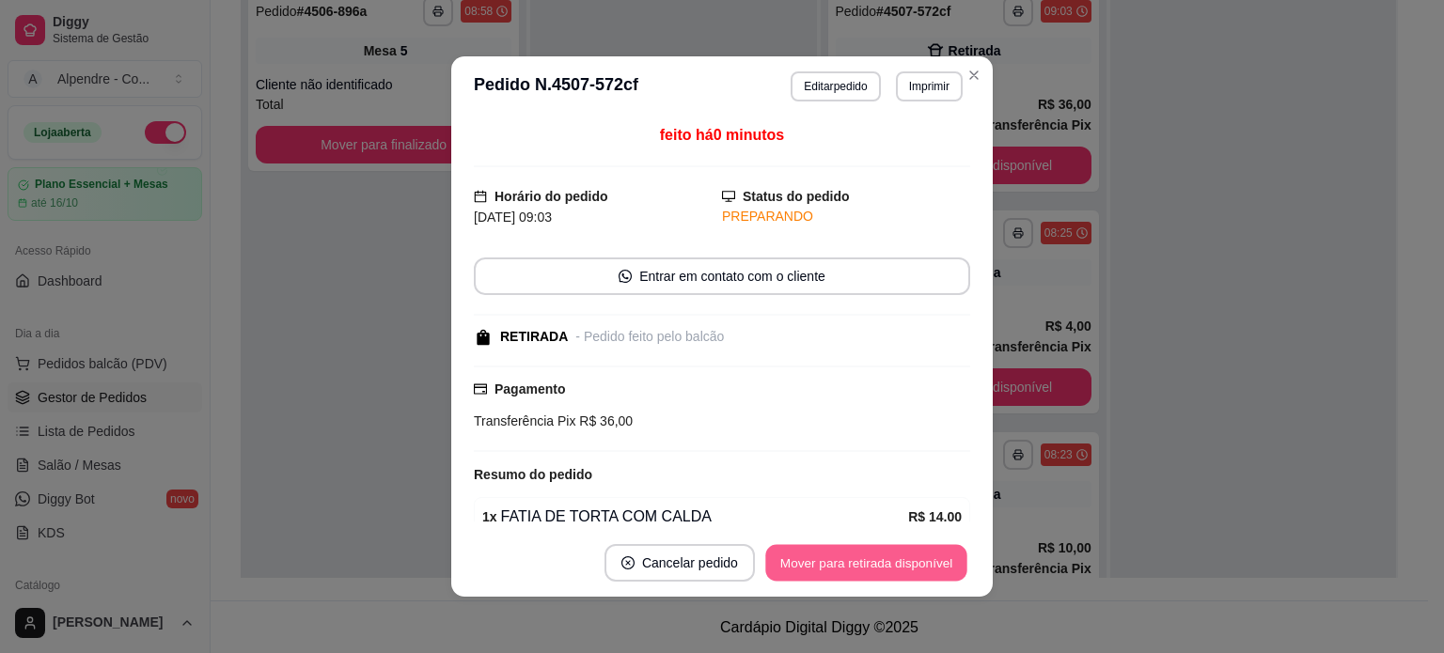
click at [839, 564] on button "Mover para retirada disponível" at bounding box center [865, 563] width 201 height 37
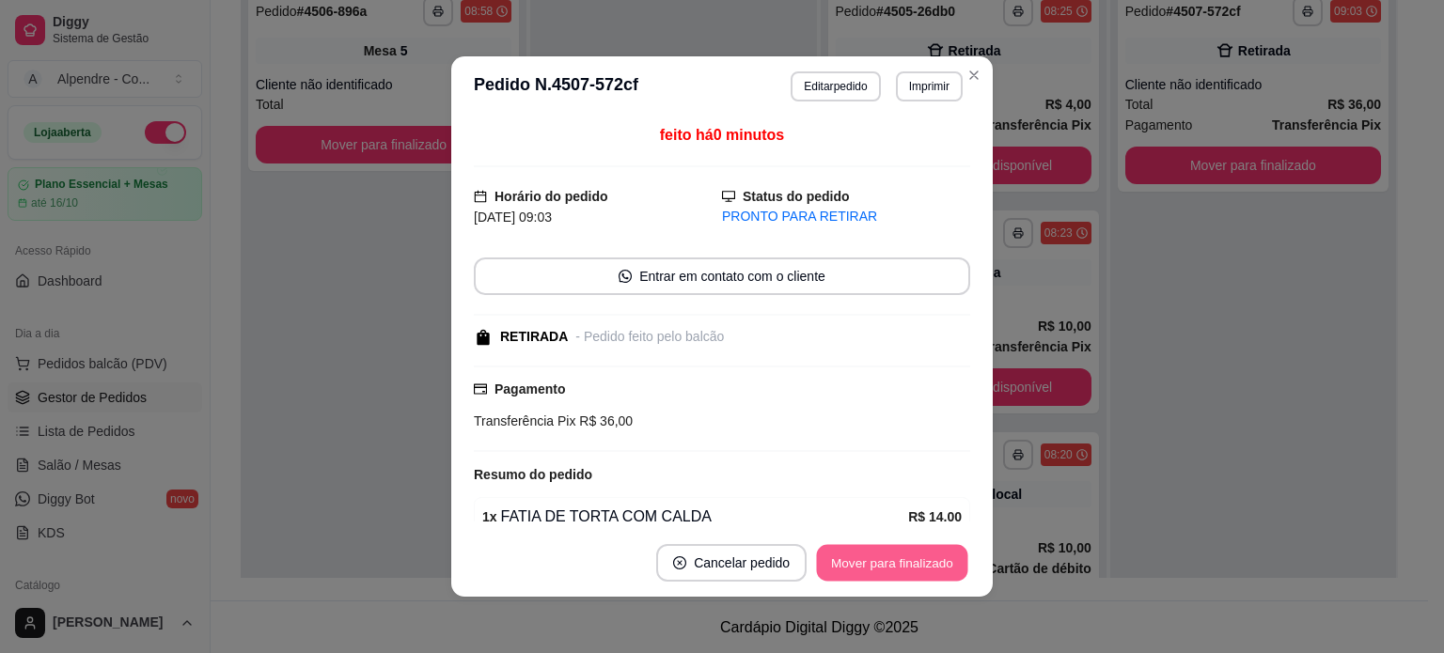
click at [839, 564] on button "Mover para finalizado" at bounding box center [892, 563] width 151 height 37
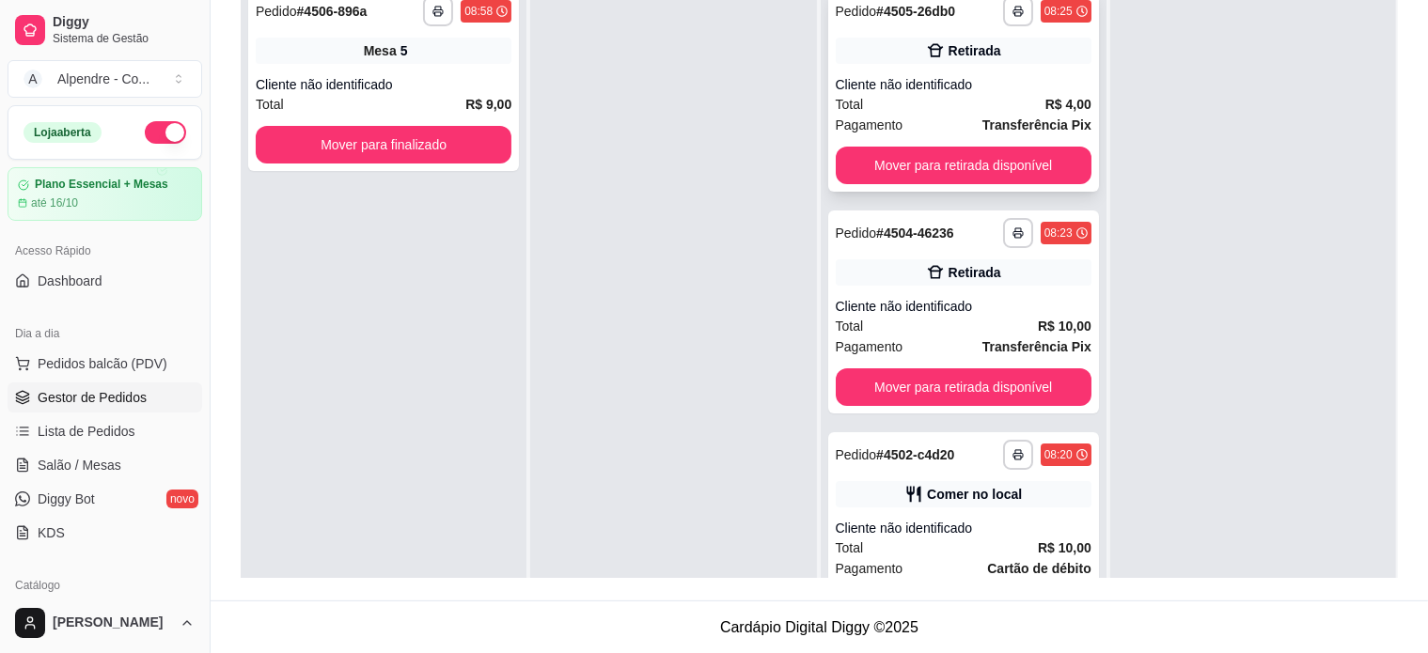
click at [982, 115] on span "Transferência Pix" at bounding box center [1036, 125] width 109 height 21
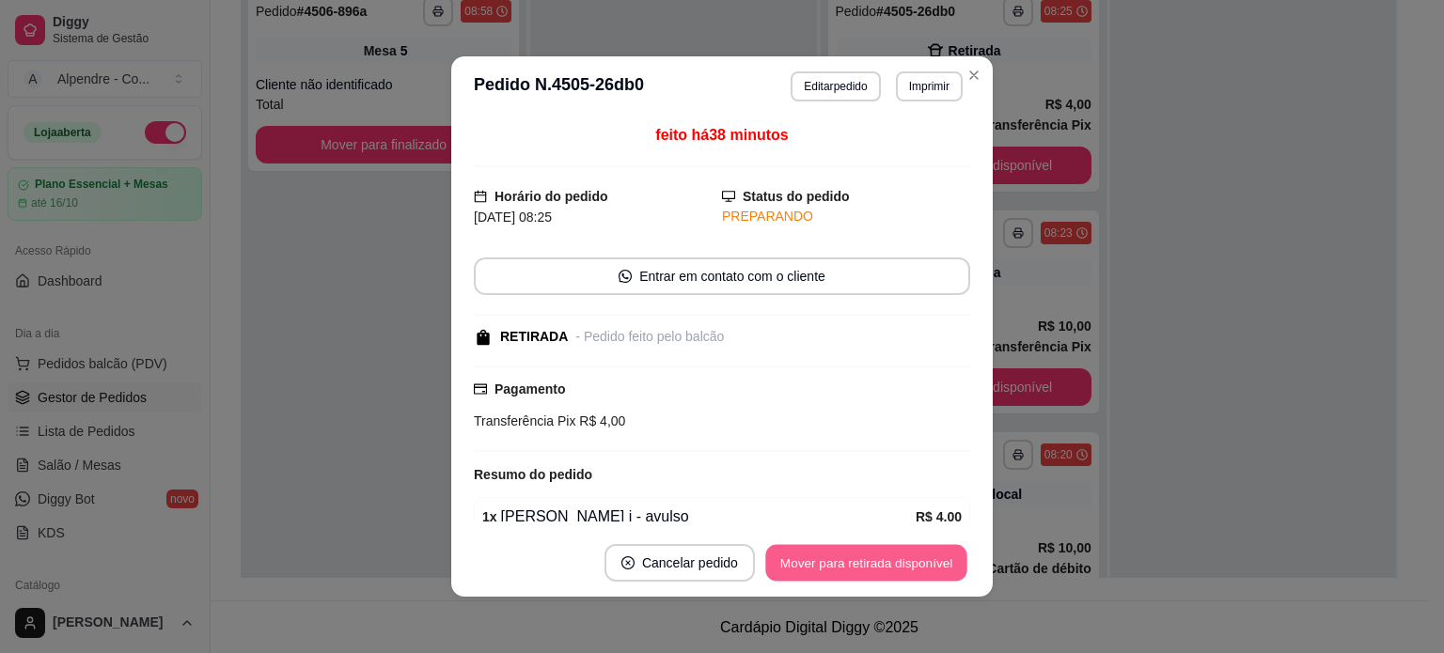
click at [885, 565] on button "Mover para retirada disponível" at bounding box center [865, 563] width 201 height 37
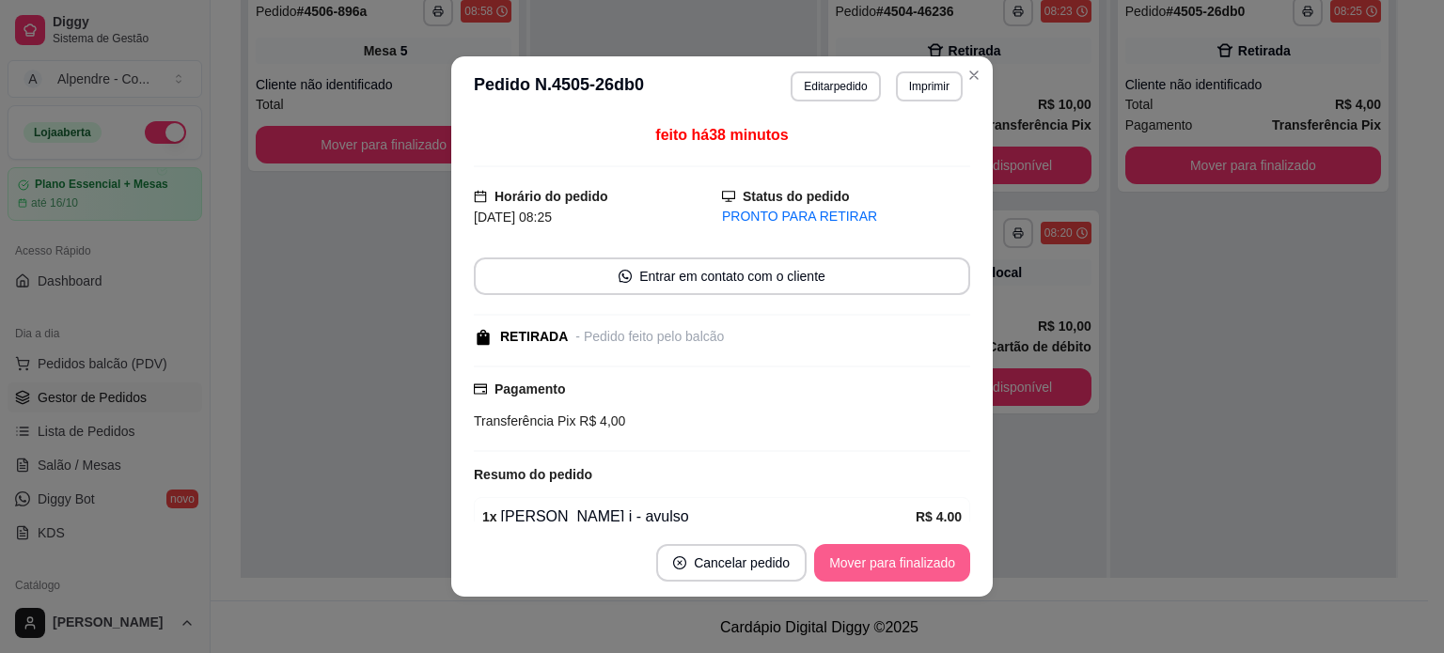
click at [885, 565] on button "Mover para finalizado" at bounding box center [892, 563] width 156 height 38
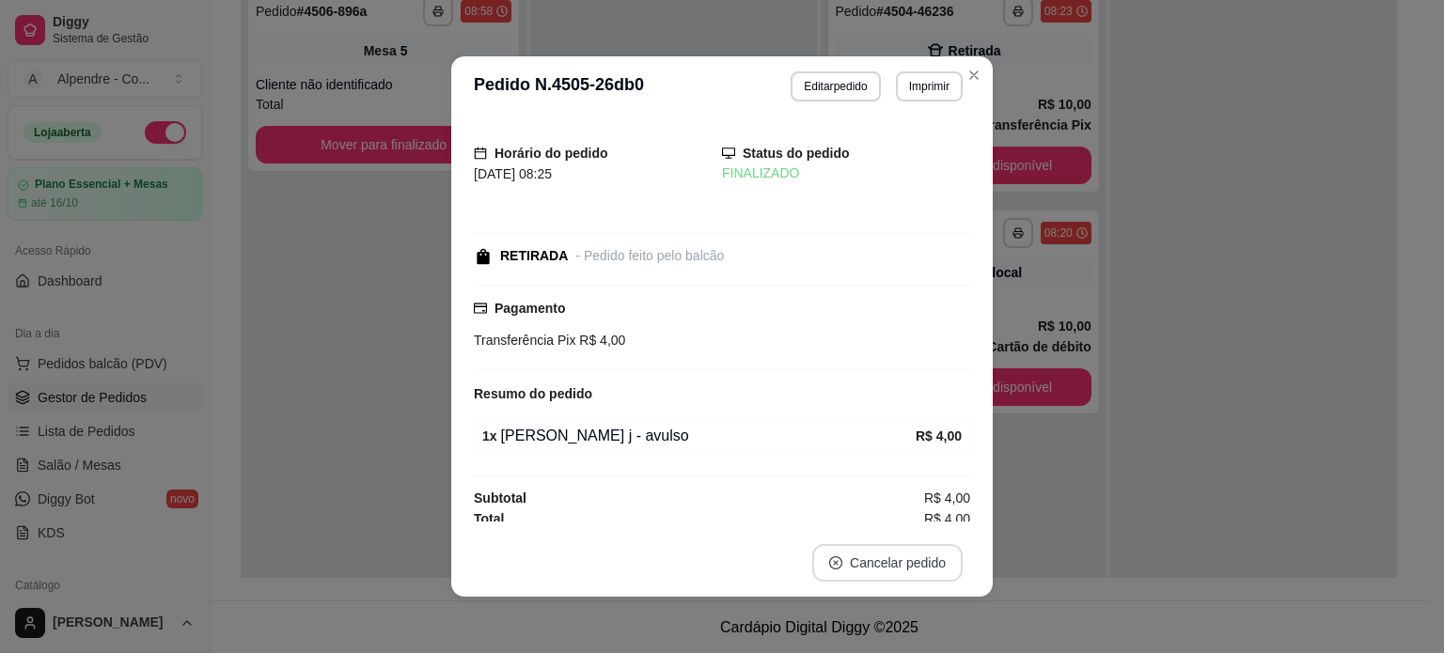
click at [885, 565] on button "Cancelar pedido" at bounding box center [887, 563] width 150 height 38
click at [850, 519] on button "não" at bounding box center [845, 517] width 73 height 37
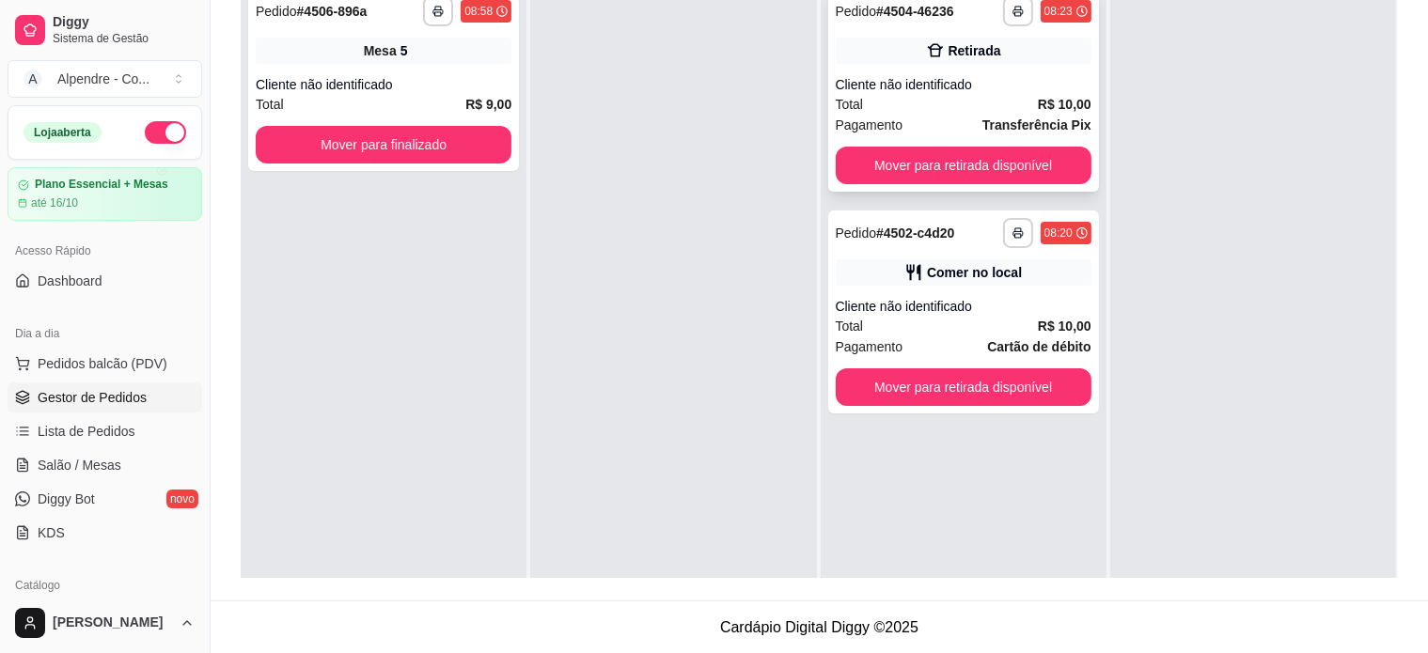
click at [964, 119] on div "Pagamento Transferência Pix" at bounding box center [964, 125] width 256 height 21
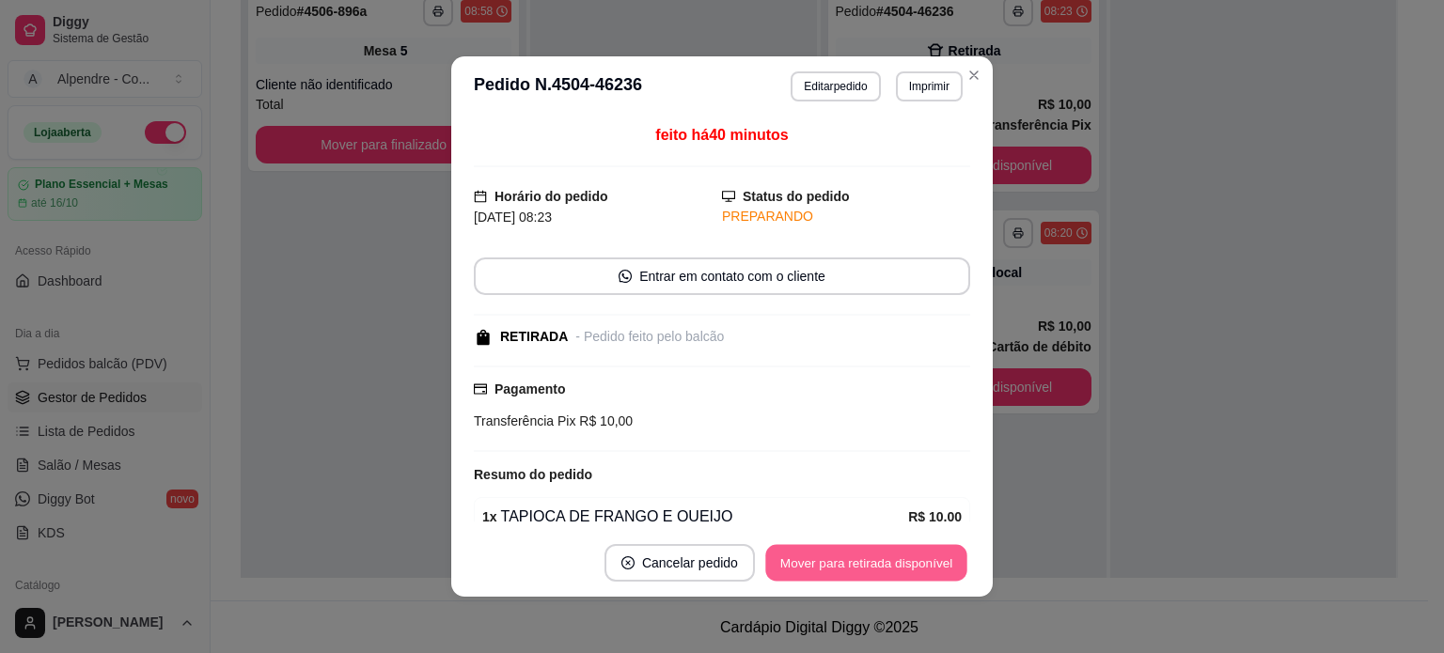
click at [895, 575] on button "Mover para retirada disponível" at bounding box center [865, 563] width 201 height 37
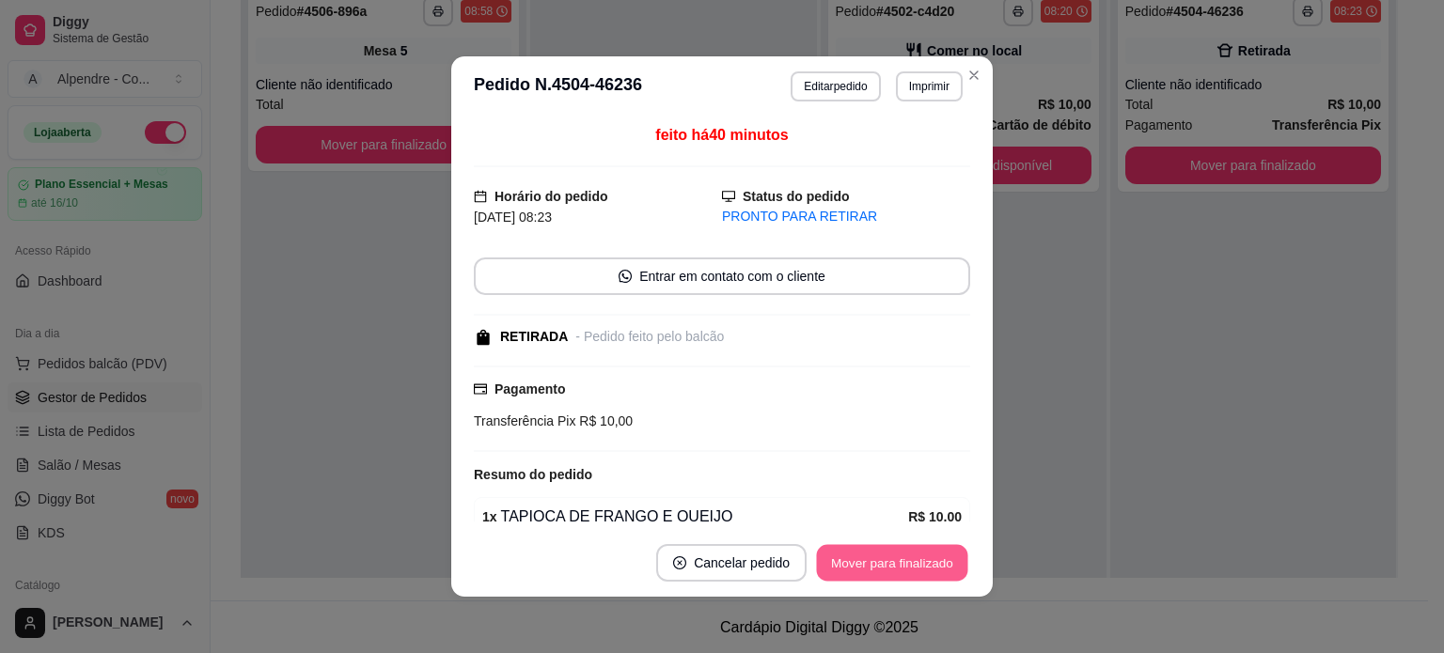
click at [895, 571] on button "Mover para finalizado" at bounding box center [892, 563] width 151 height 37
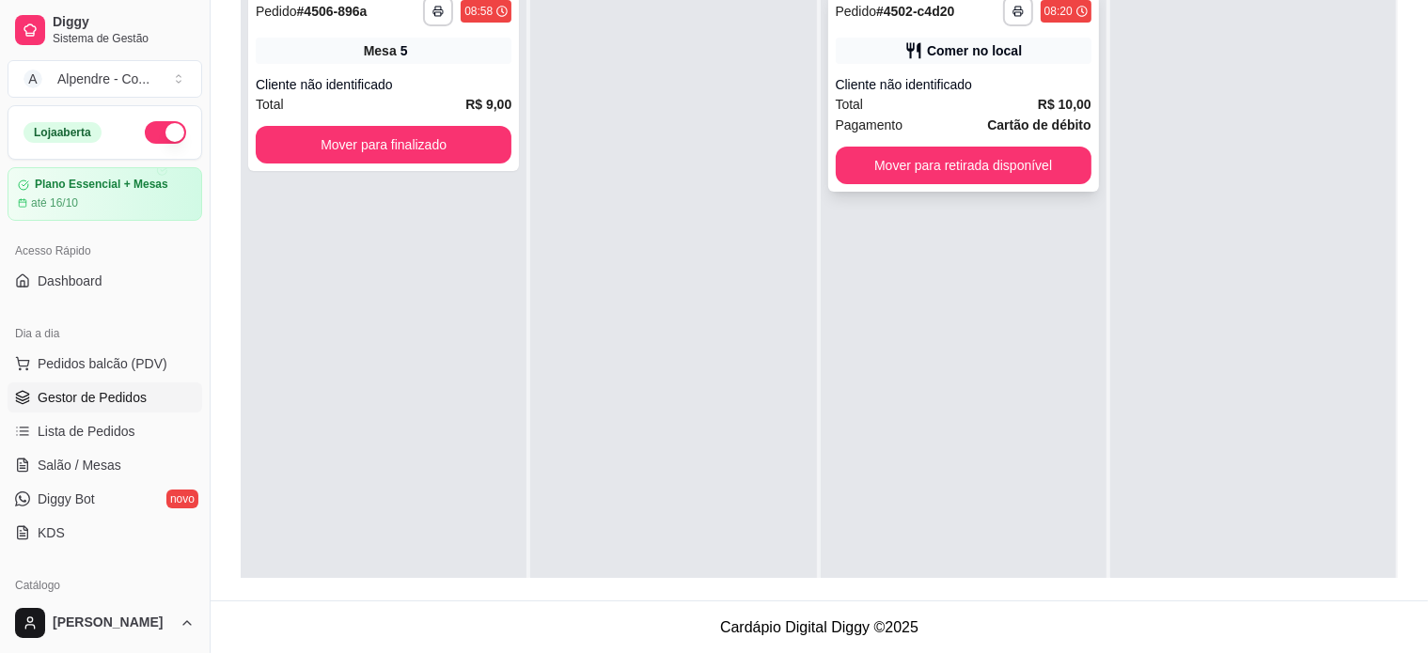
click at [963, 86] on div "Cliente não identificado" at bounding box center [964, 84] width 256 height 19
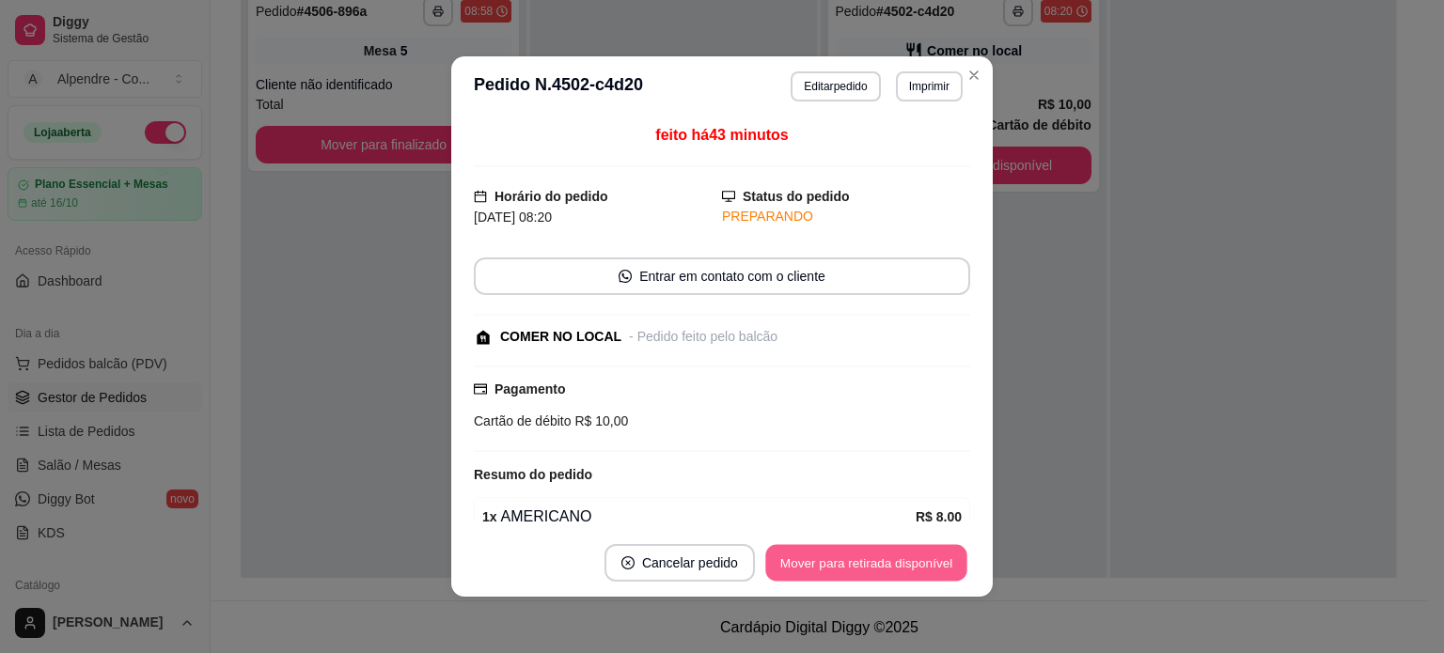
click at [884, 559] on button "Mover para retirada disponível" at bounding box center [865, 563] width 201 height 37
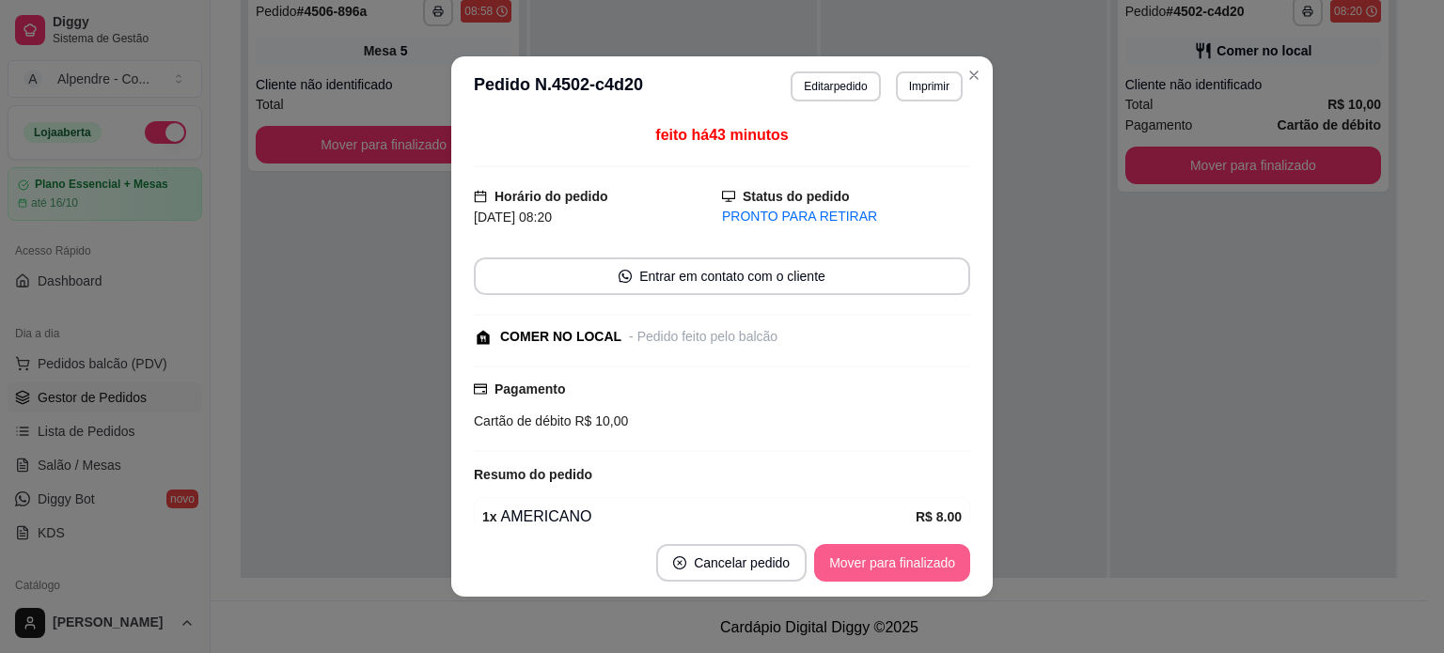
click at [884, 559] on button "Mover para finalizado" at bounding box center [892, 563] width 156 height 38
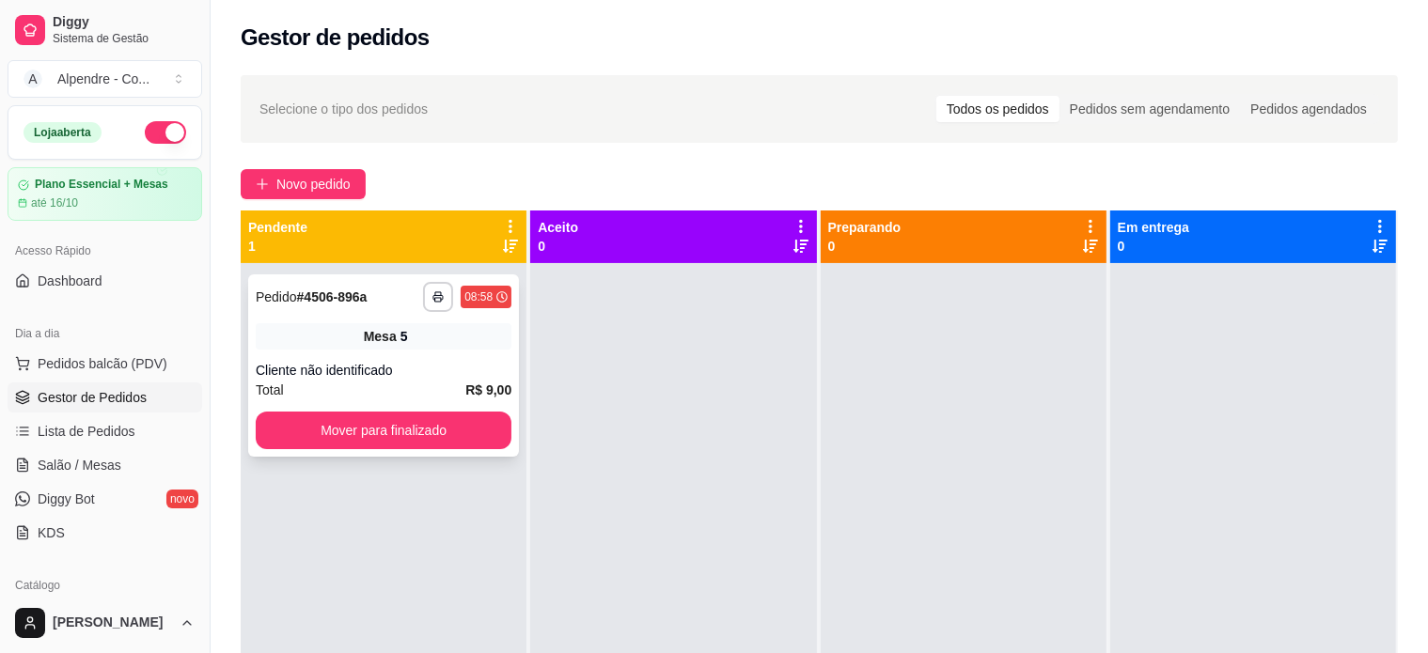
click at [406, 369] on div "Cliente não identificado" at bounding box center [384, 370] width 256 height 19
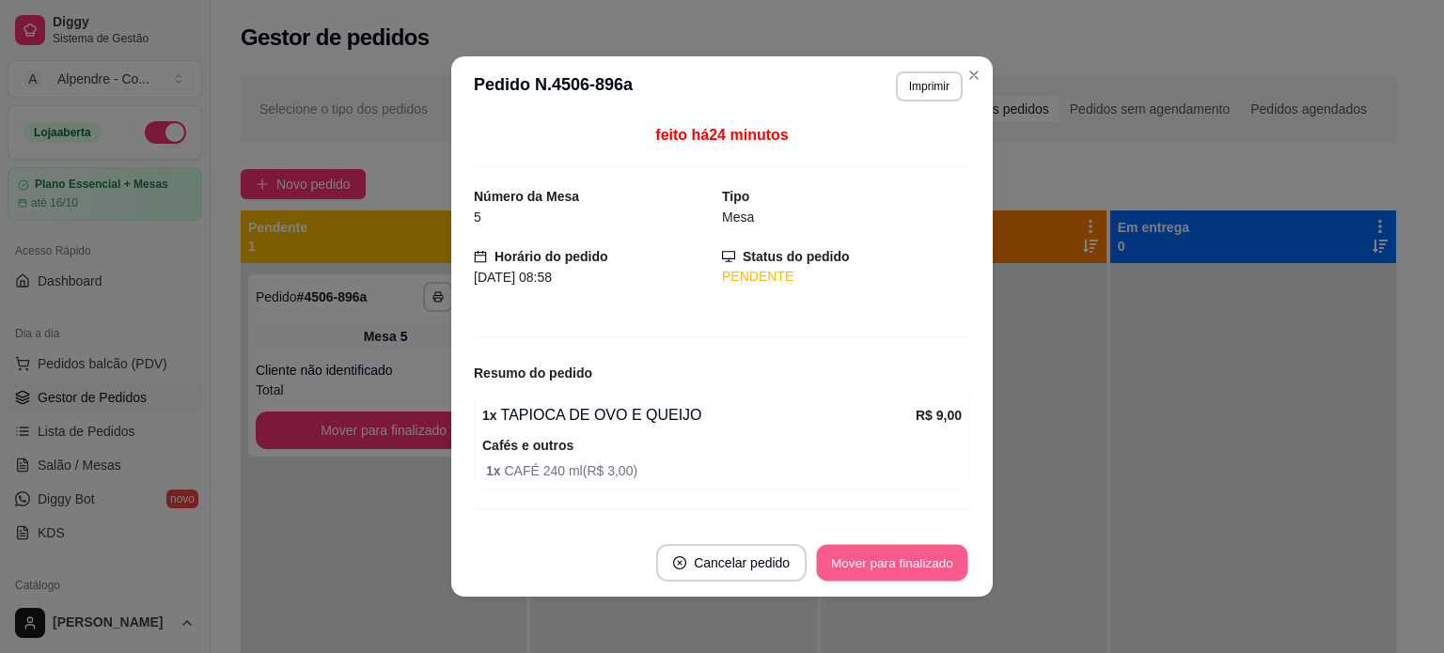
click at [904, 567] on button "Mover para finalizado" at bounding box center [892, 563] width 151 height 37
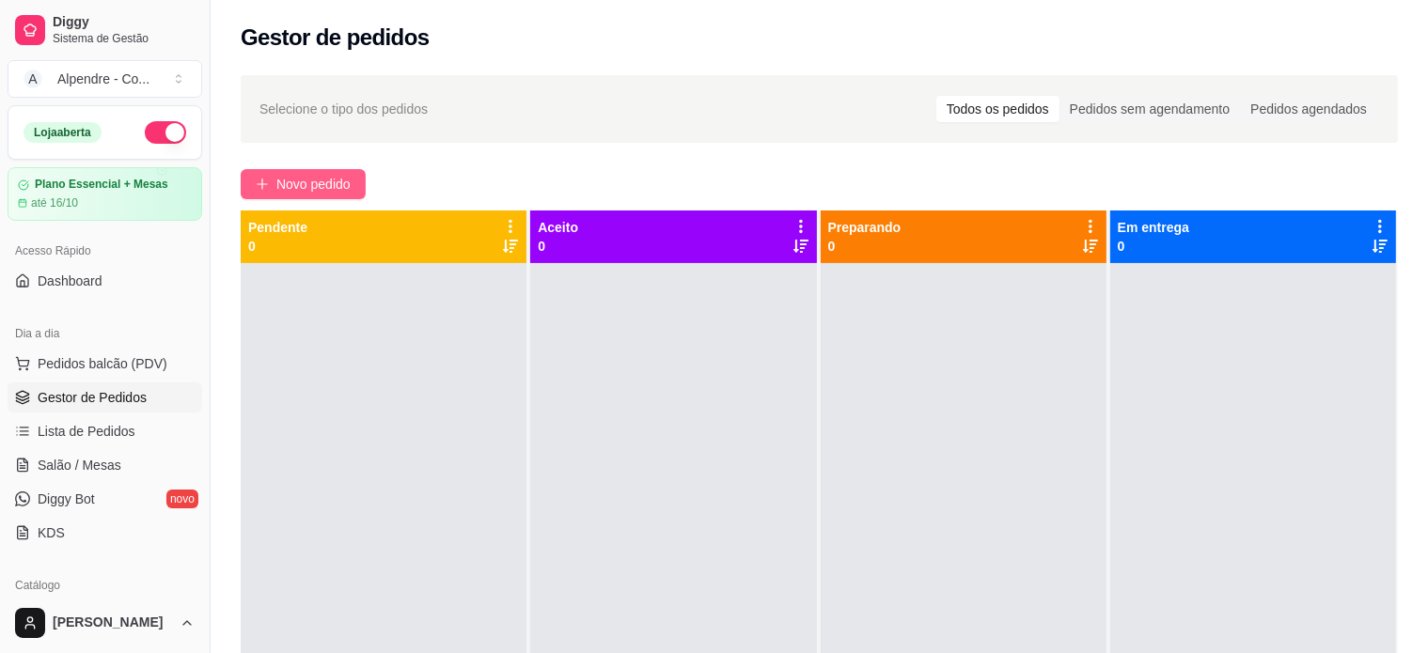
click at [304, 182] on span "Novo pedido" at bounding box center [313, 184] width 74 height 21
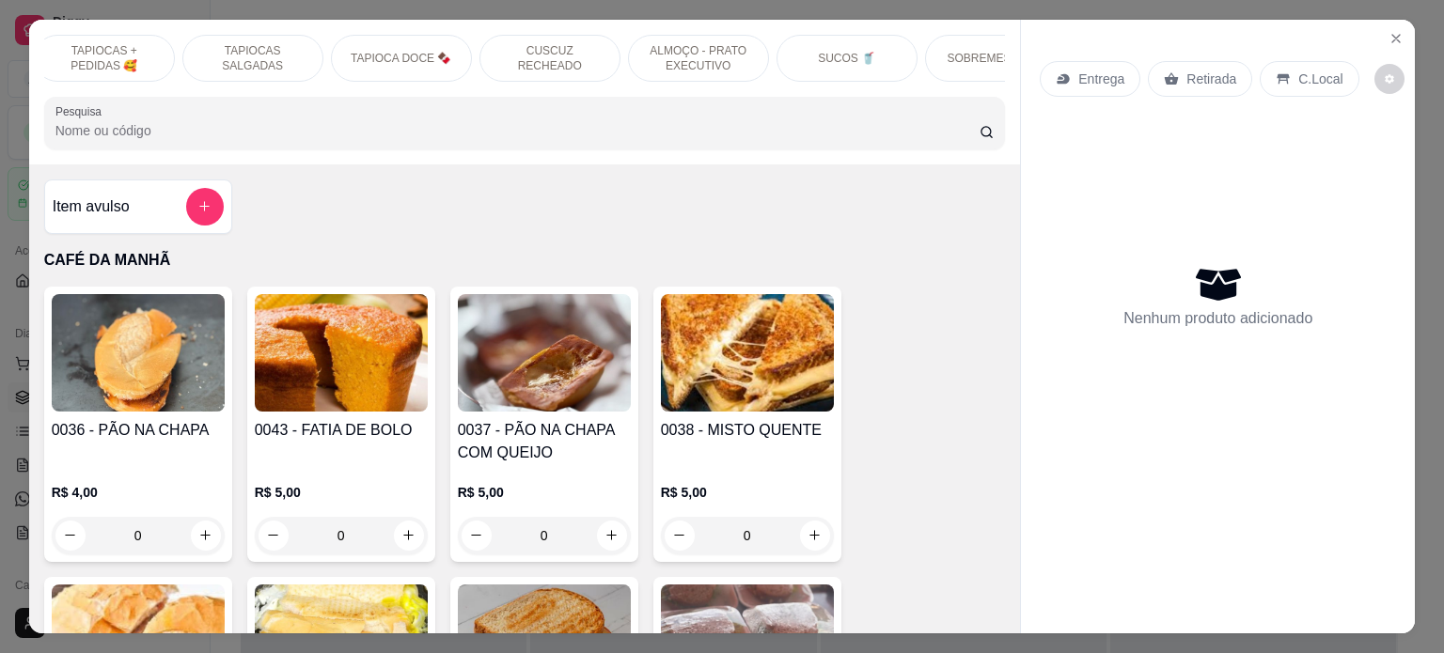
scroll to position [0, 320]
click at [697, 50] on p "ALMOÇO - PRATO EXECUTIVO" at bounding box center [686, 58] width 109 height 30
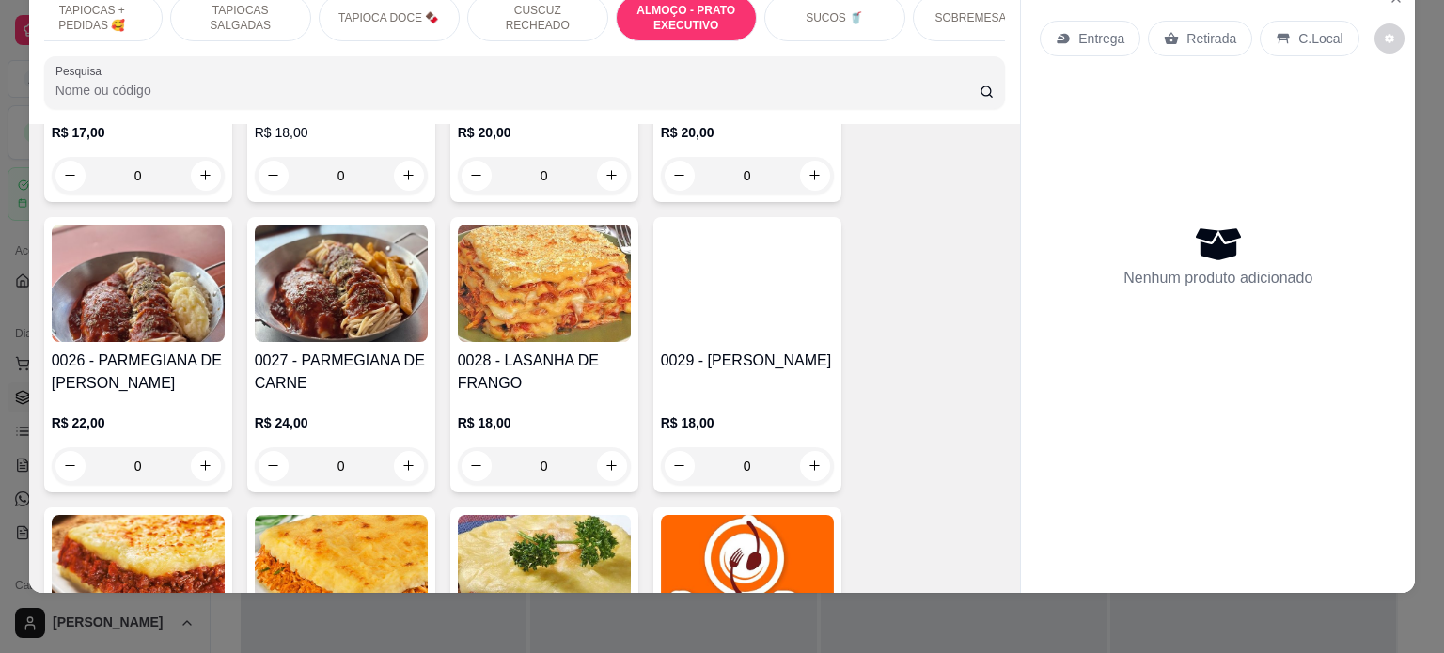
scroll to position [4231, 0]
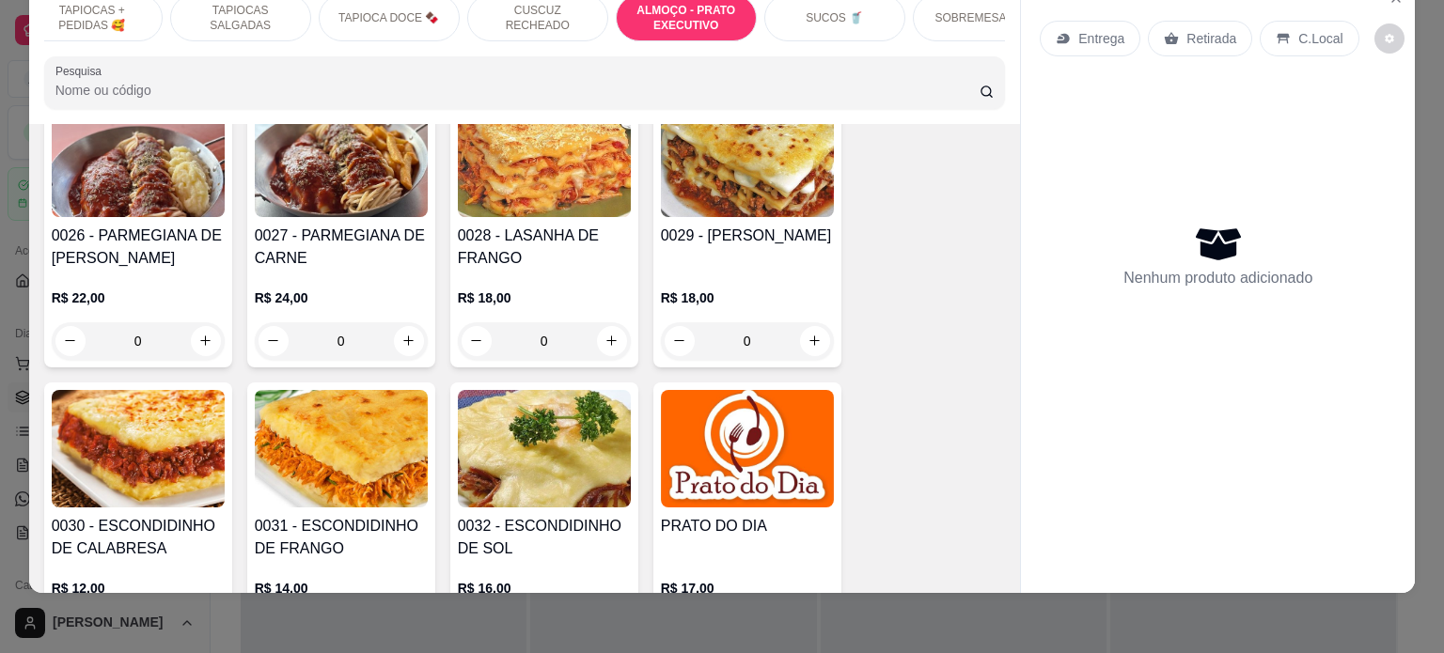
click at [153, 446] on img at bounding box center [138, 449] width 173 height 118
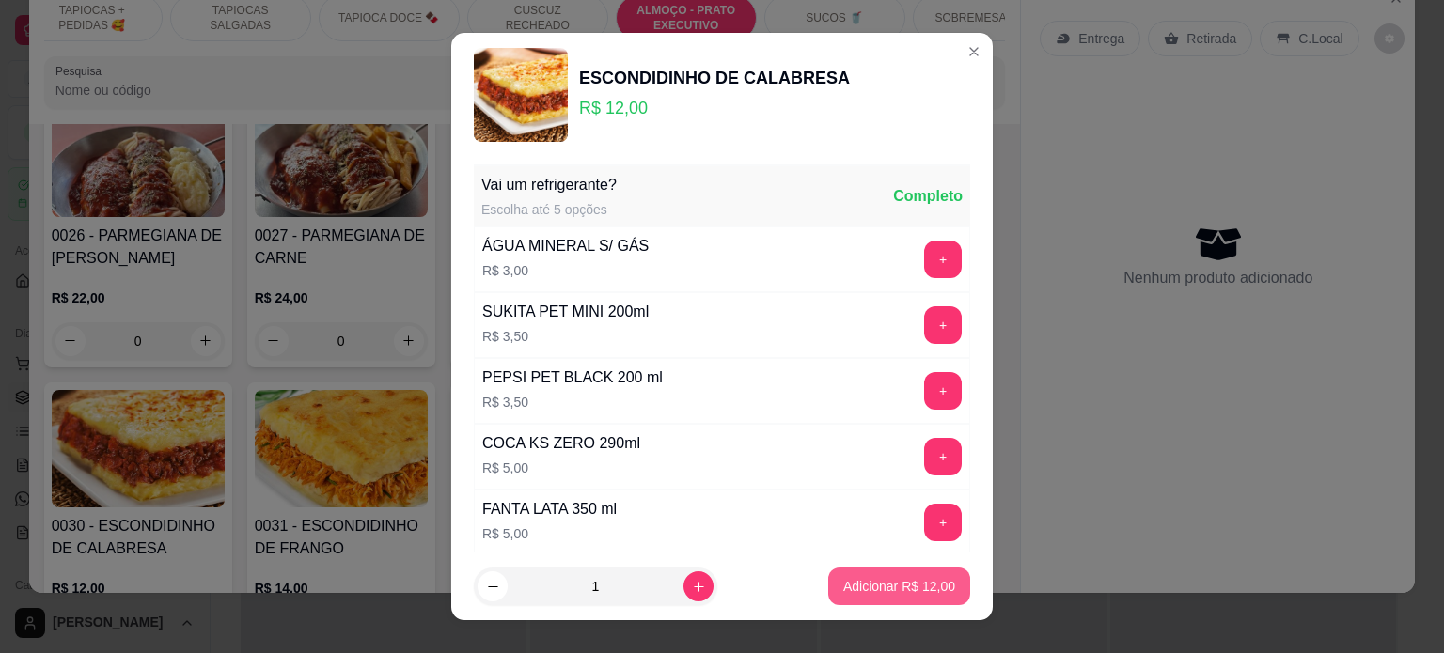
click at [877, 589] on p "Adicionar R$ 12,00" at bounding box center [899, 586] width 112 height 19
type input "1"
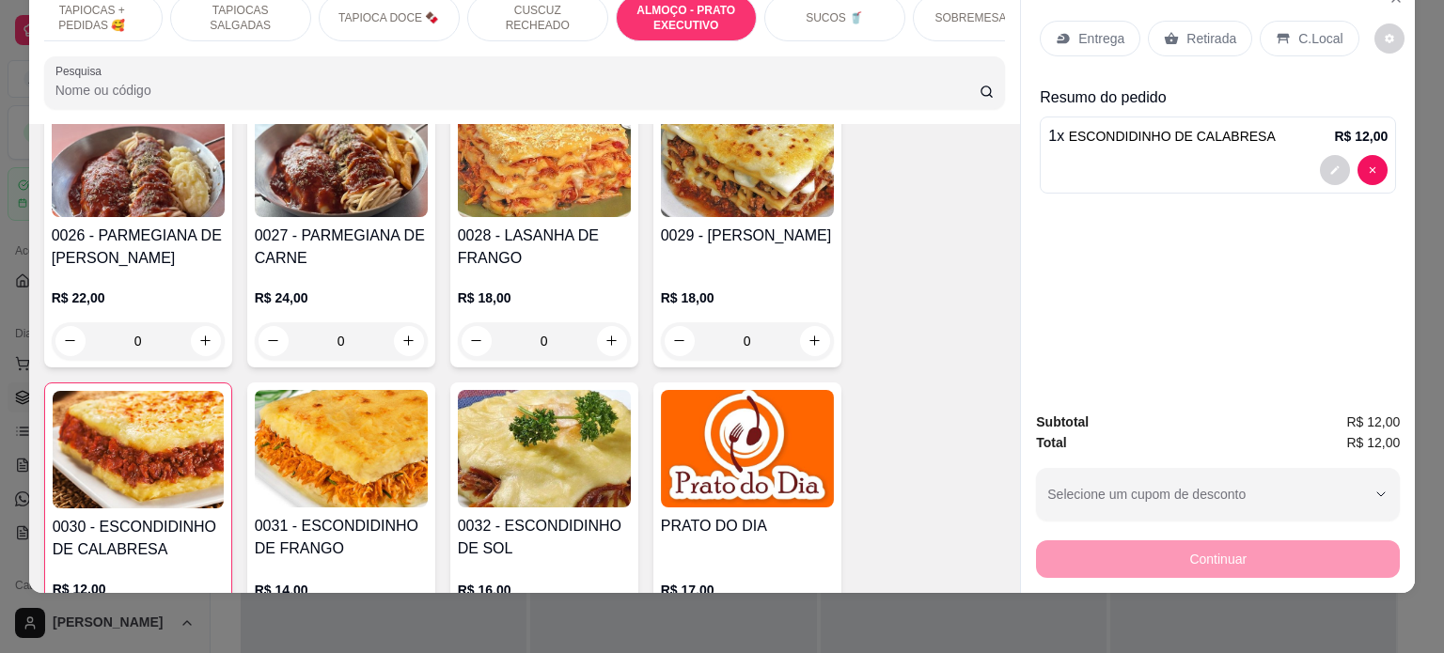
click at [1166, 156] on div at bounding box center [1217, 170] width 339 height 30
click at [1058, 34] on icon at bounding box center [1064, 39] width 12 height 10
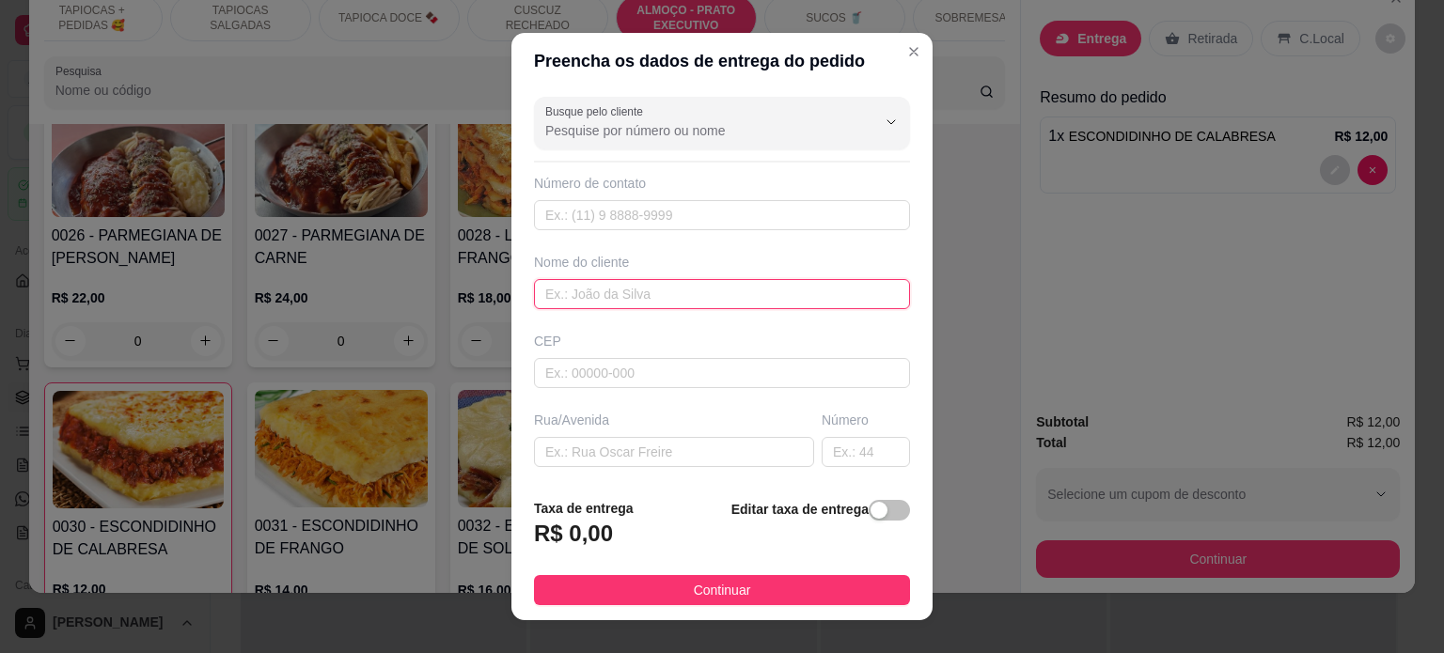
click at [594, 300] on input "text" at bounding box center [722, 294] width 376 height 30
paste input "[DEMOGRAPHIC_DATA][PERSON_NAME] Secr Saúde"
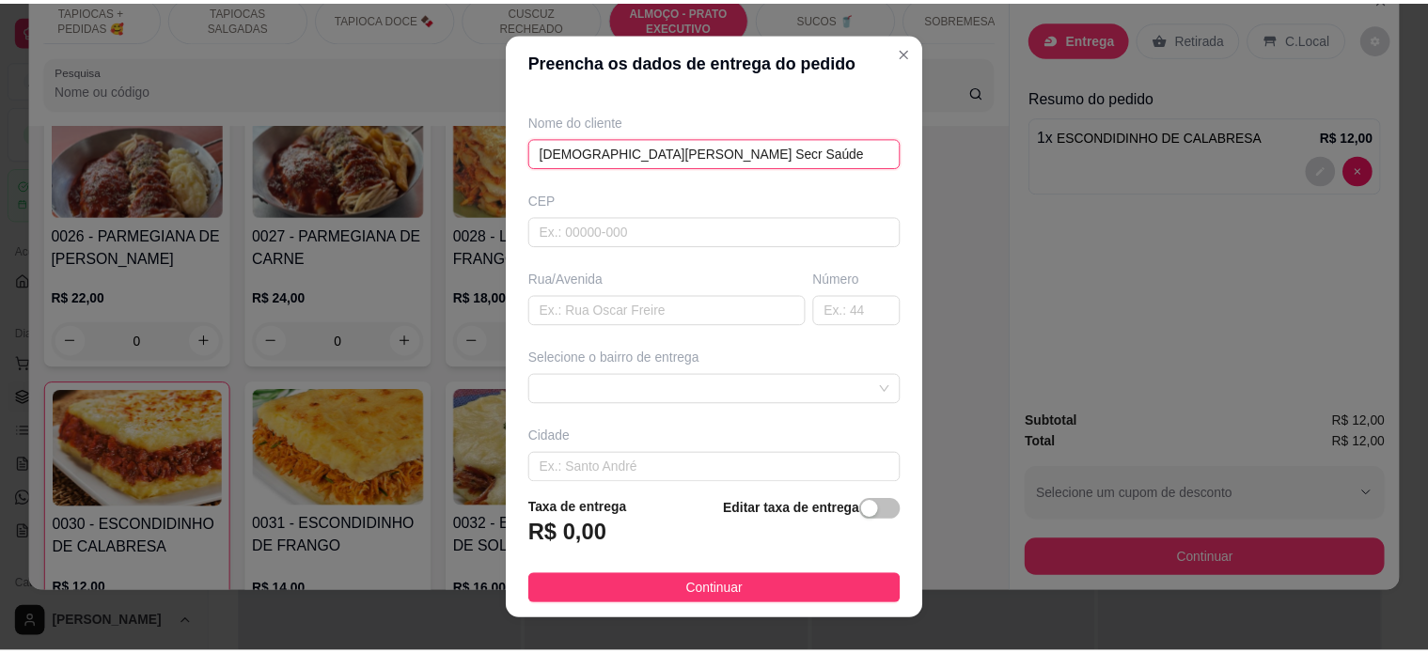
scroll to position [236, 0]
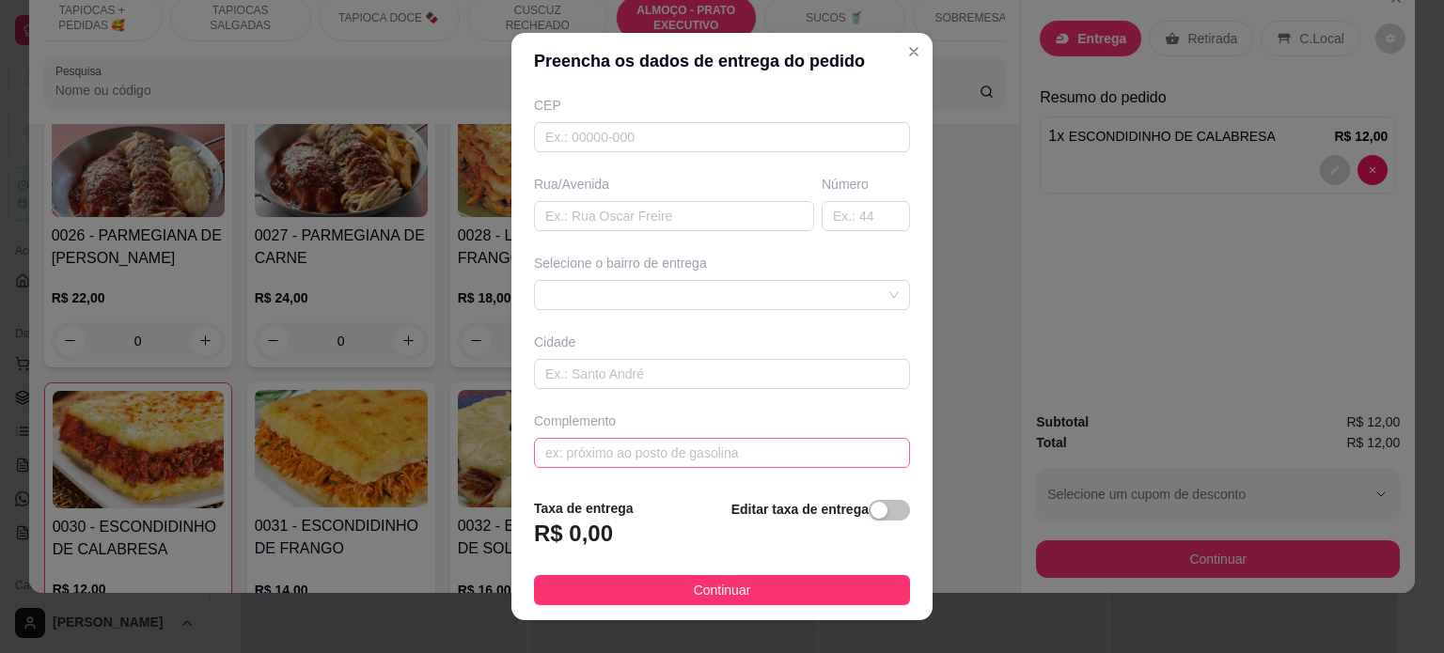
type input "[DEMOGRAPHIC_DATA][PERSON_NAME] Secr Saúde"
click at [597, 464] on input "text" at bounding box center [722, 453] width 376 height 30
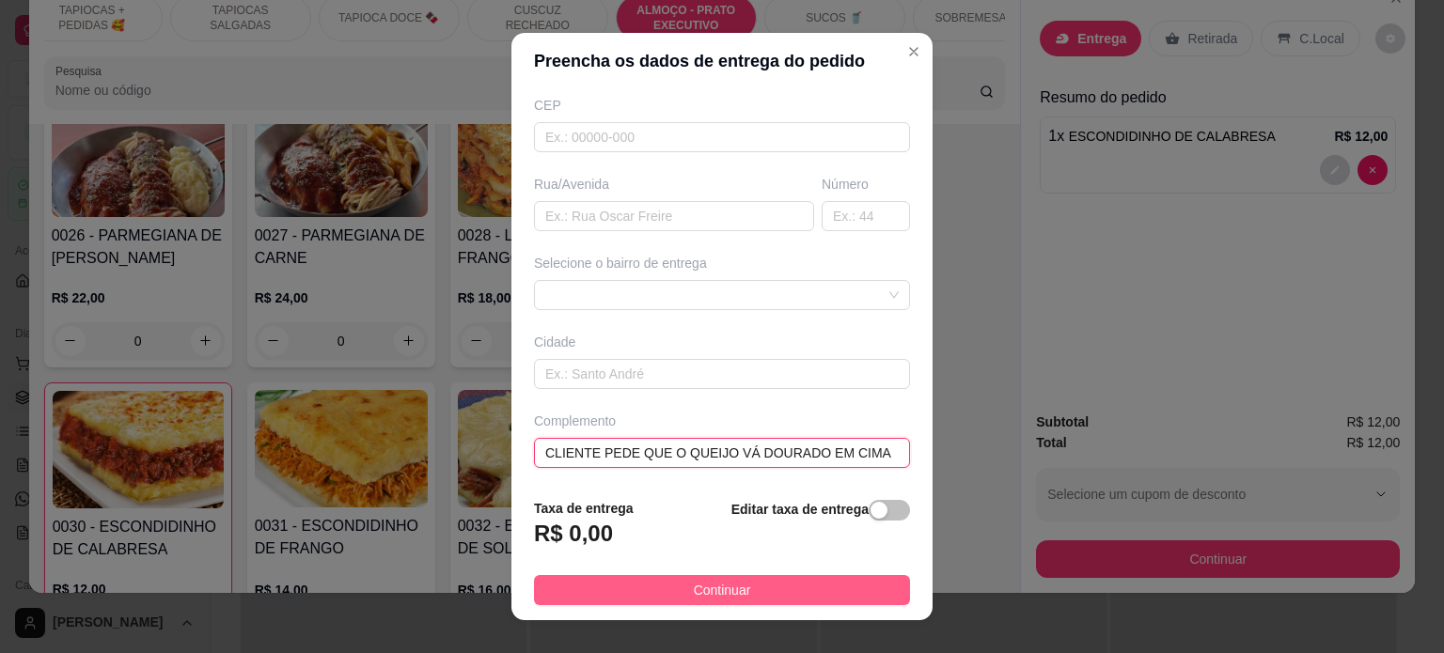
type input "CLIENTE PEDE QUE O QUEIJO VÁ DOURADO EM CIMA"
click at [759, 595] on button "Continuar" at bounding box center [722, 590] width 376 height 30
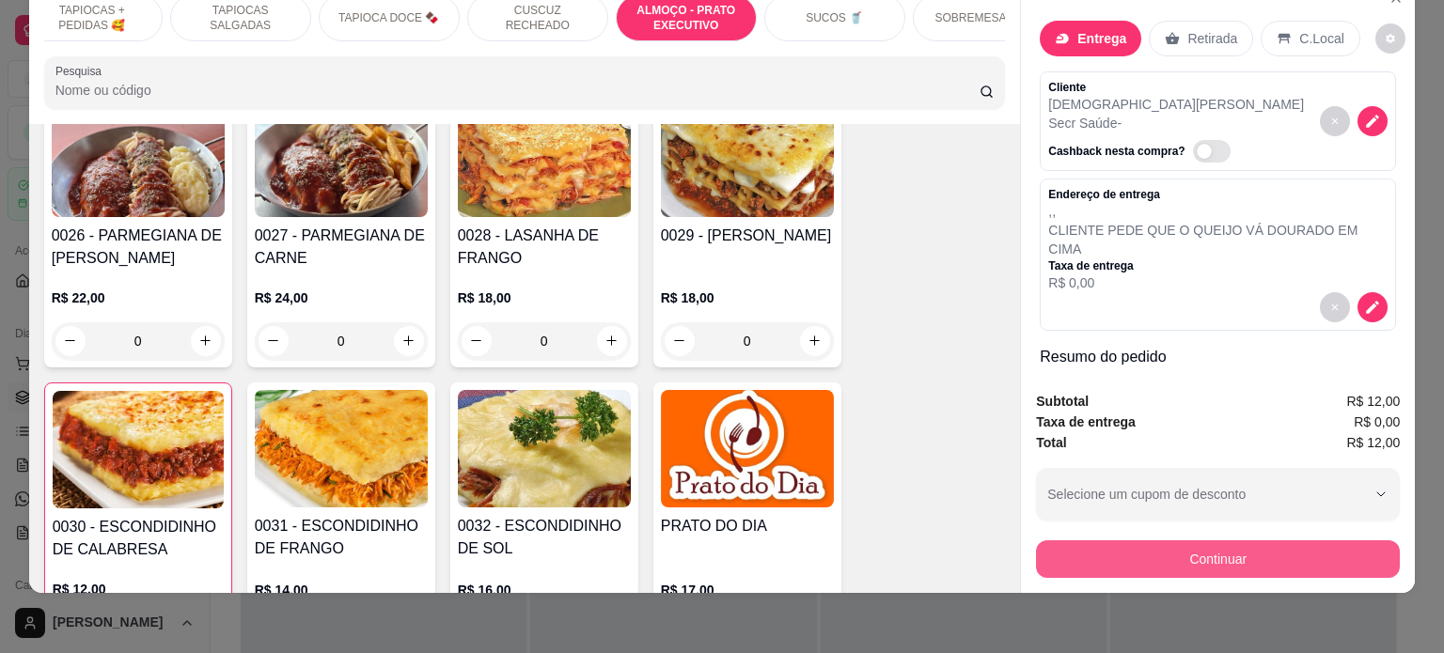
click at [1134, 541] on button "Continuar" at bounding box center [1218, 560] width 364 height 38
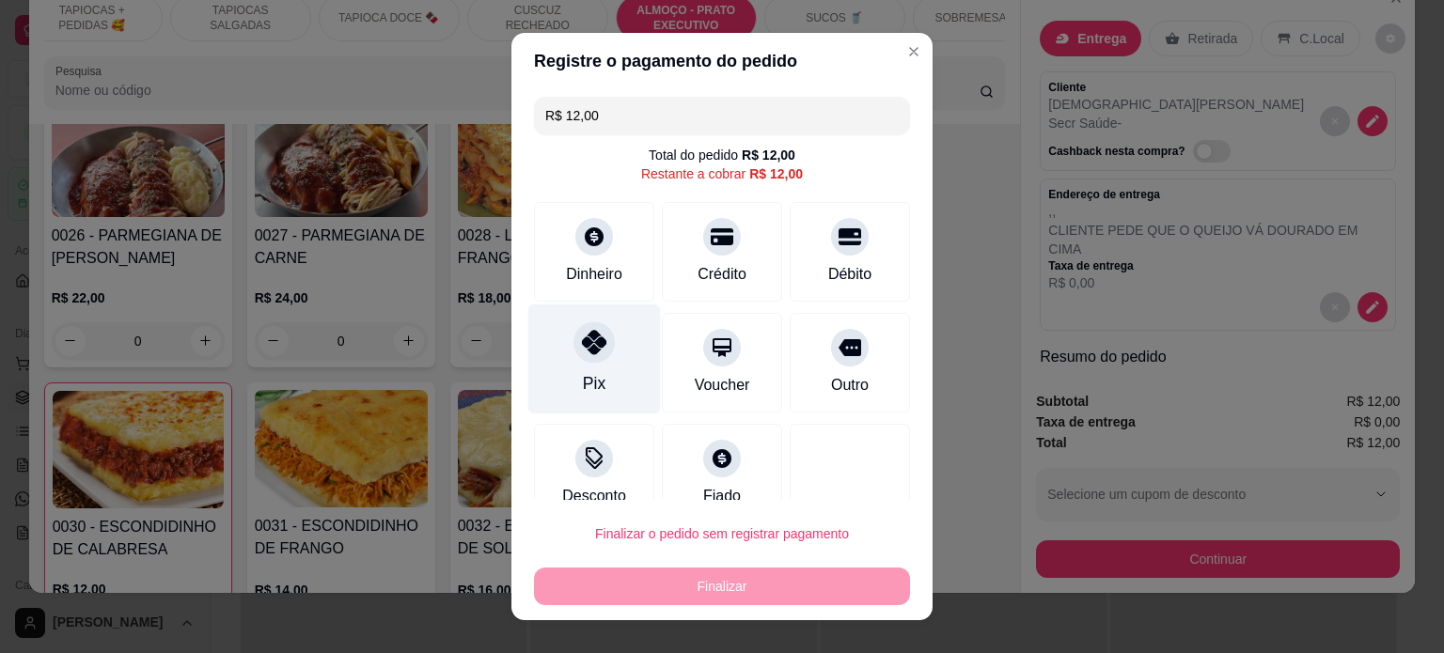
click at [587, 331] on div at bounding box center [593, 341] width 41 height 41
type input "R$ 0,00"
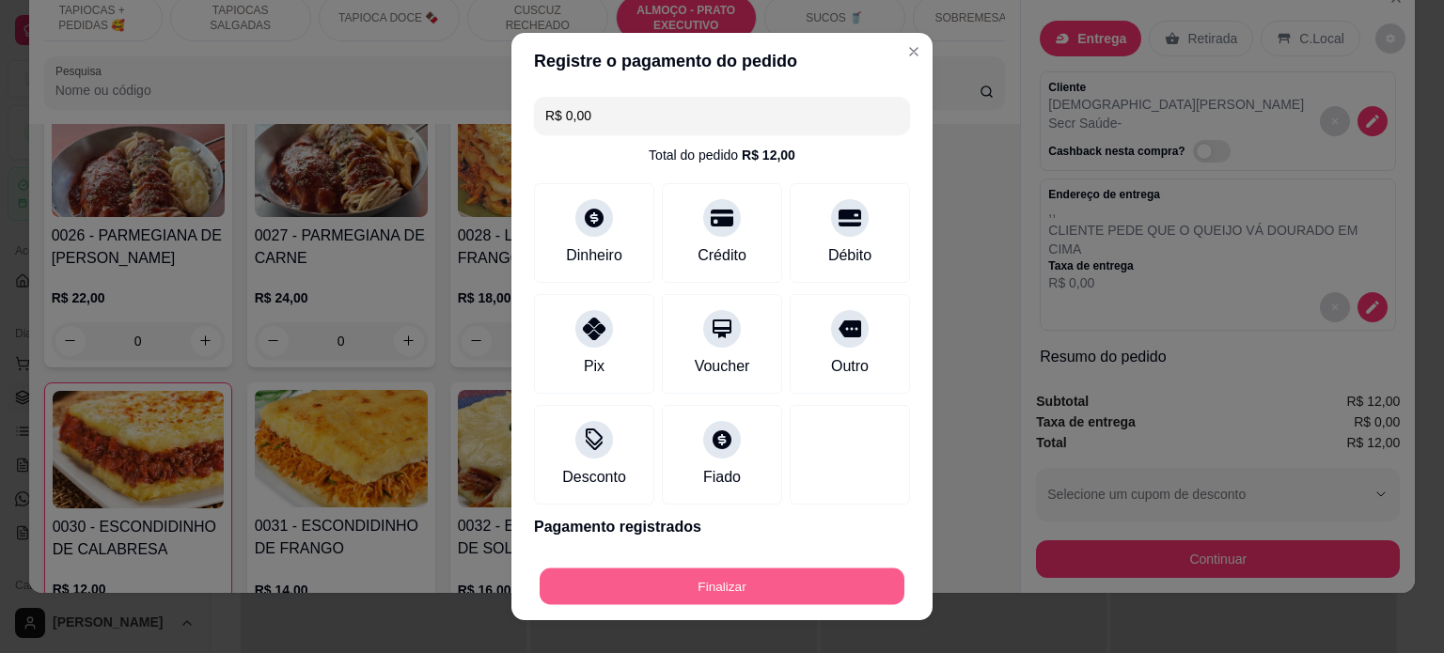
click at [709, 577] on button "Finalizar" at bounding box center [722, 587] width 365 height 37
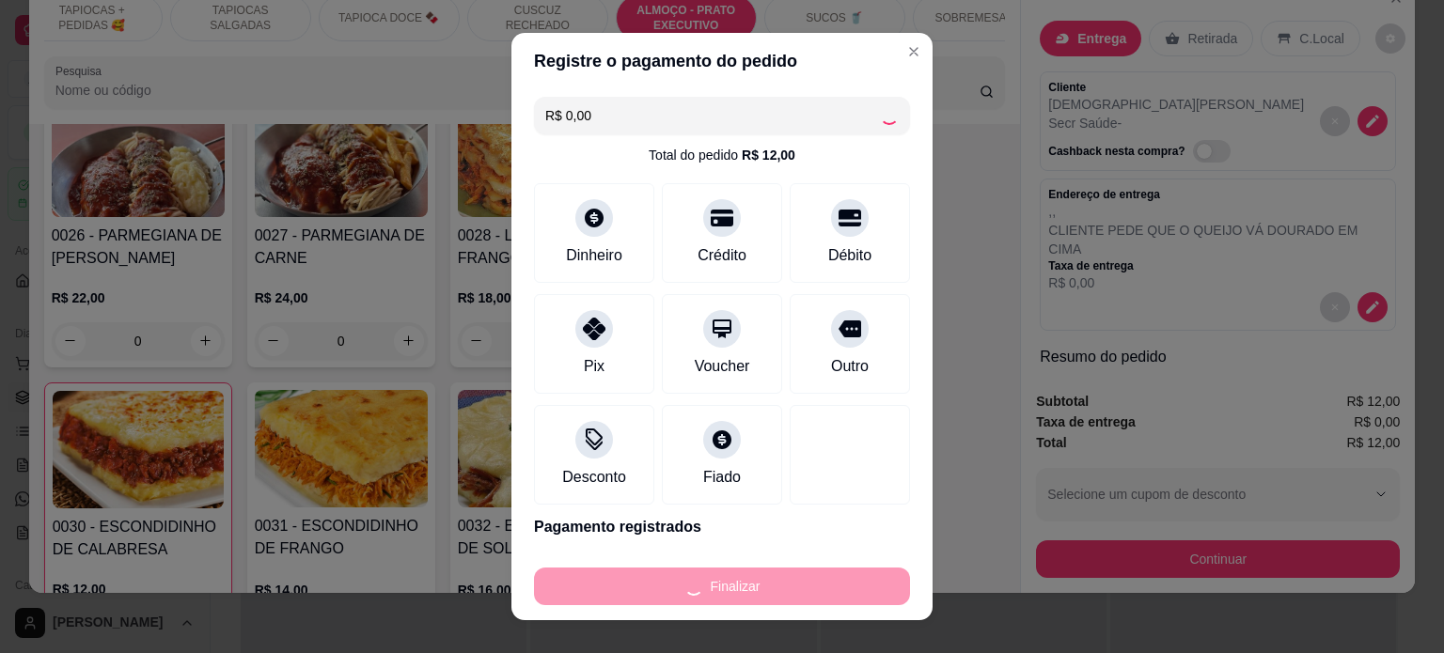
type input "0"
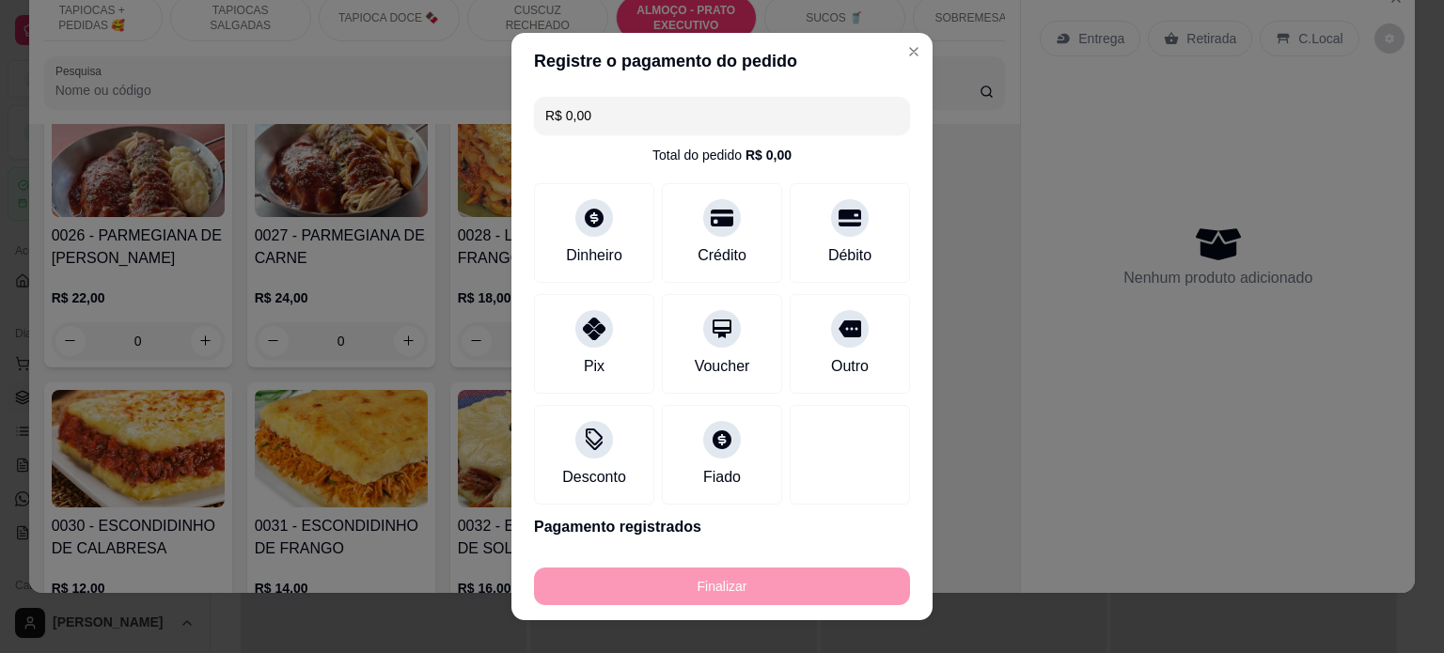
type input "-R$ 12,00"
